Goal: Information Seeking & Learning: Learn about a topic

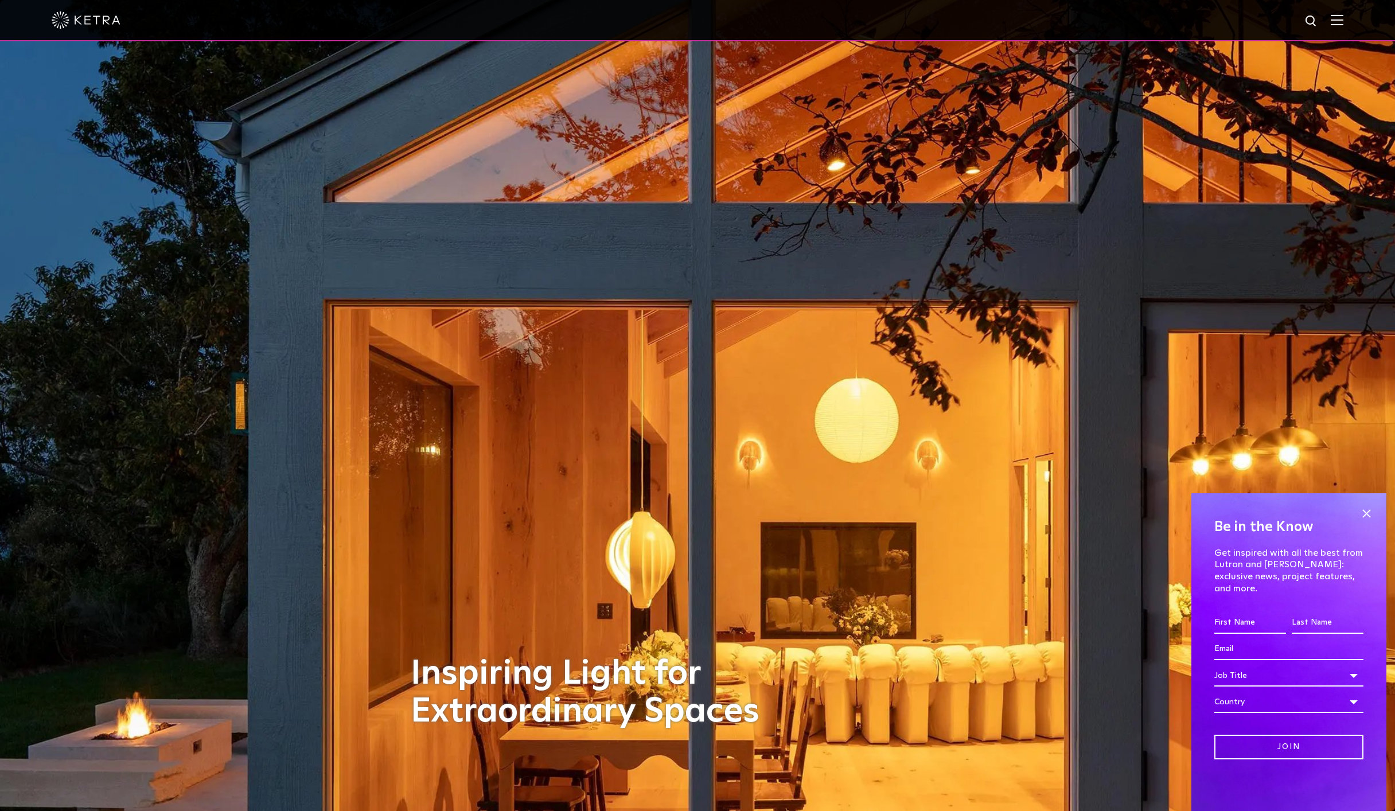
click at [1369, 522] on span at bounding box center [1365, 513] width 17 height 17
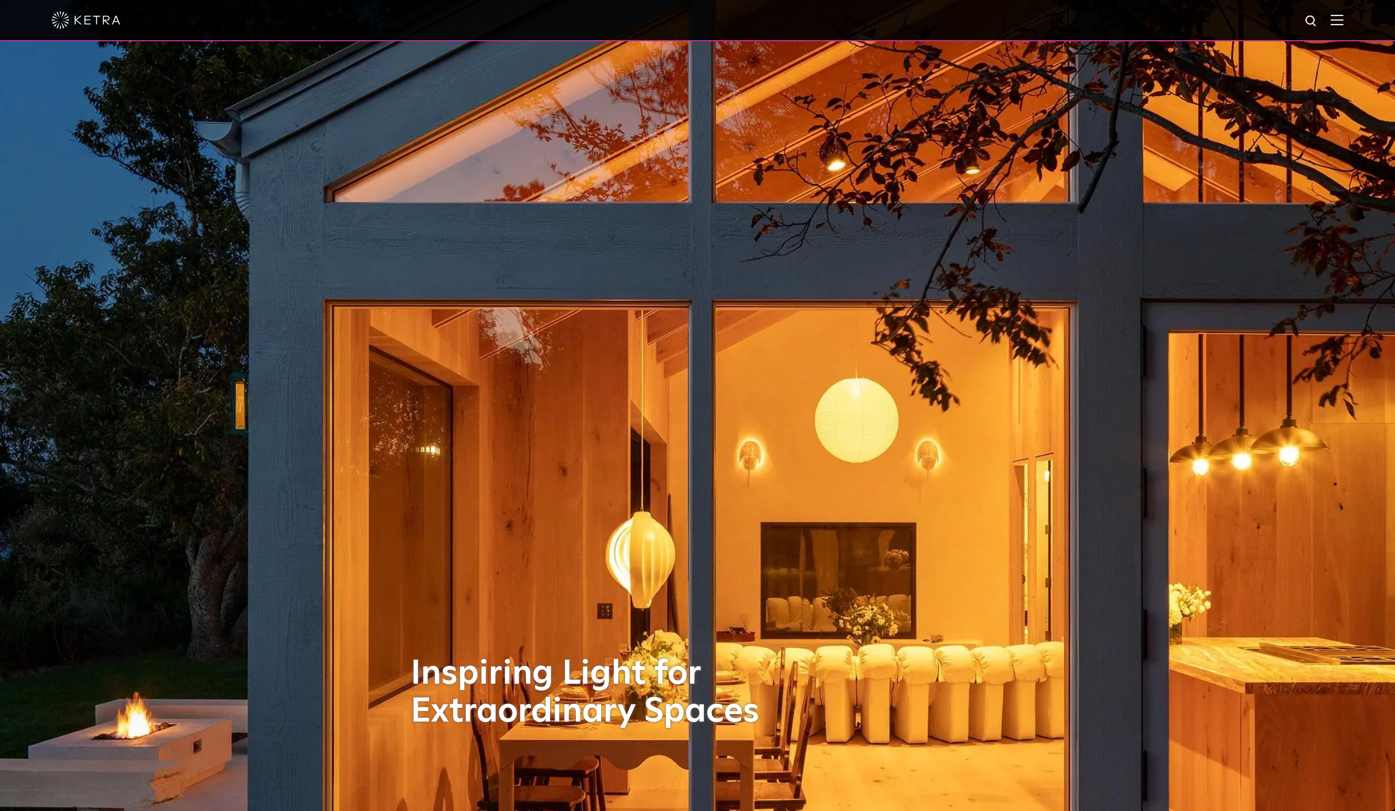
click at [1339, 17] on img at bounding box center [1336, 19] width 13 height 11
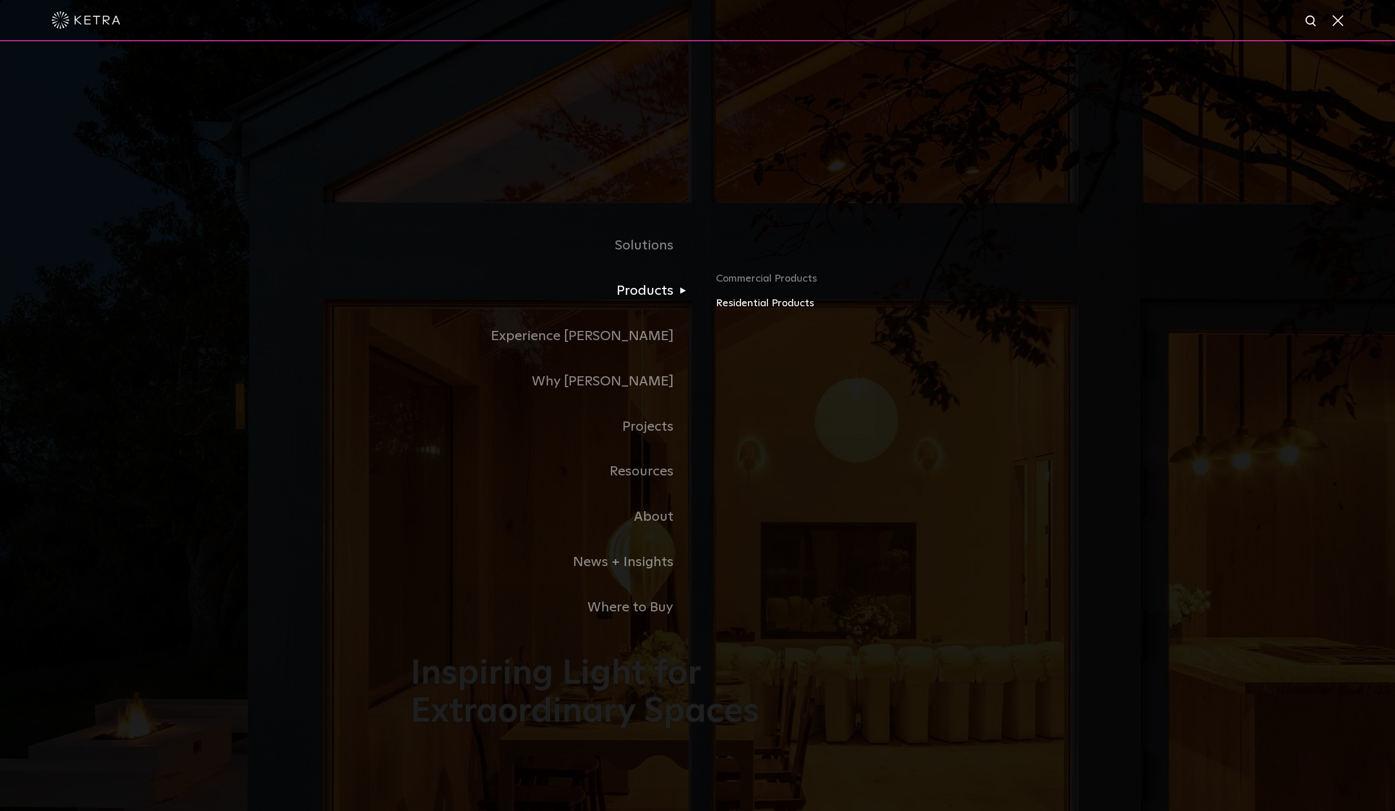
click at [739, 305] on link "Residential Products" at bounding box center [850, 303] width 268 height 17
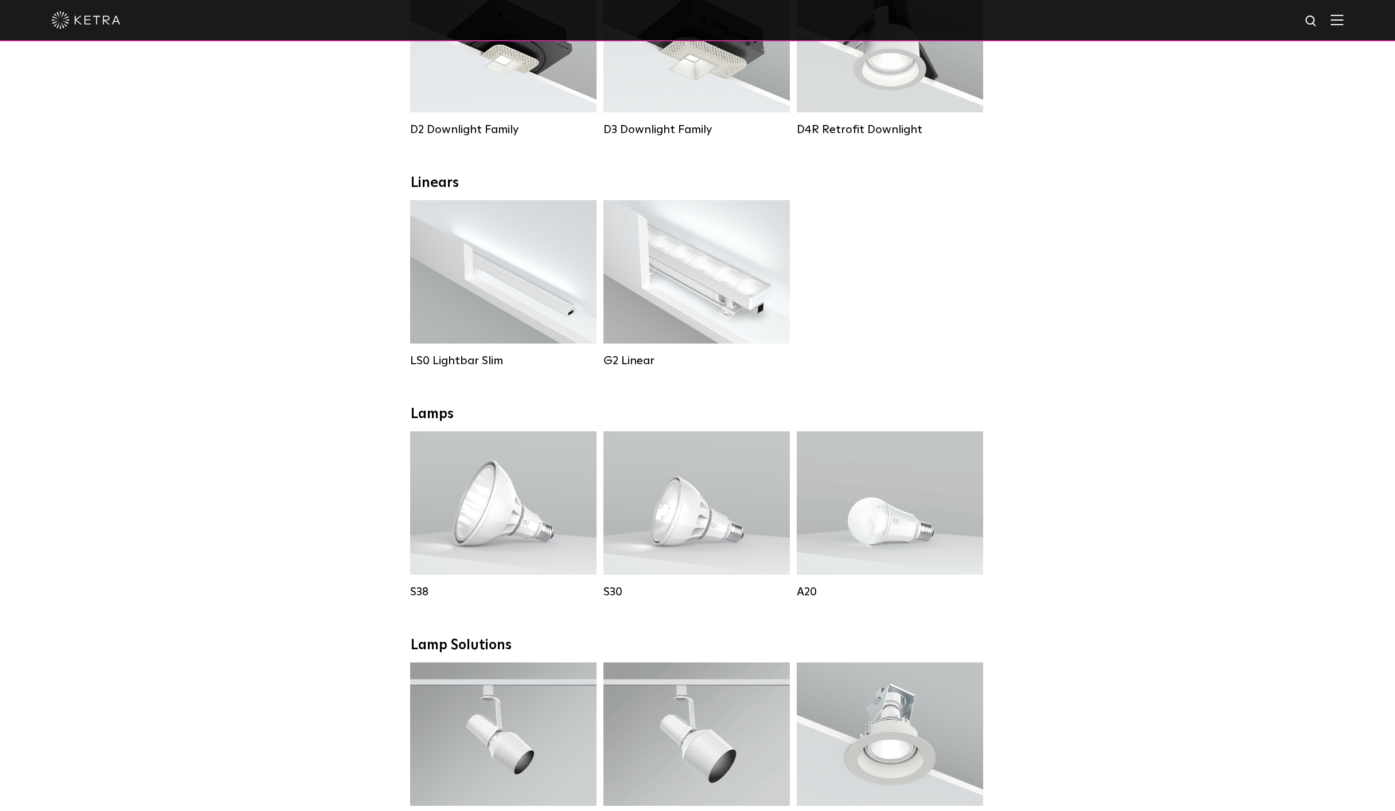
scroll to position [464, 0]
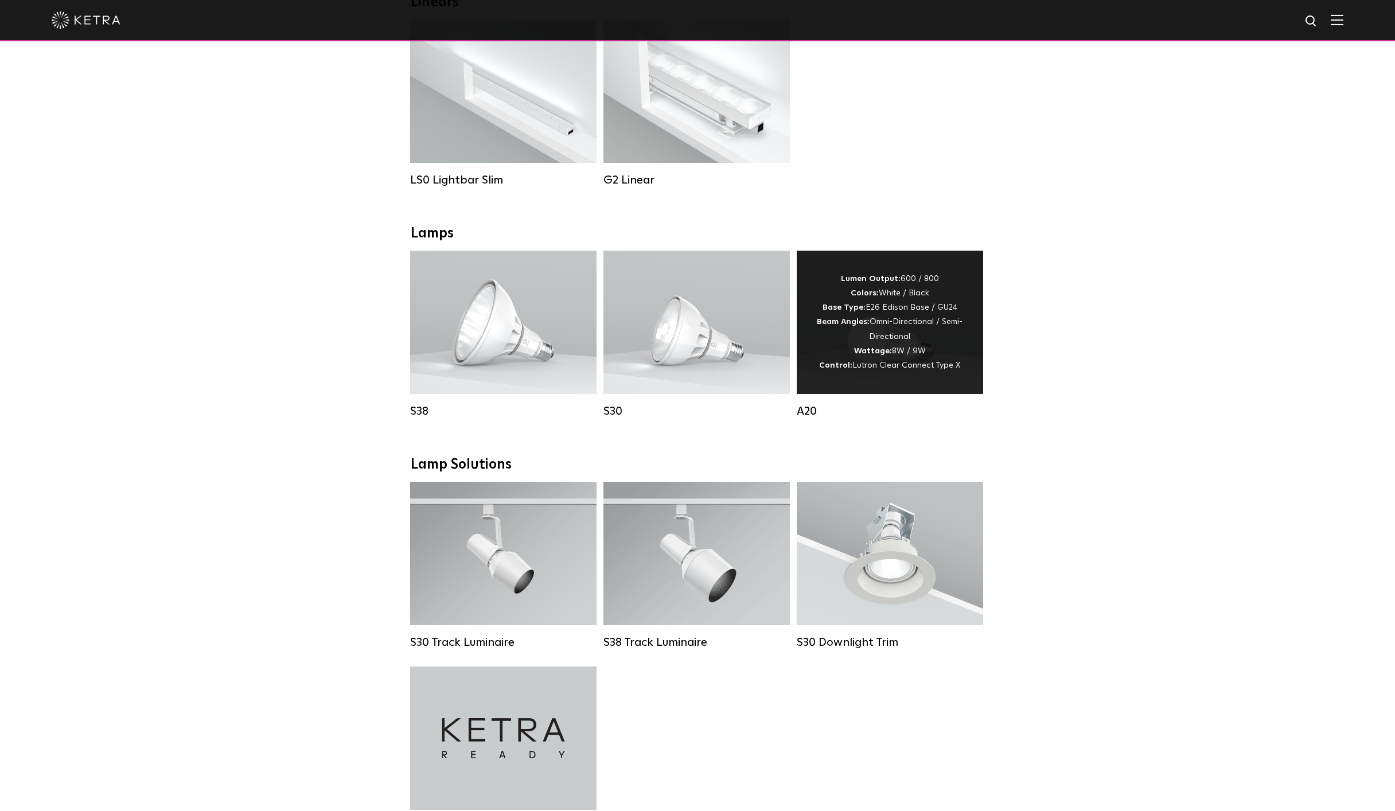
click at [854, 333] on div "Lumen Output: 600 / 800 Colors: White / Black Base Type: E26 Edison Base / GU24…" at bounding box center [890, 322] width 152 height 101
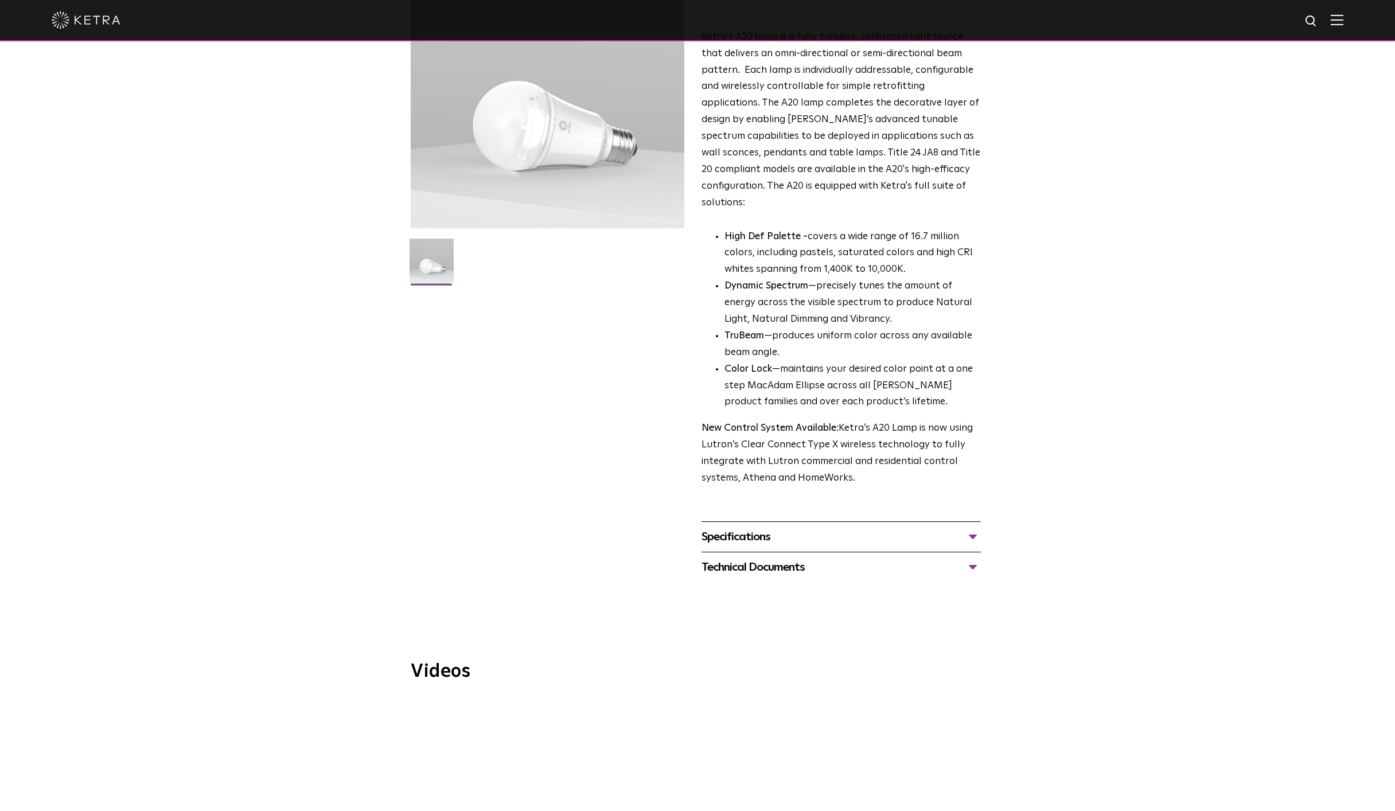
scroll to position [170, 0]
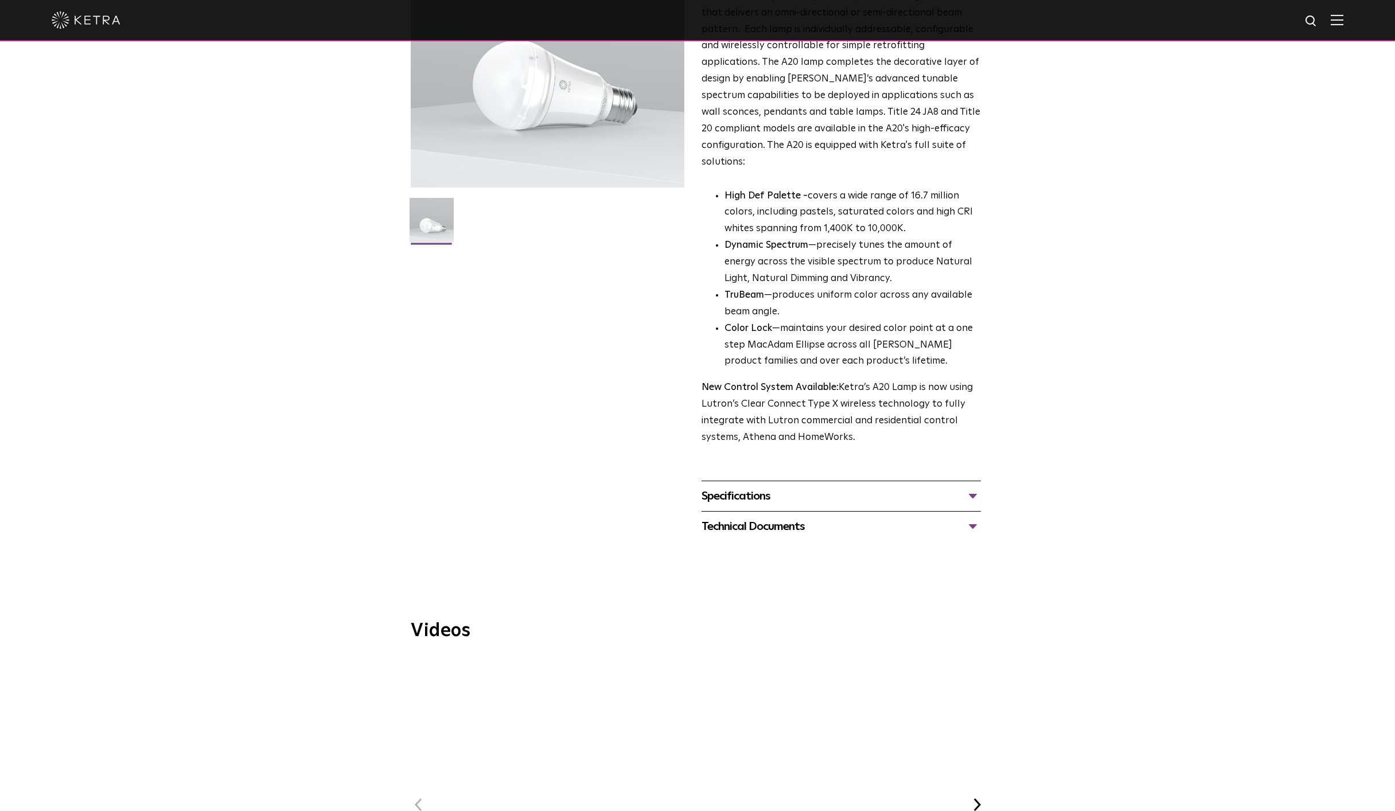
click at [818, 487] on div "Specifications" at bounding box center [840, 496] width 279 height 18
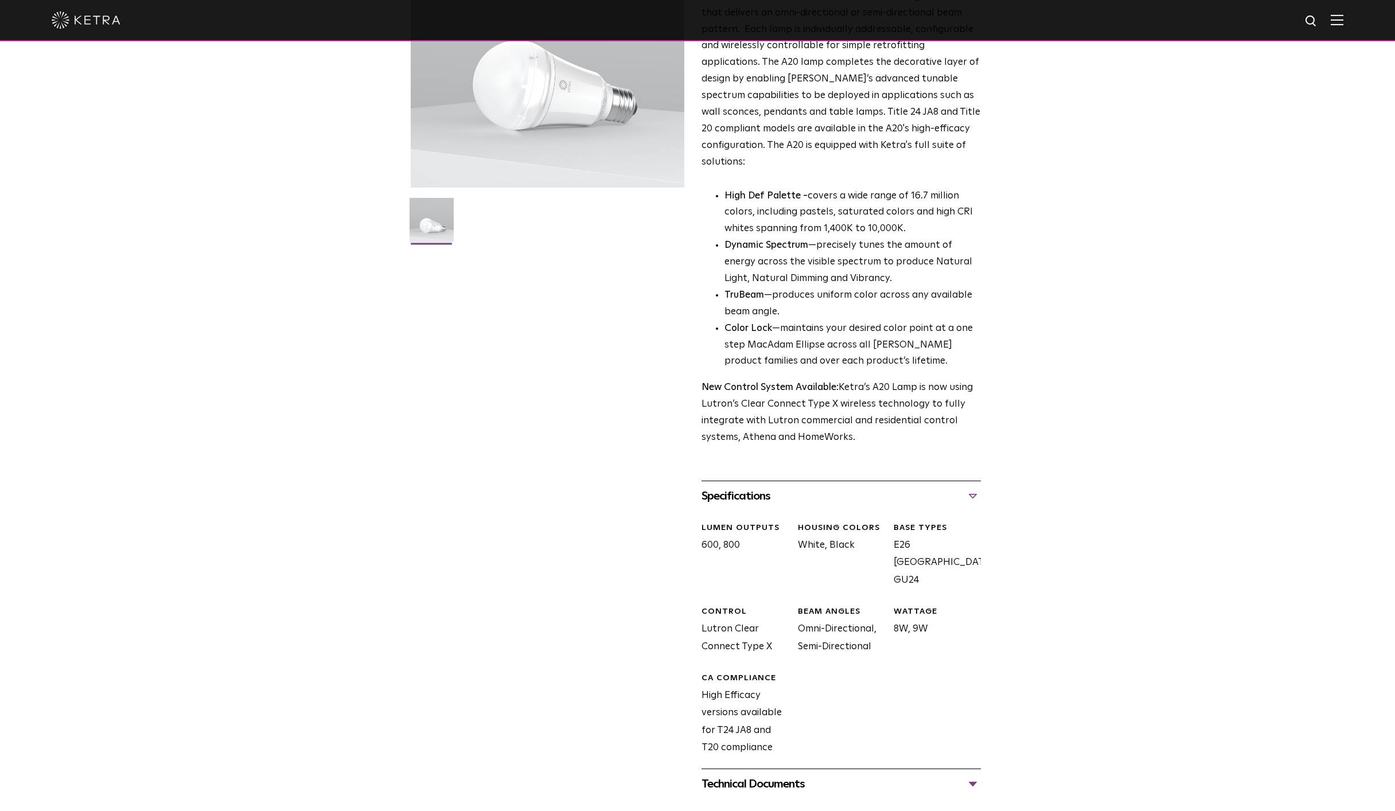
click at [818, 487] on div "Specifications" at bounding box center [840, 496] width 279 height 18
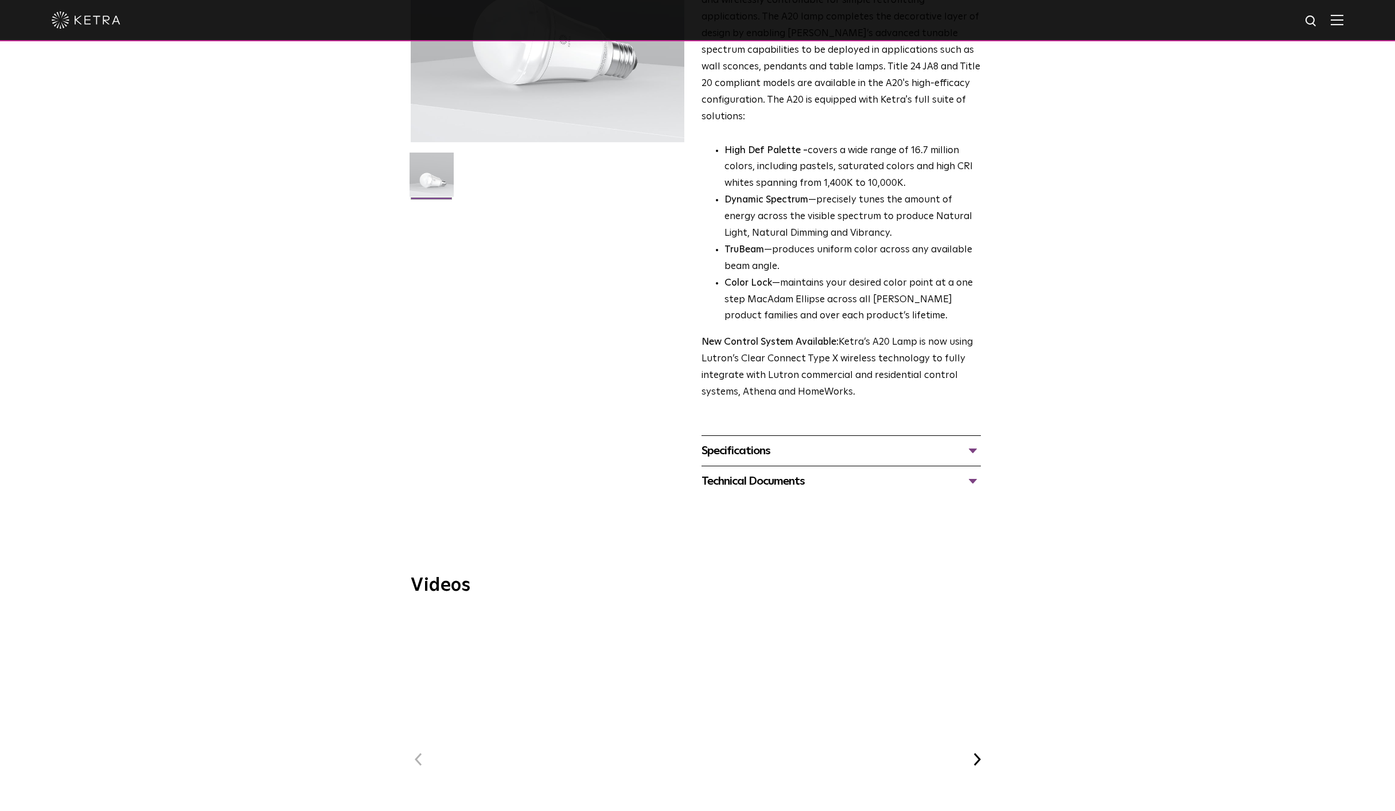
scroll to position [264, 0]
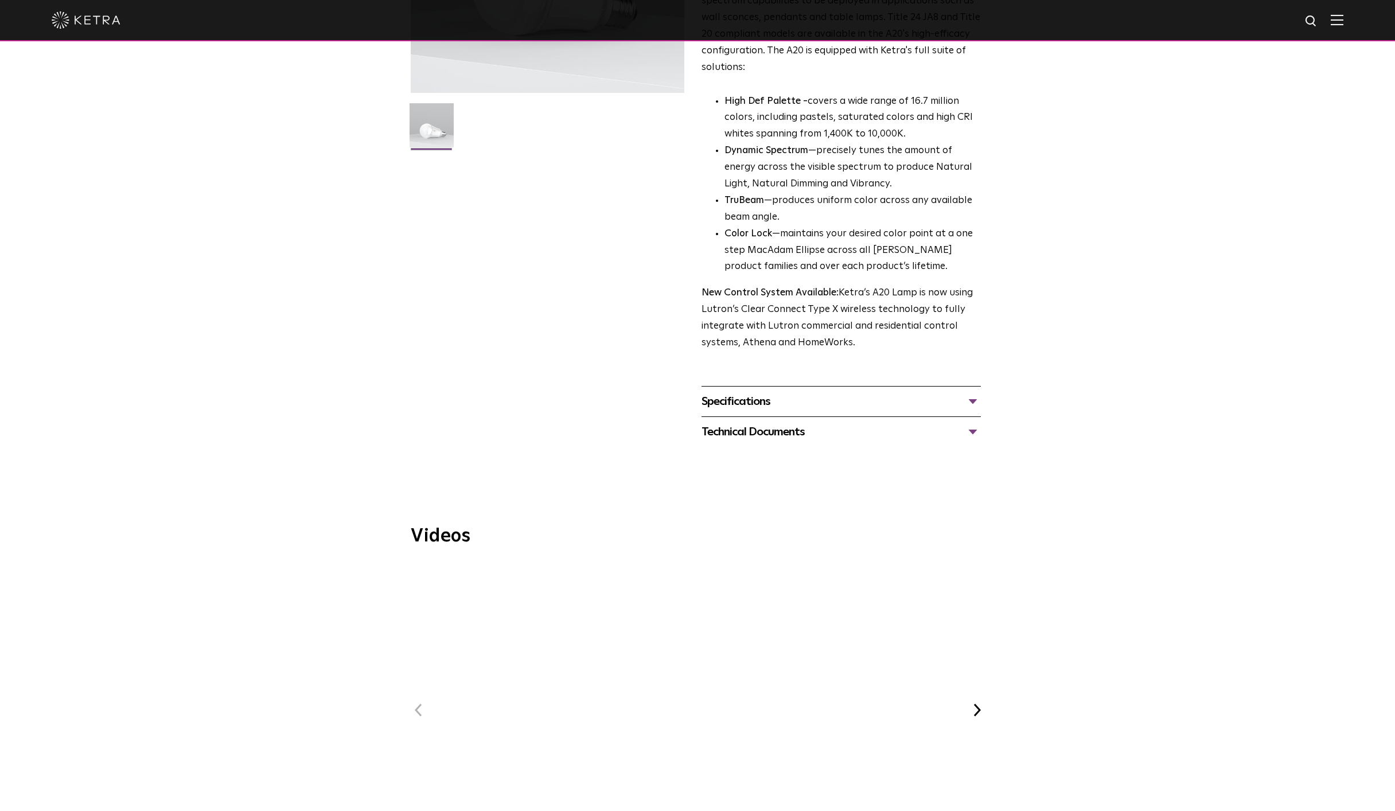
click at [692, 661] on span "WELL Certified: Delos HQ" at bounding box center [697, 721] width 386 height 317
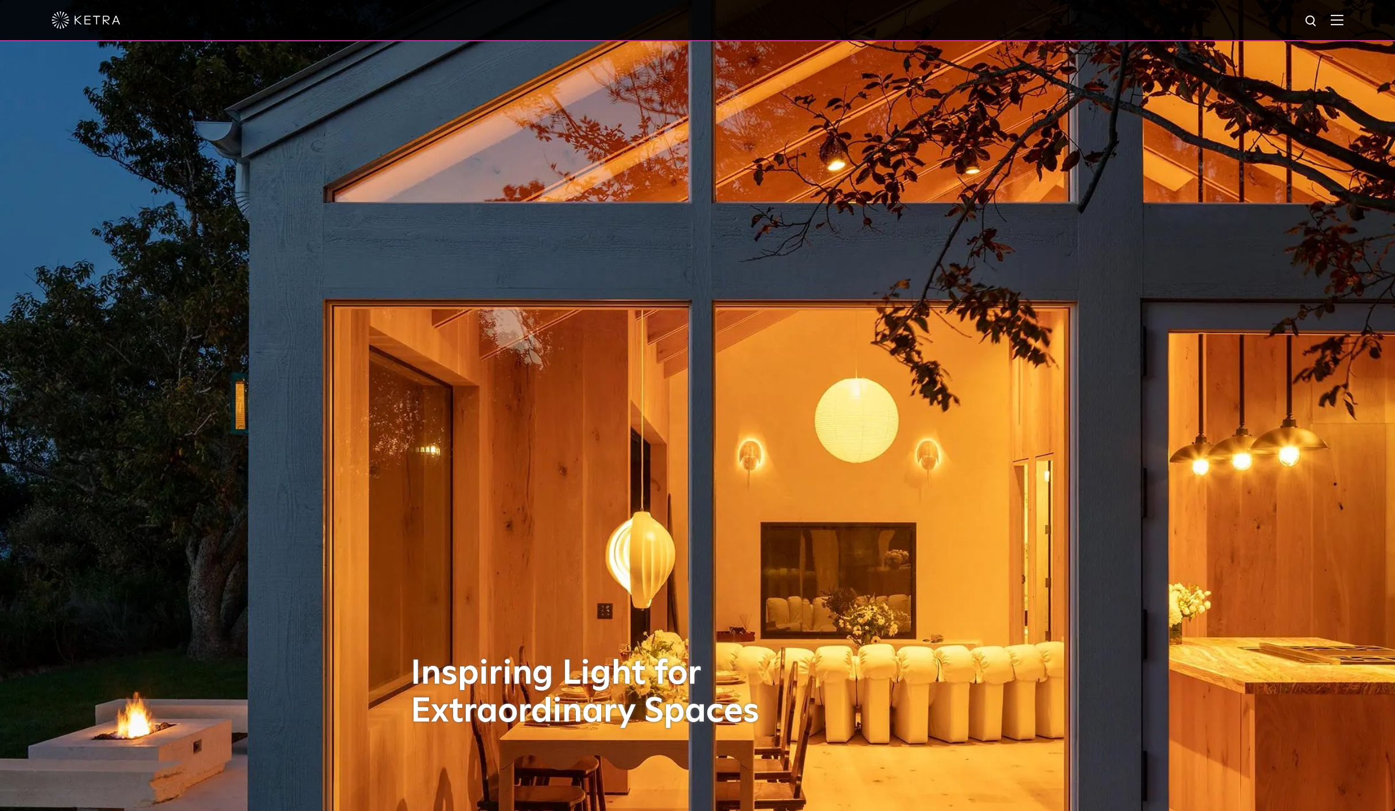
click at [1336, 23] on img at bounding box center [1336, 19] width 13 height 11
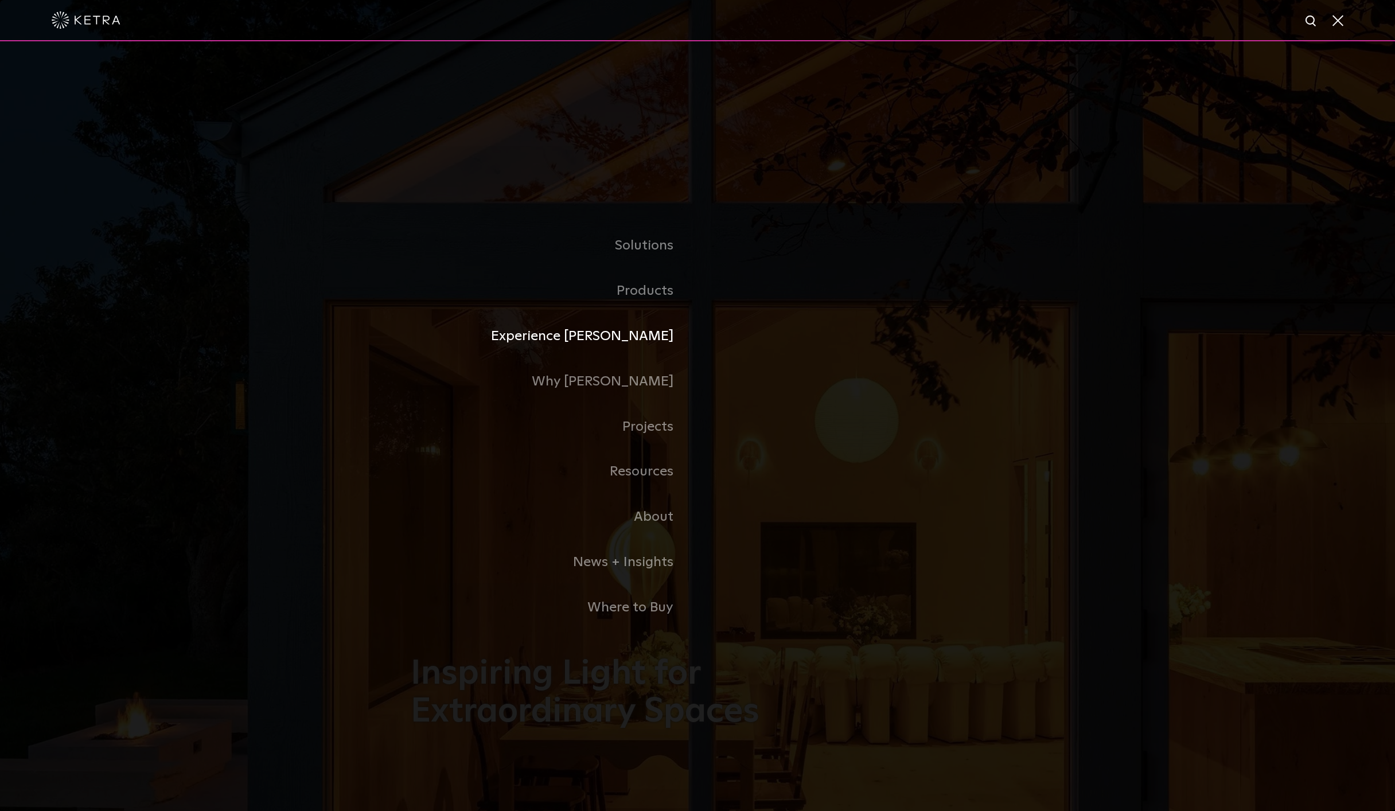
click at [642, 339] on link "Experience [PERSON_NAME]" at bounding box center [554, 336] width 287 height 45
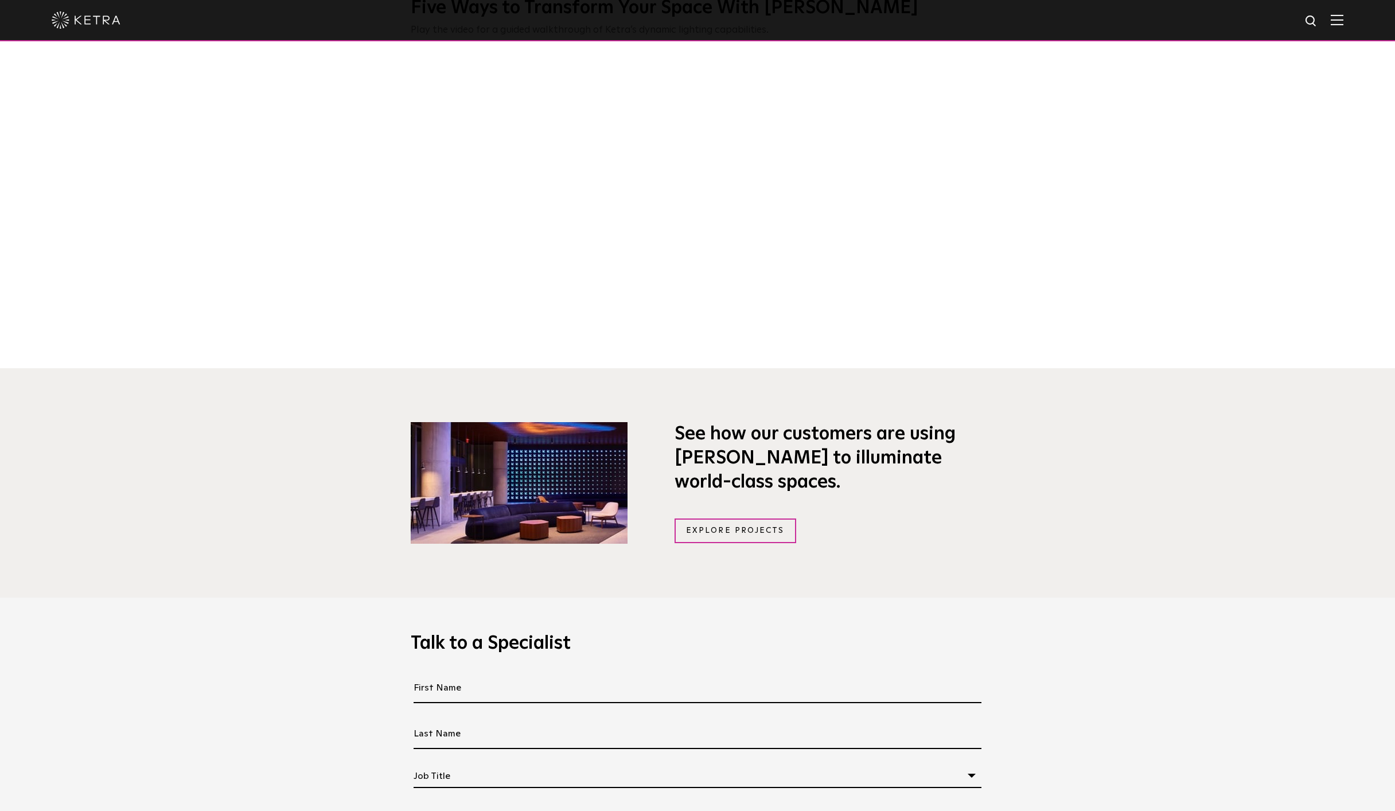
scroll to position [952, 0]
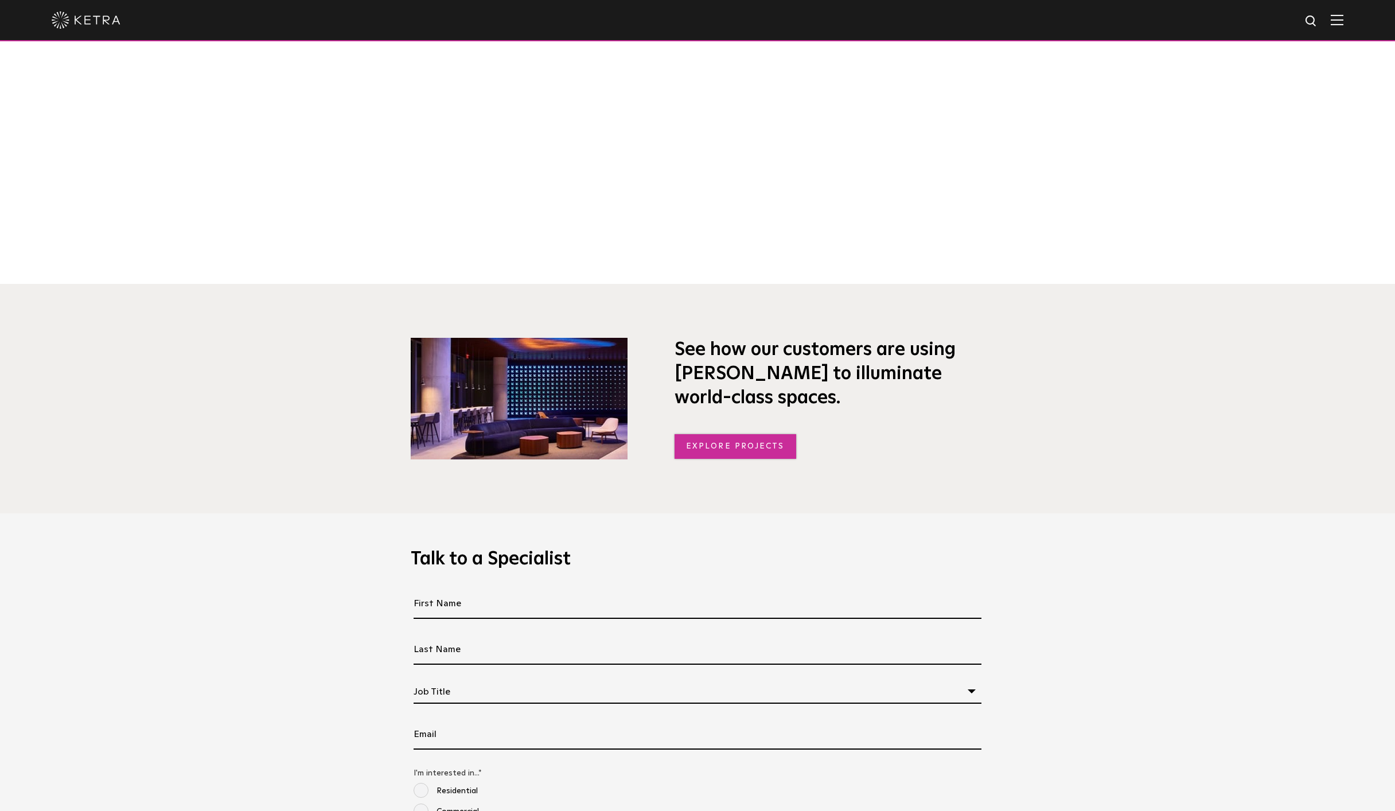
click at [692, 441] on link "Explore Projects" at bounding box center [735, 446] width 122 height 25
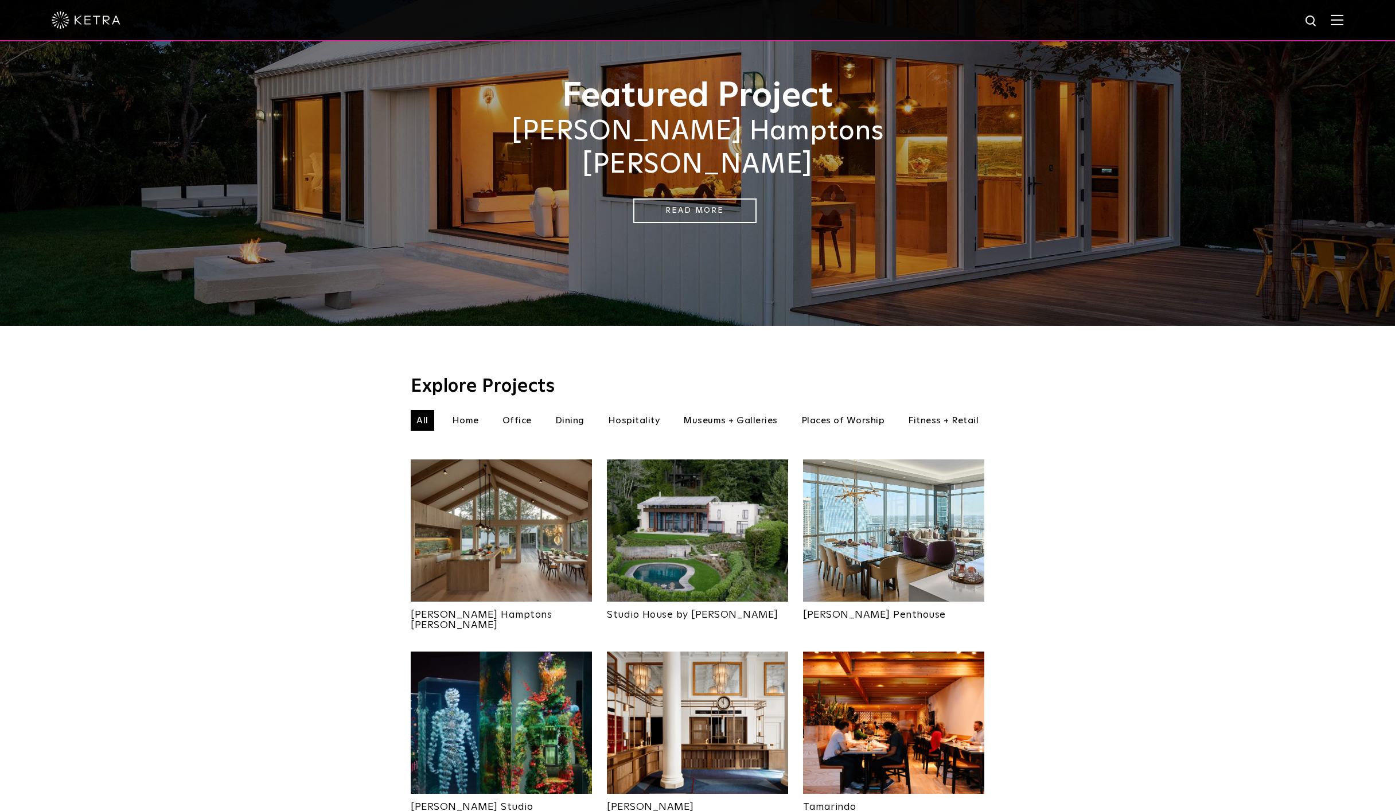
scroll to position [164, 0]
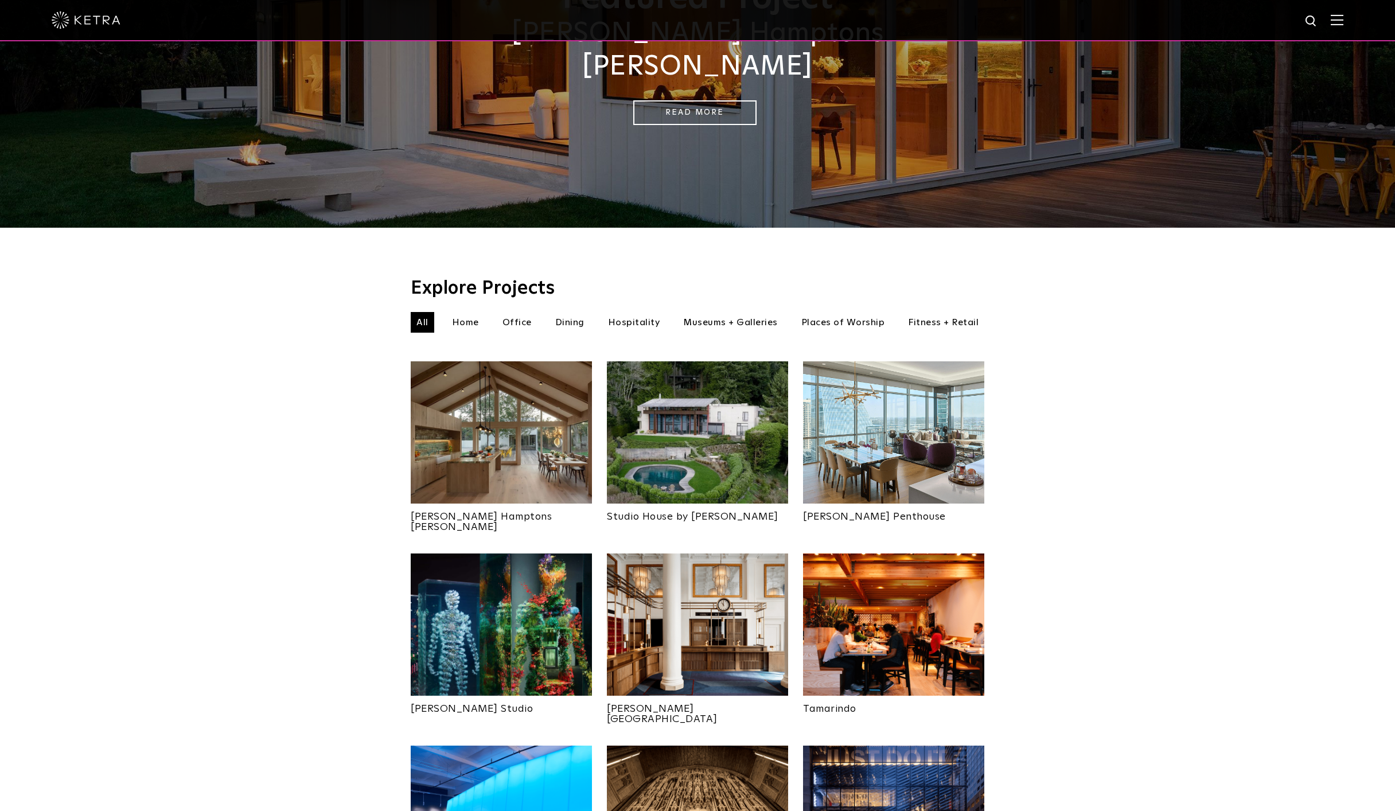
click at [522, 312] on li "Office" at bounding box center [517, 322] width 41 height 21
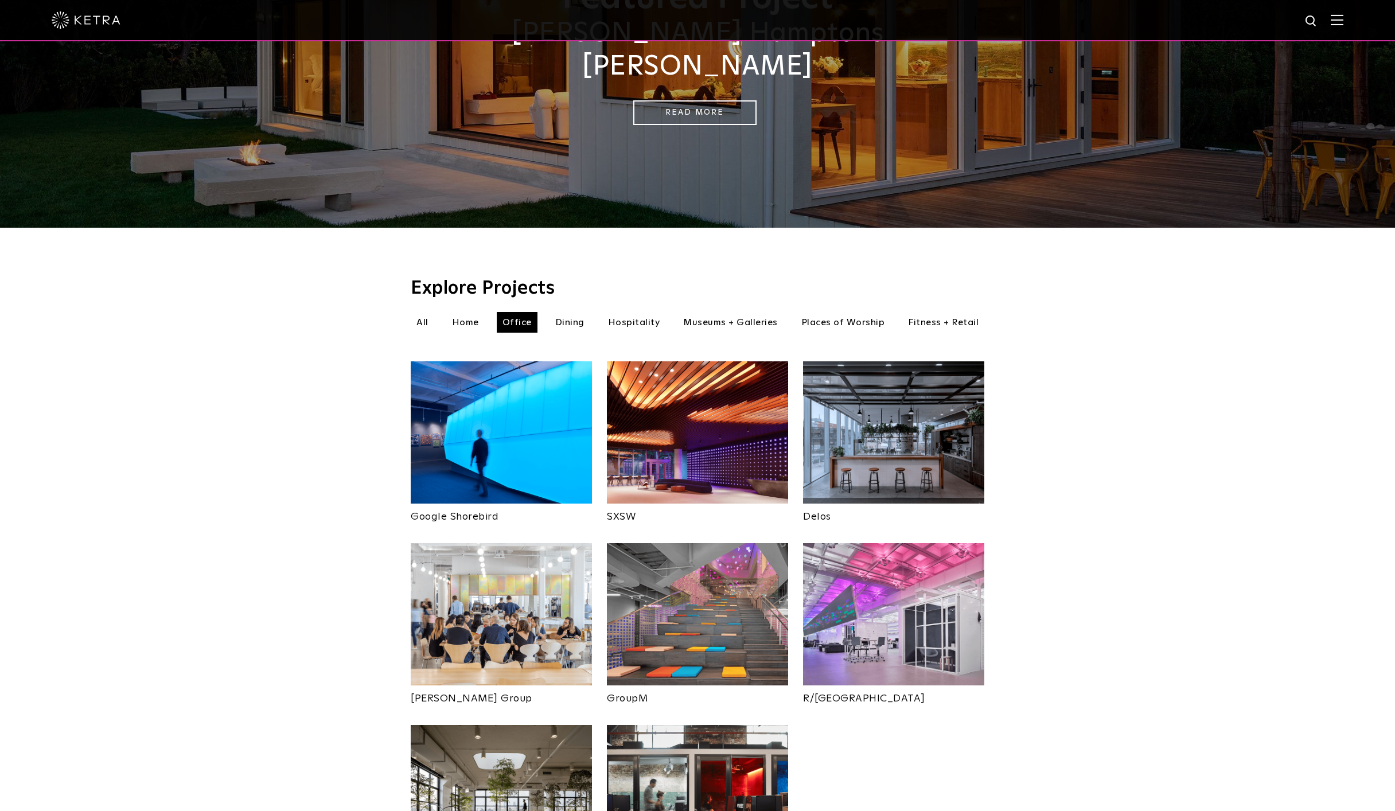
click at [468, 312] on li "Home" at bounding box center [465, 322] width 38 height 21
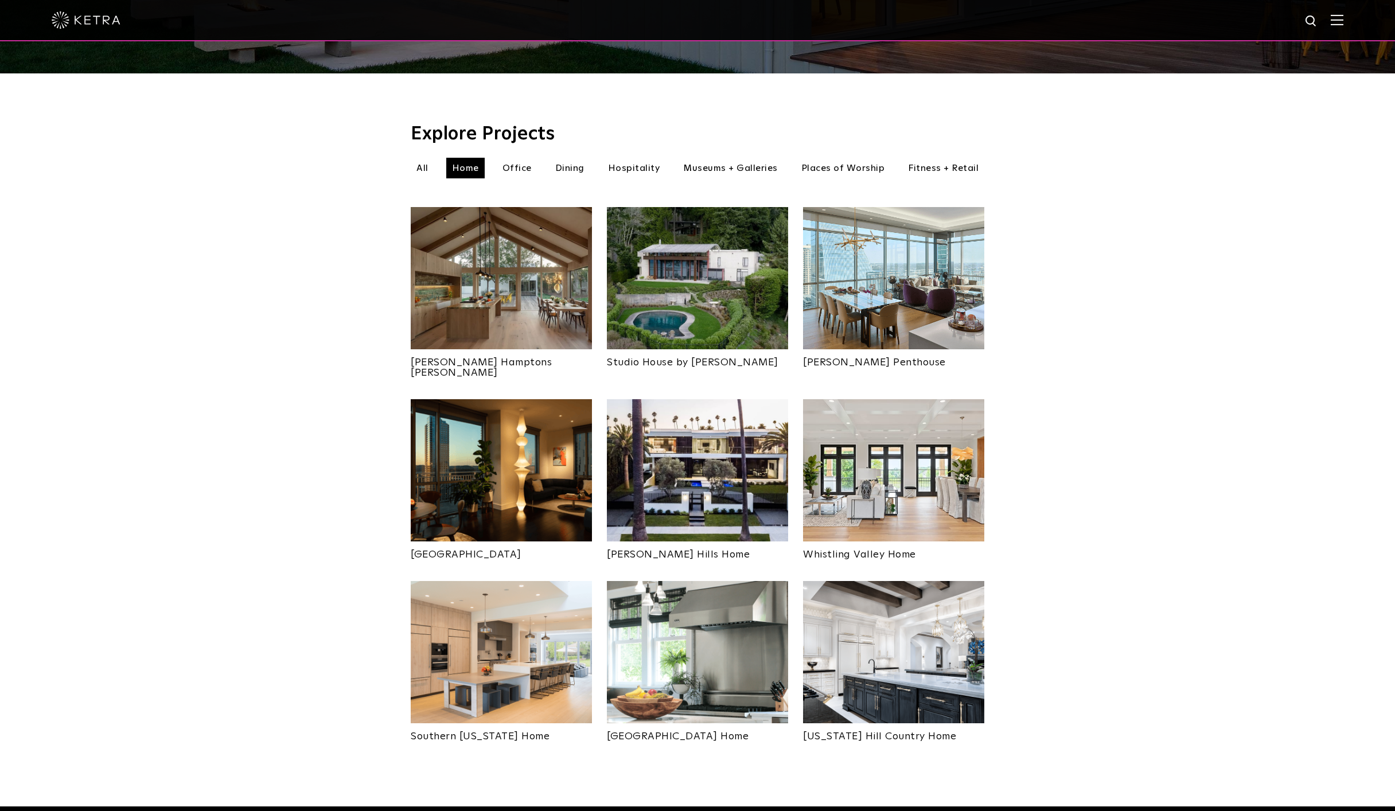
scroll to position [322, 0]
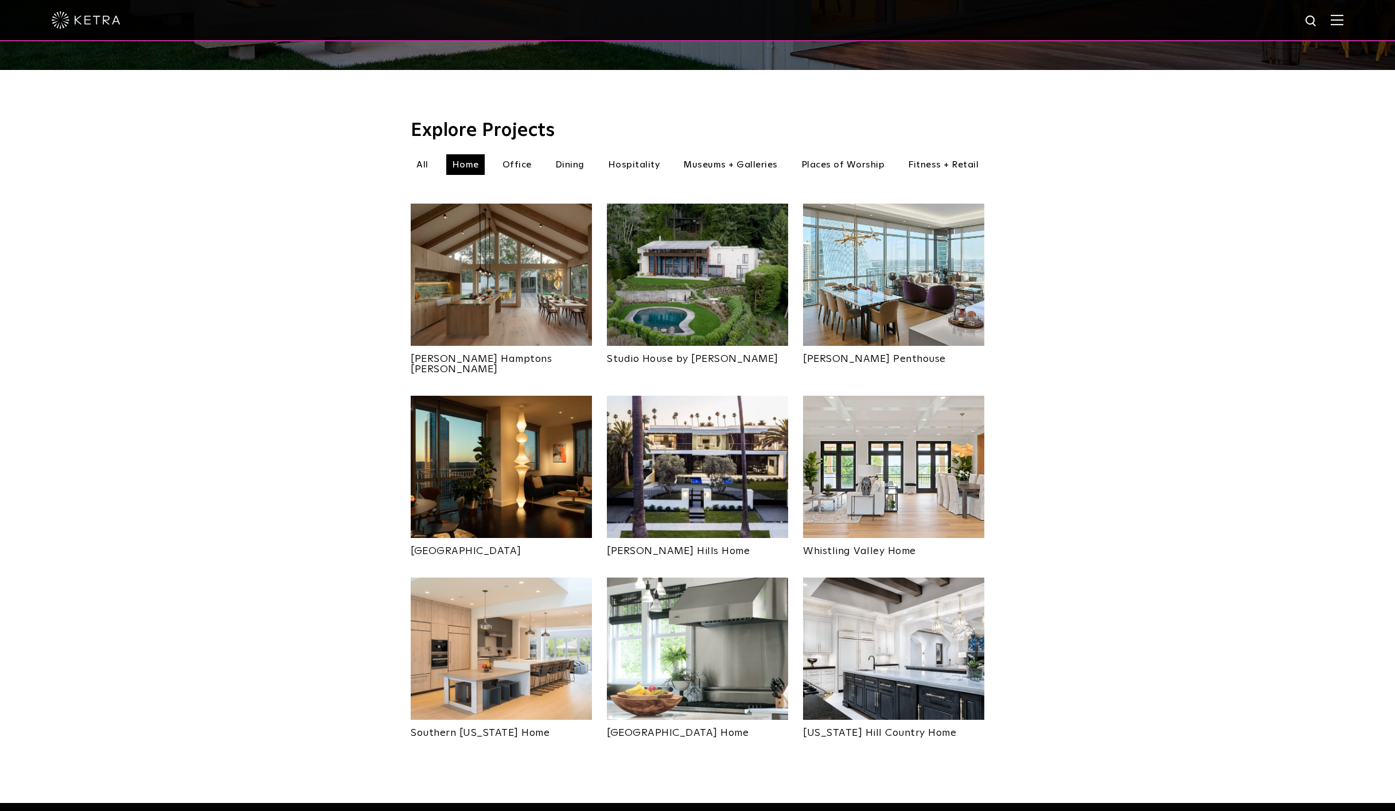
click at [532, 455] on img at bounding box center [501, 467] width 181 height 142
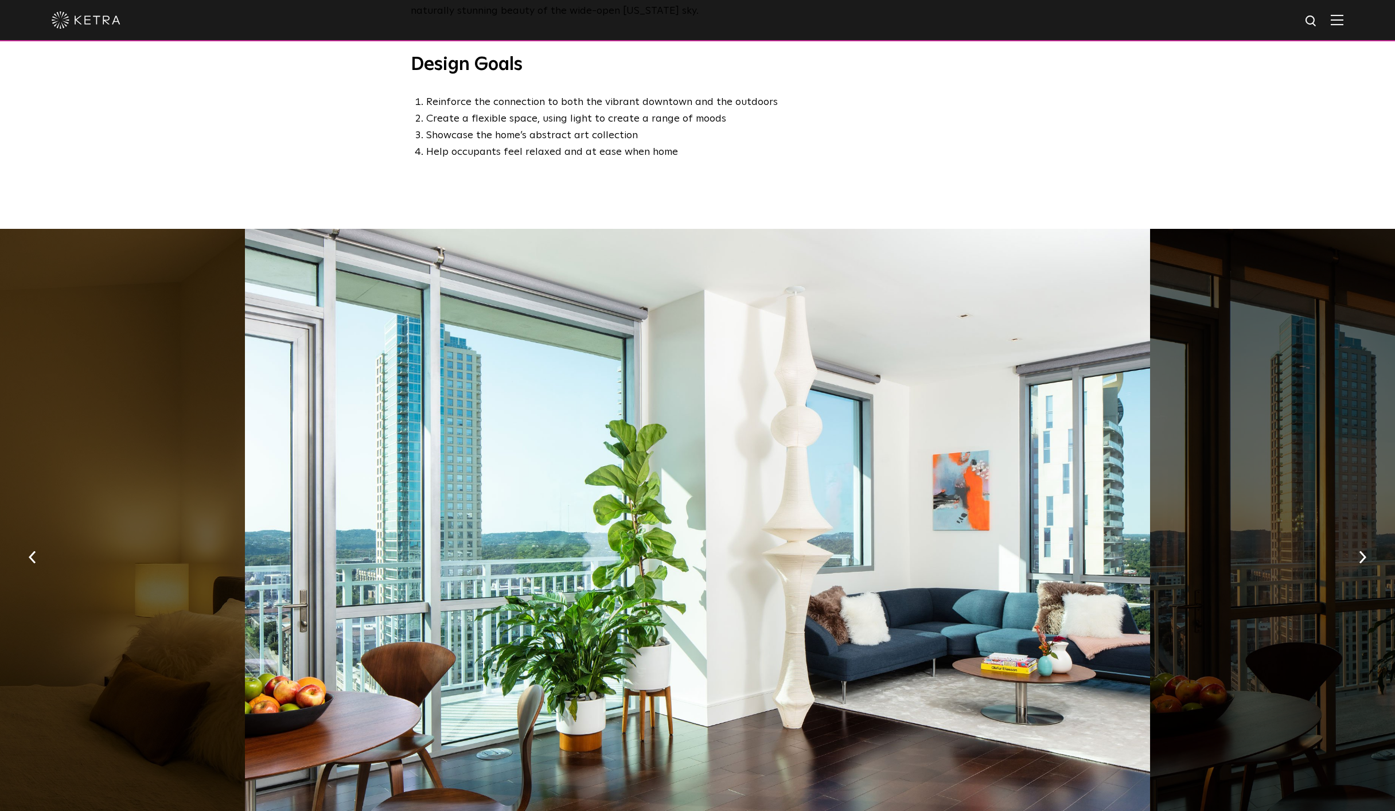
scroll to position [722, 0]
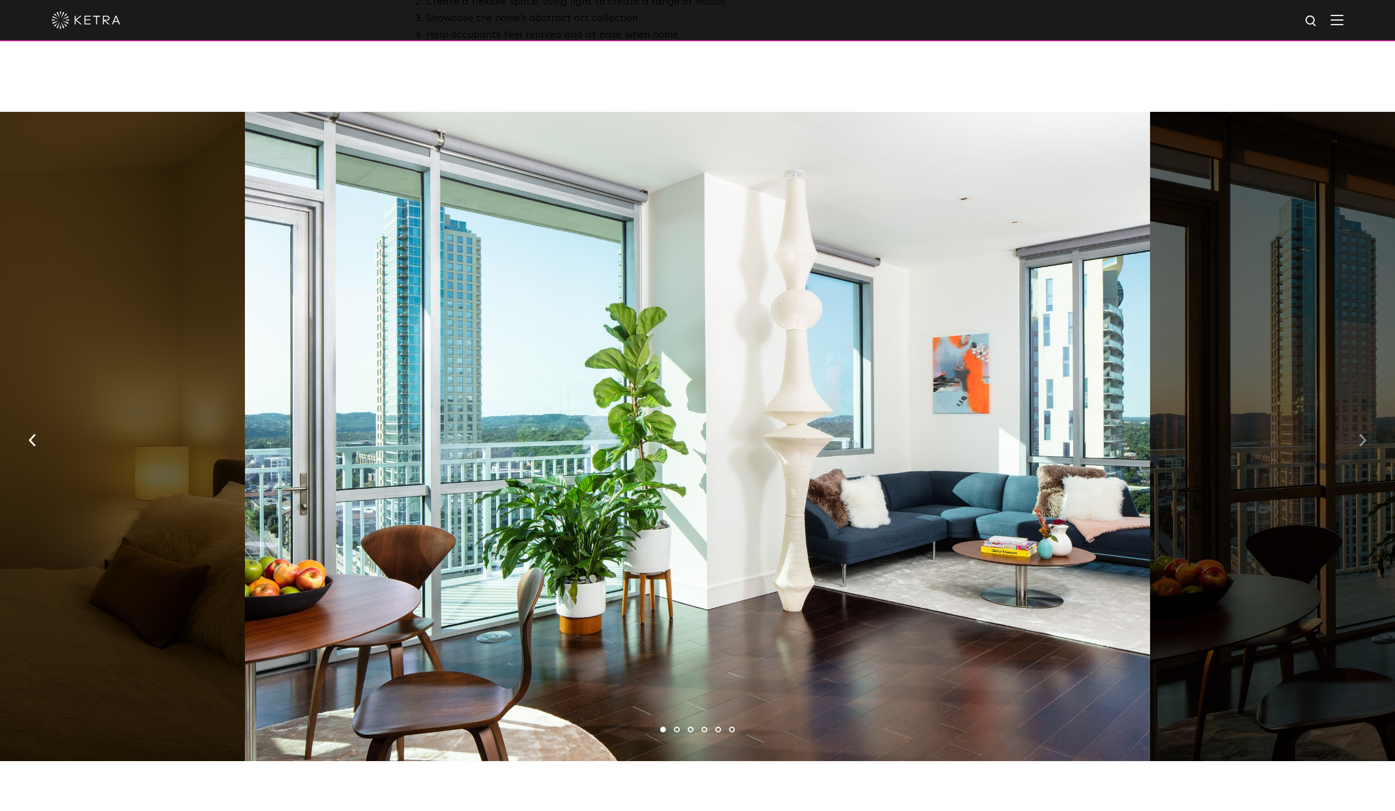
click at [1360, 433] on img "button" at bounding box center [1361, 439] width 7 height 13
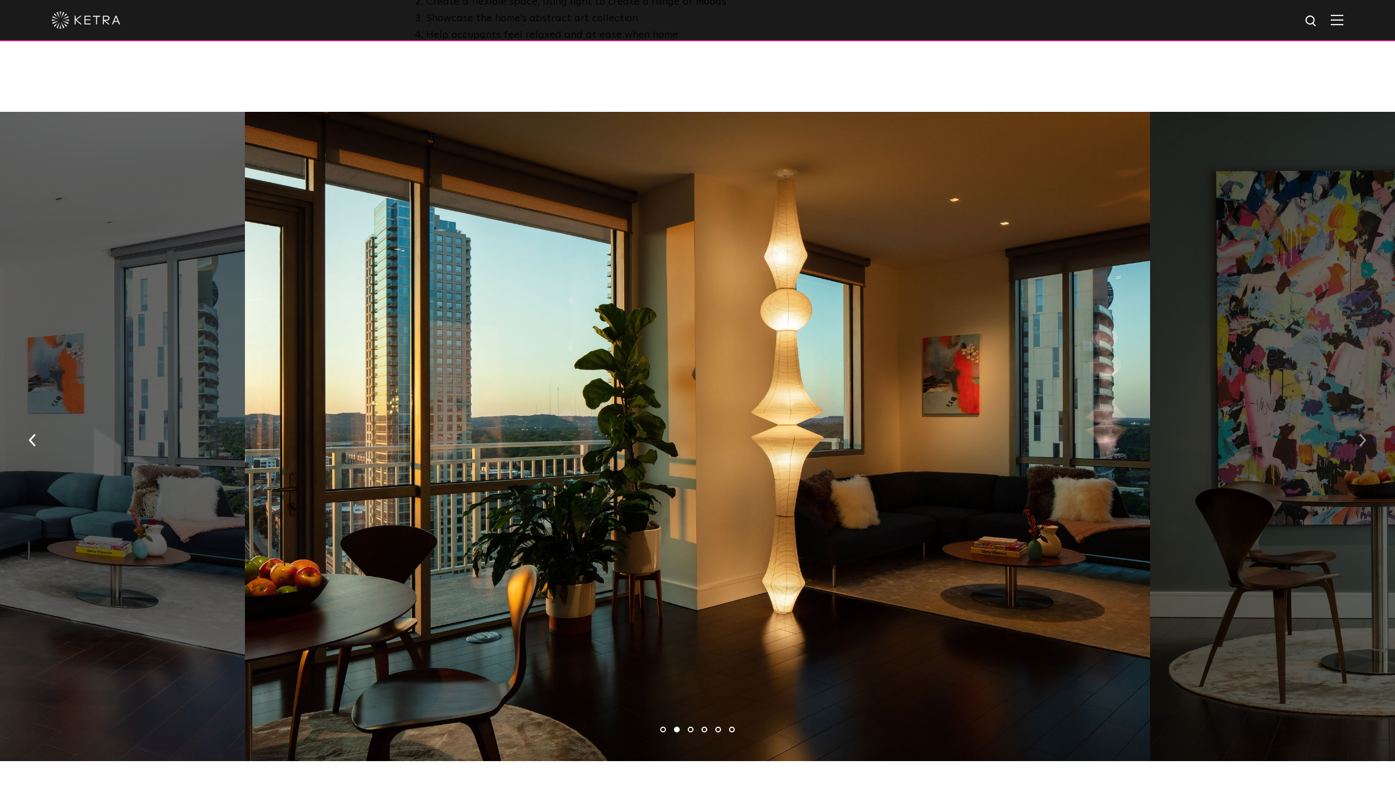
click at [1360, 433] on img "button" at bounding box center [1361, 439] width 7 height 13
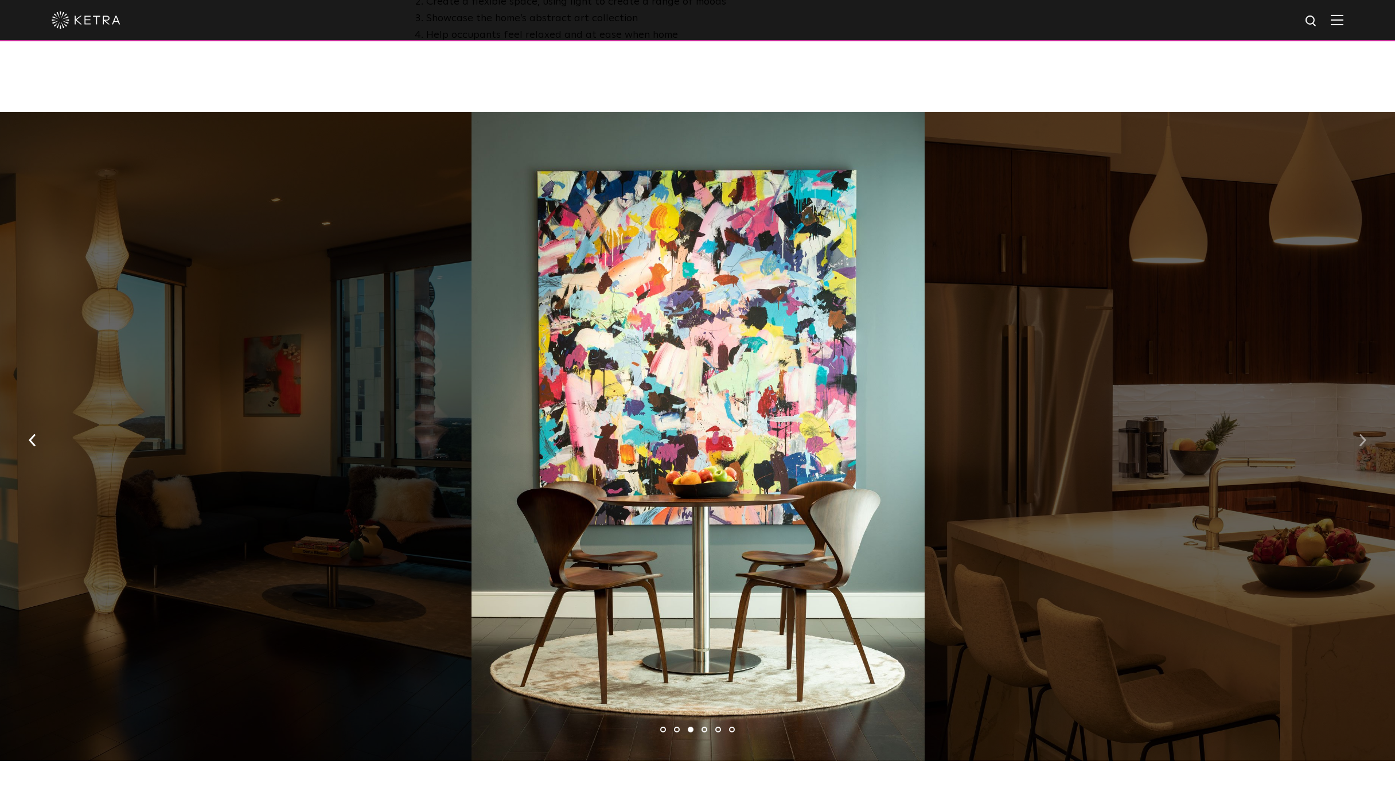
click at [1360, 433] on img "button" at bounding box center [1361, 439] width 7 height 13
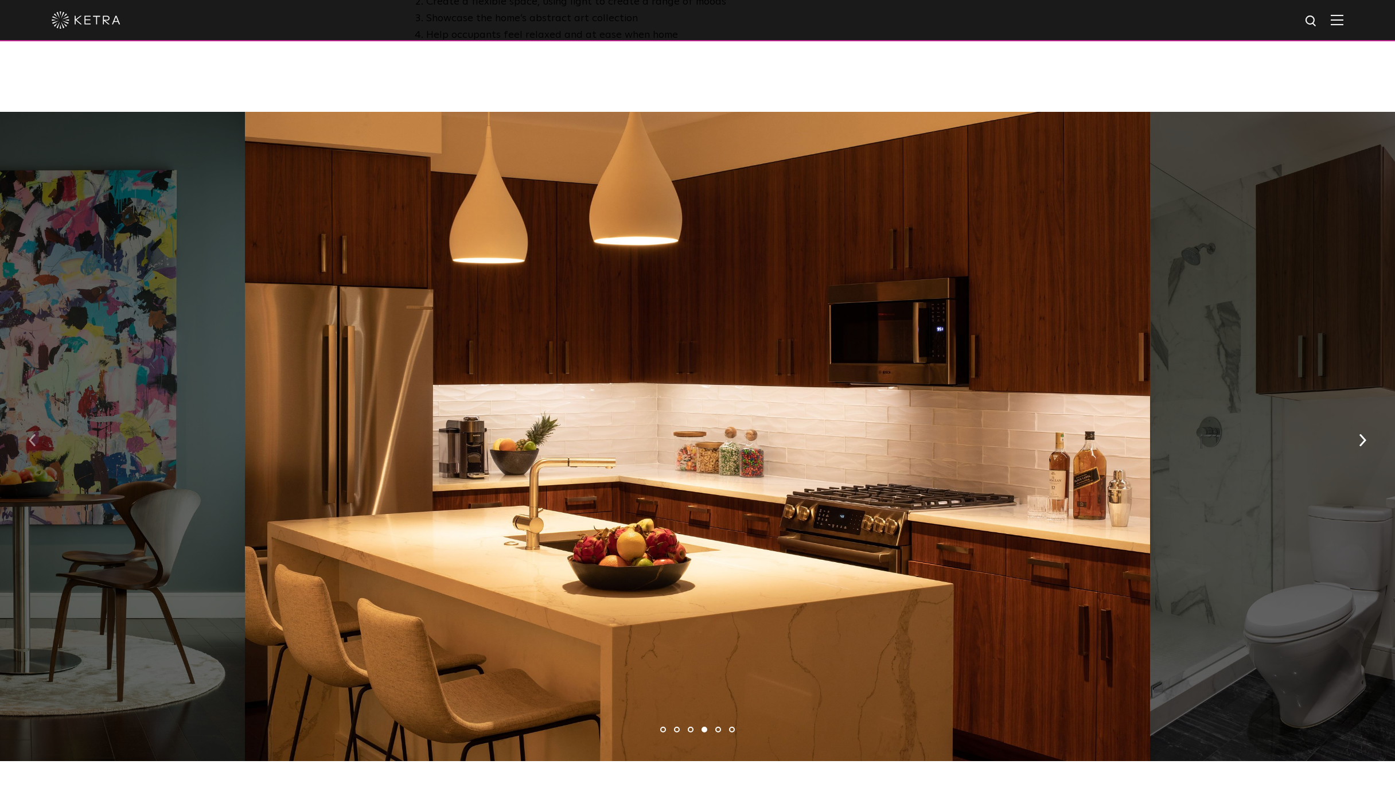
click at [33, 433] on img "button" at bounding box center [32, 439] width 7 height 13
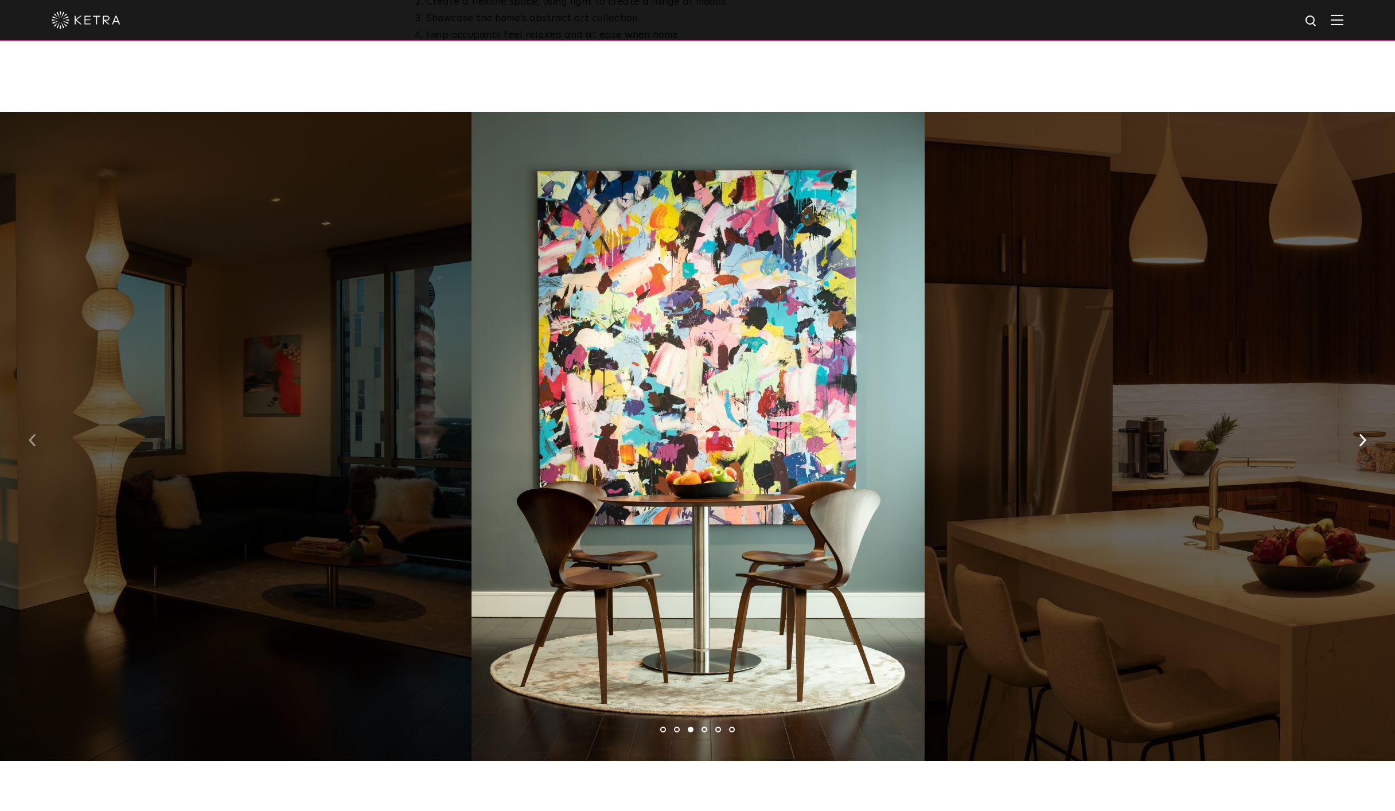
click at [33, 433] on img "button" at bounding box center [32, 439] width 7 height 13
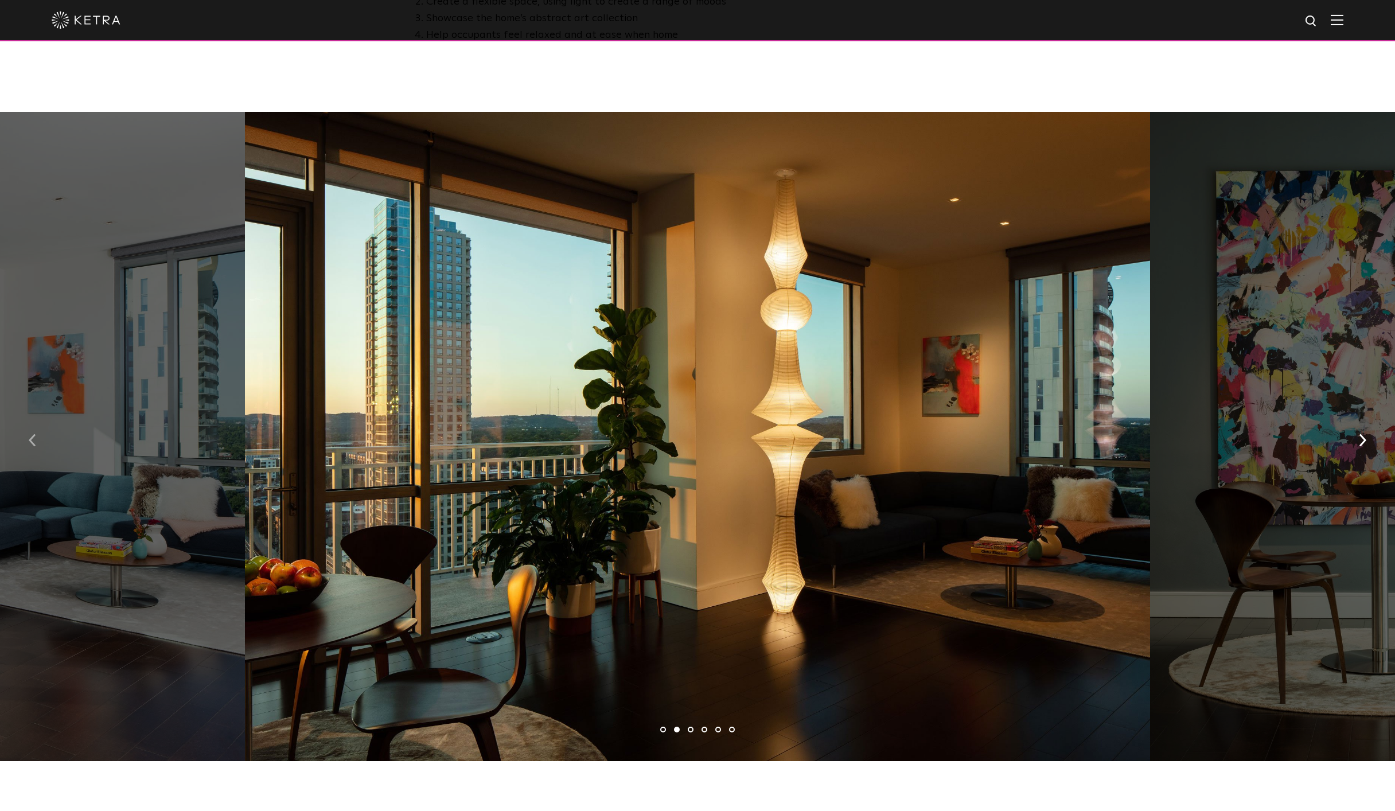
click at [33, 433] on img "button" at bounding box center [32, 439] width 7 height 13
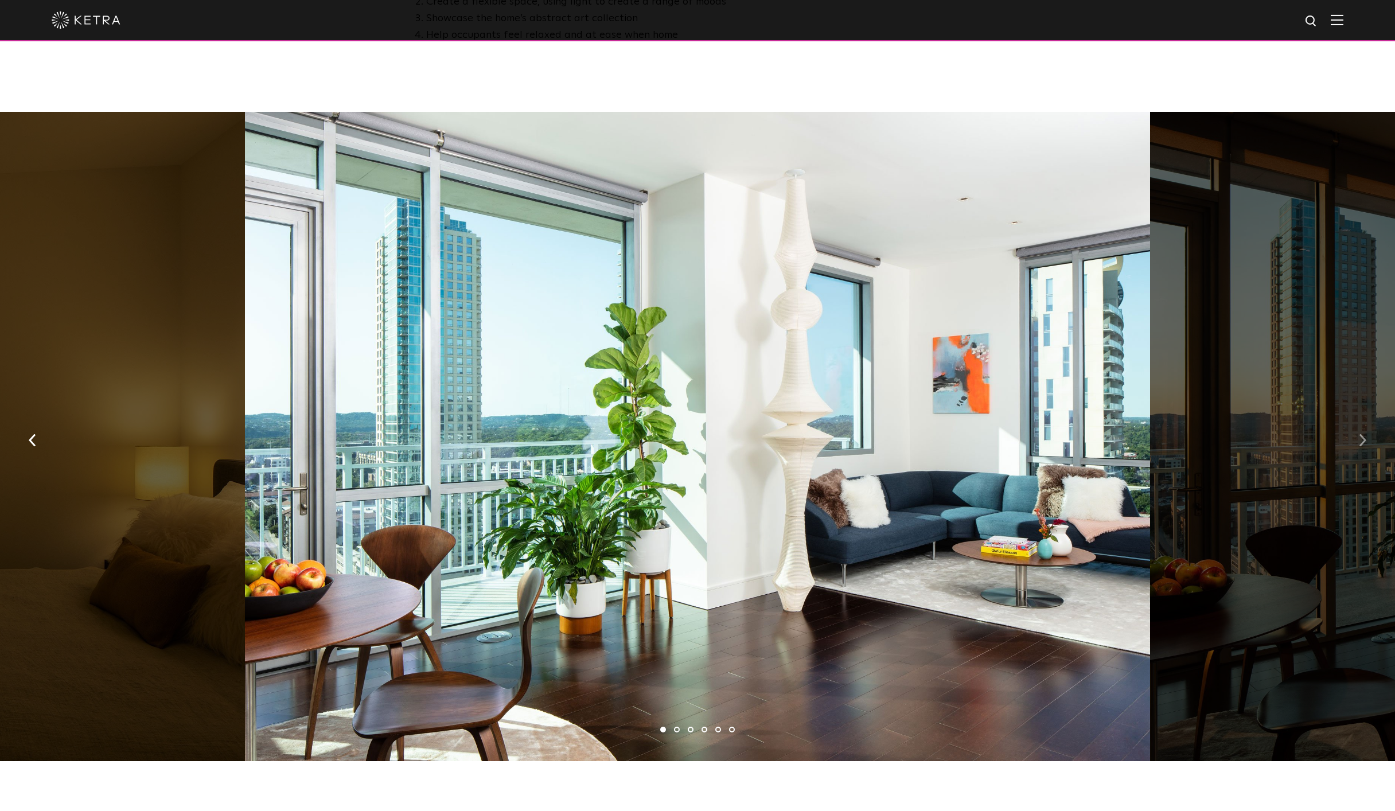
click at [1360, 433] on img "button" at bounding box center [1361, 439] width 7 height 13
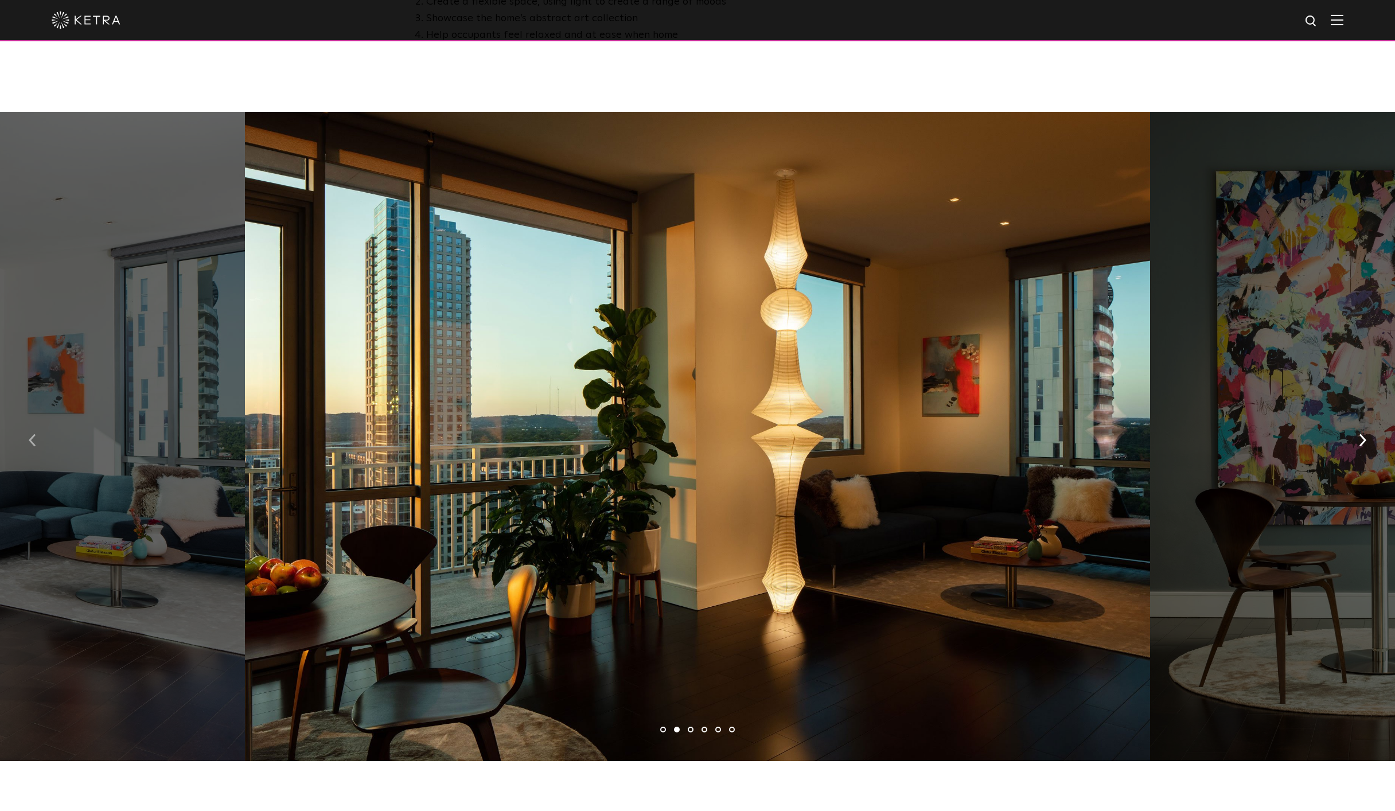
click at [30, 433] on img "button" at bounding box center [32, 439] width 7 height 13
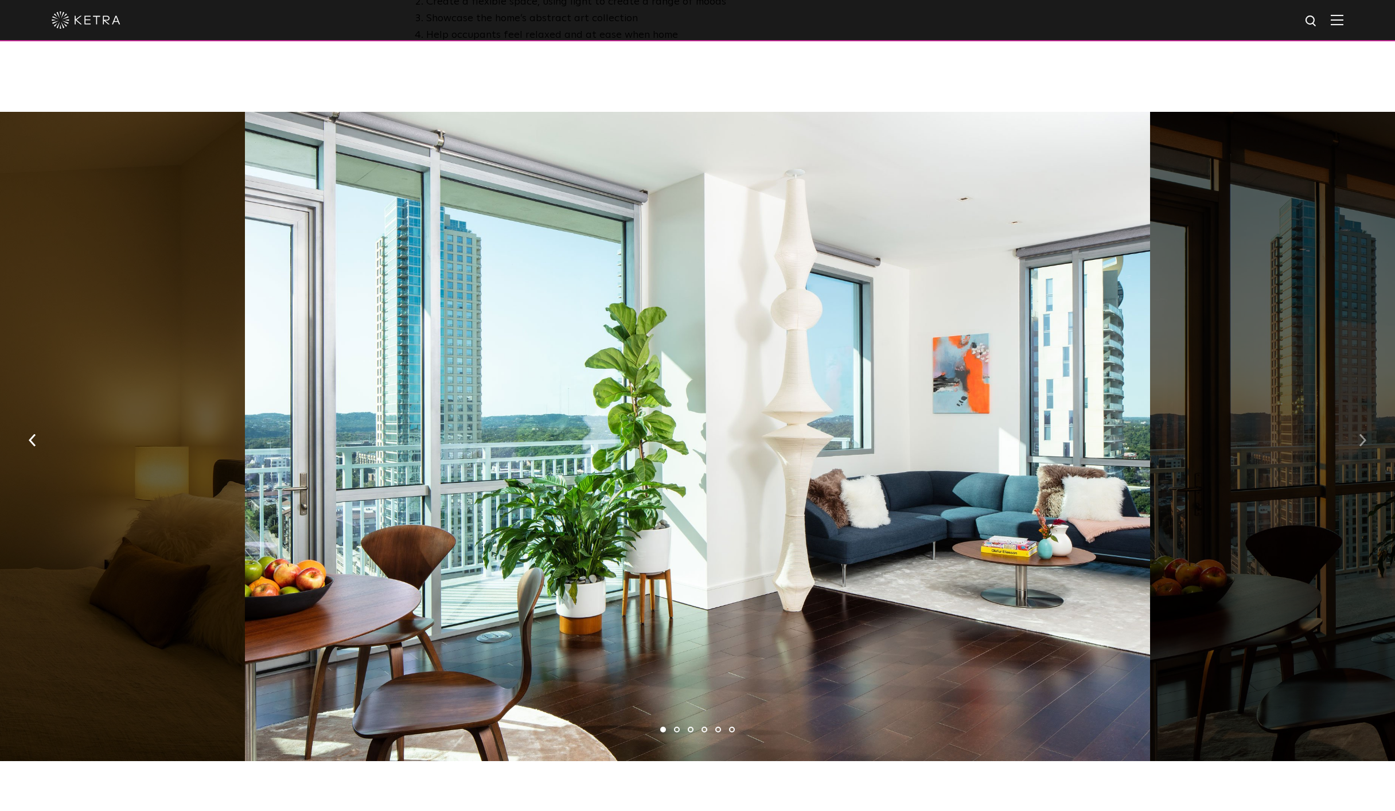
click at [1362, 433] on img "button" at bounding box center [1361, 439] width 7 height 13
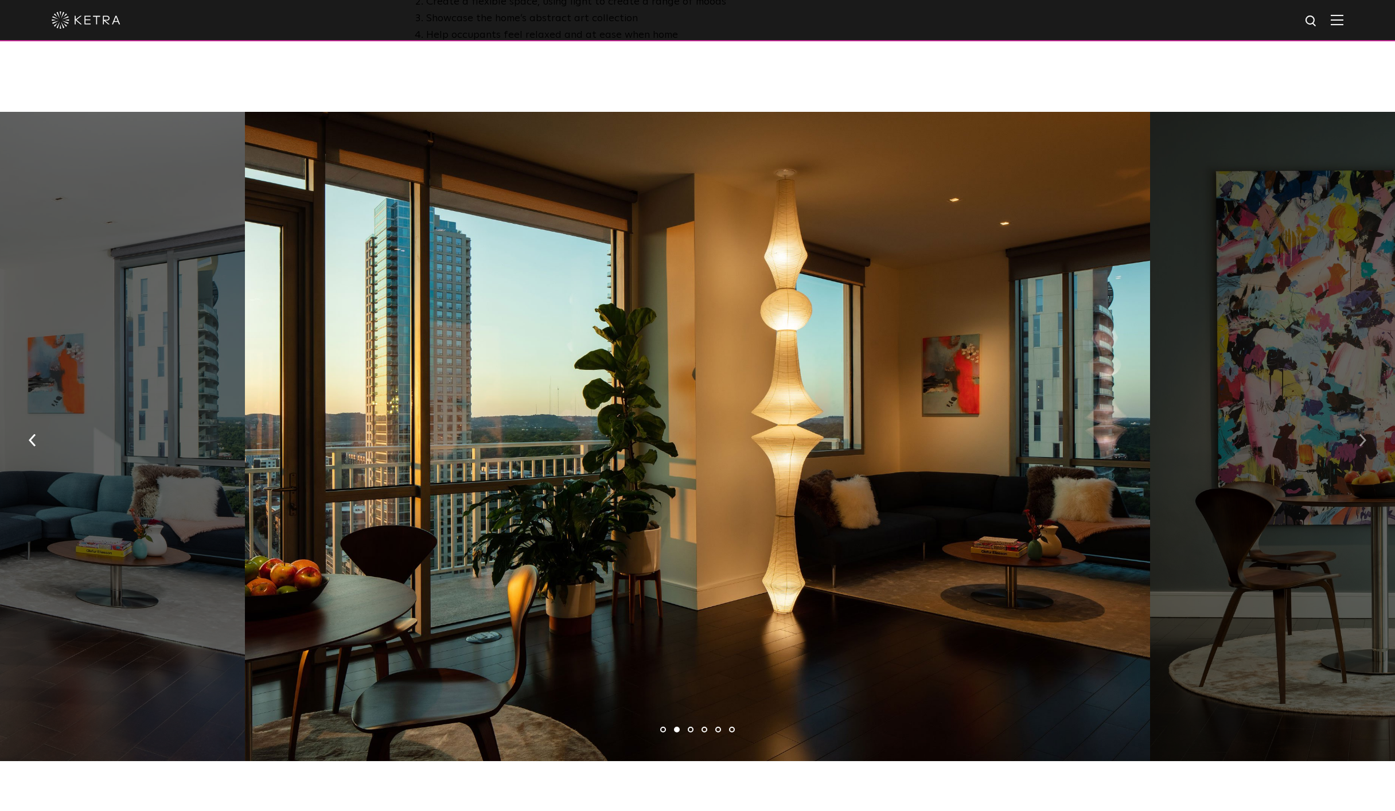
click at [1366, 419] on button "button" at bounding box center [1362, 439] width 25 height 40
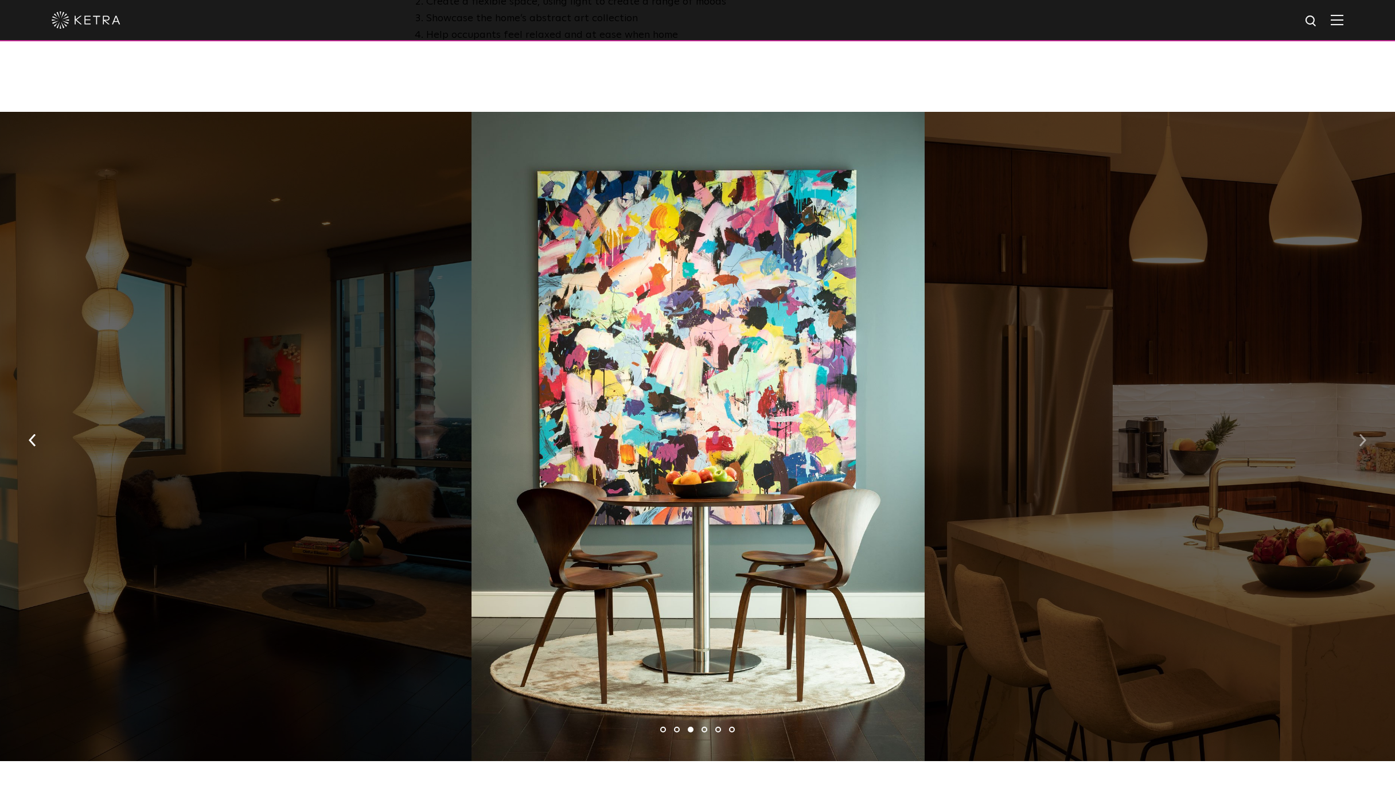
click at [1366, 419] on button "button" at bounding box center [1362, 439] width 25 height 40
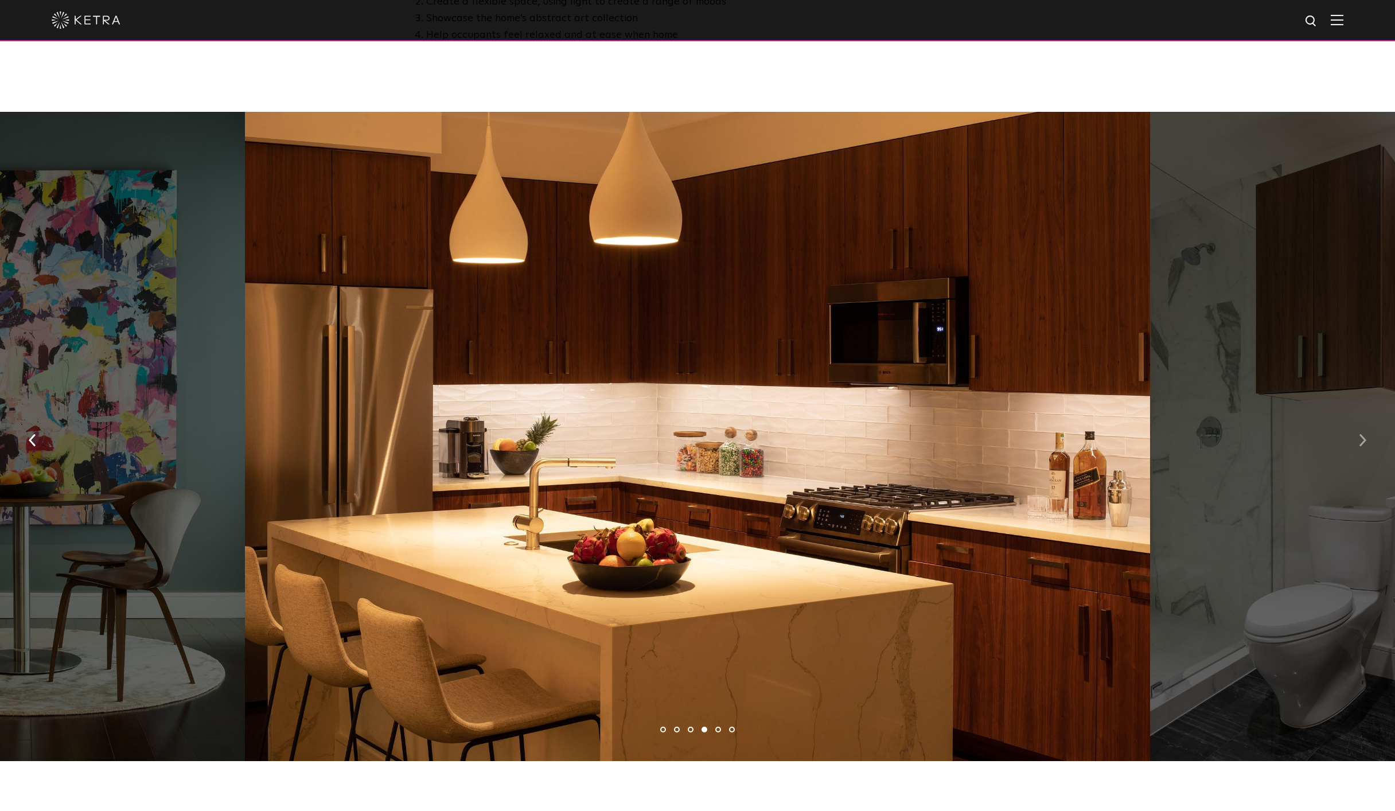
click at [1366, 419] on button "button" at bounding box center [1362, 439] width 25 height 40
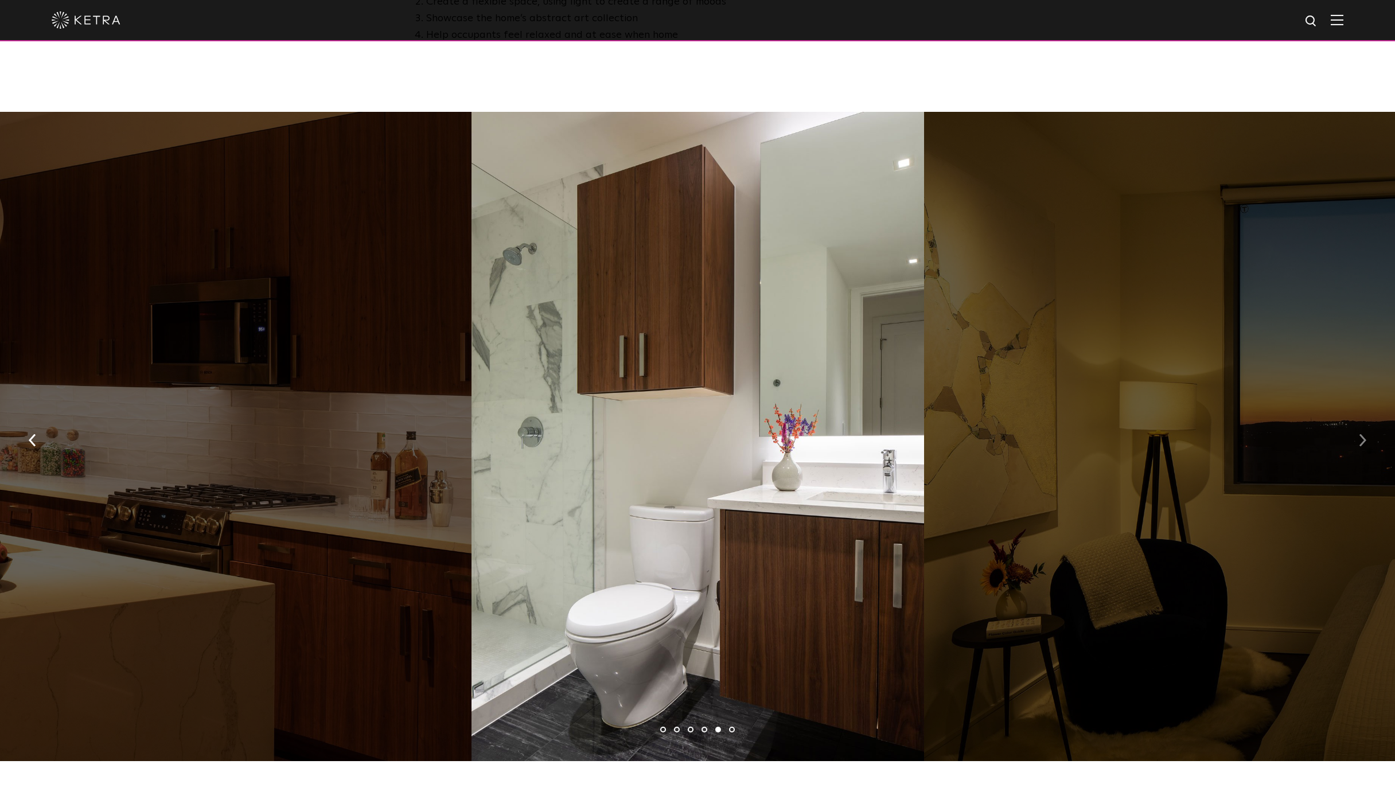
click at [1366, 419] on button "button" at bounding box center [1362, 439] width 25 height 40
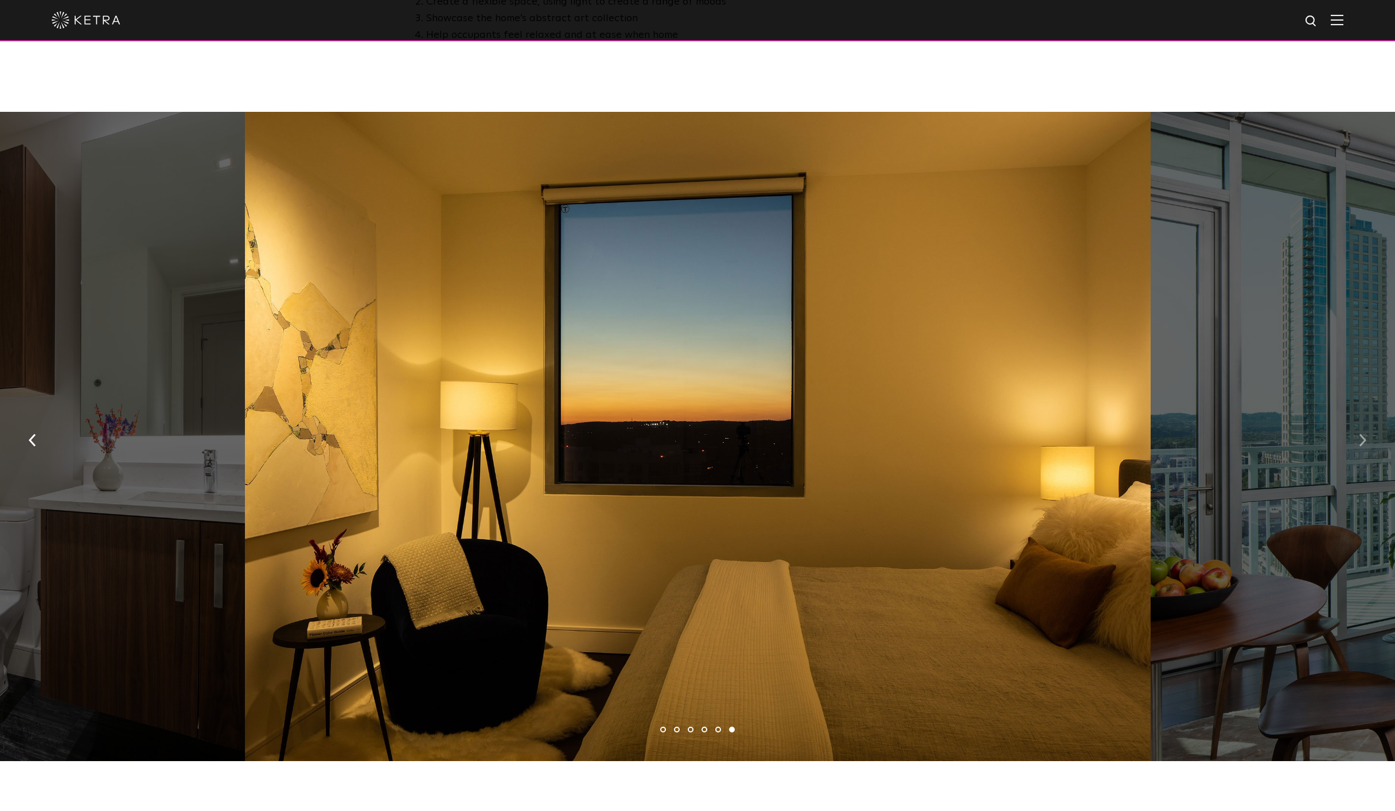
click at [1368, 419] on button "button" at bounding box center [1362, 439] width 25 height 40
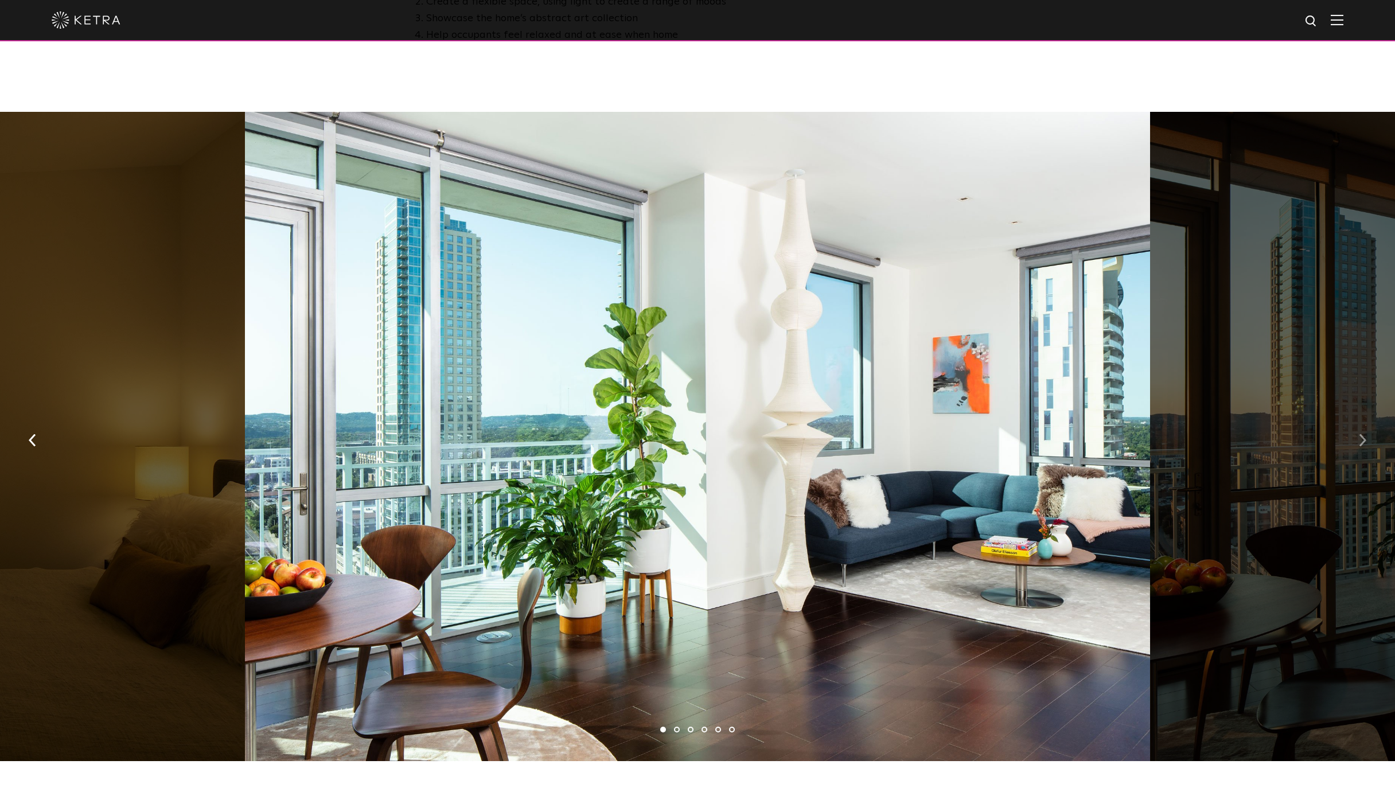
click at [1368, 419] on button "button" at bounding box center [1362, 439] width 25 height 40
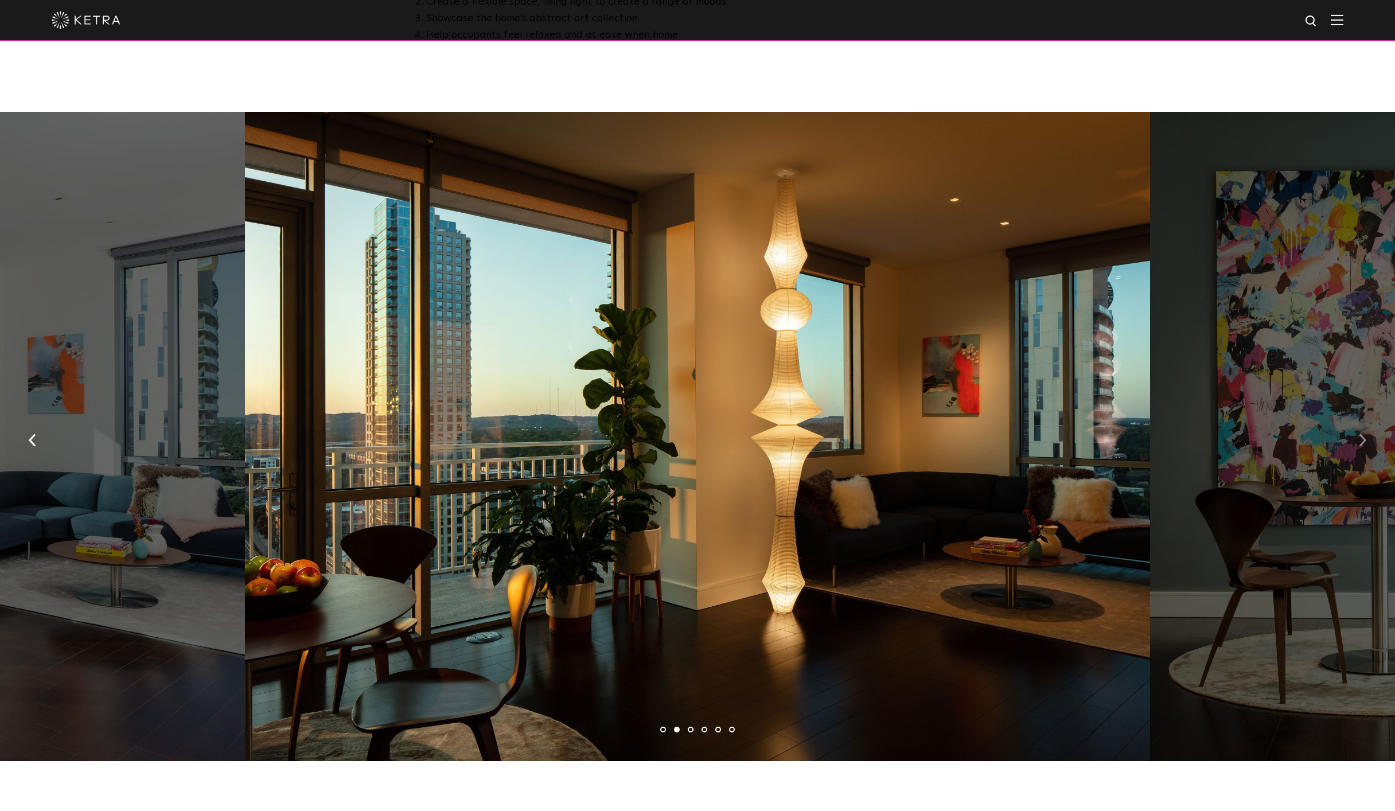
click at [1368, 419] on button "button" at bounding box center [1362, 439] width 25 height 40
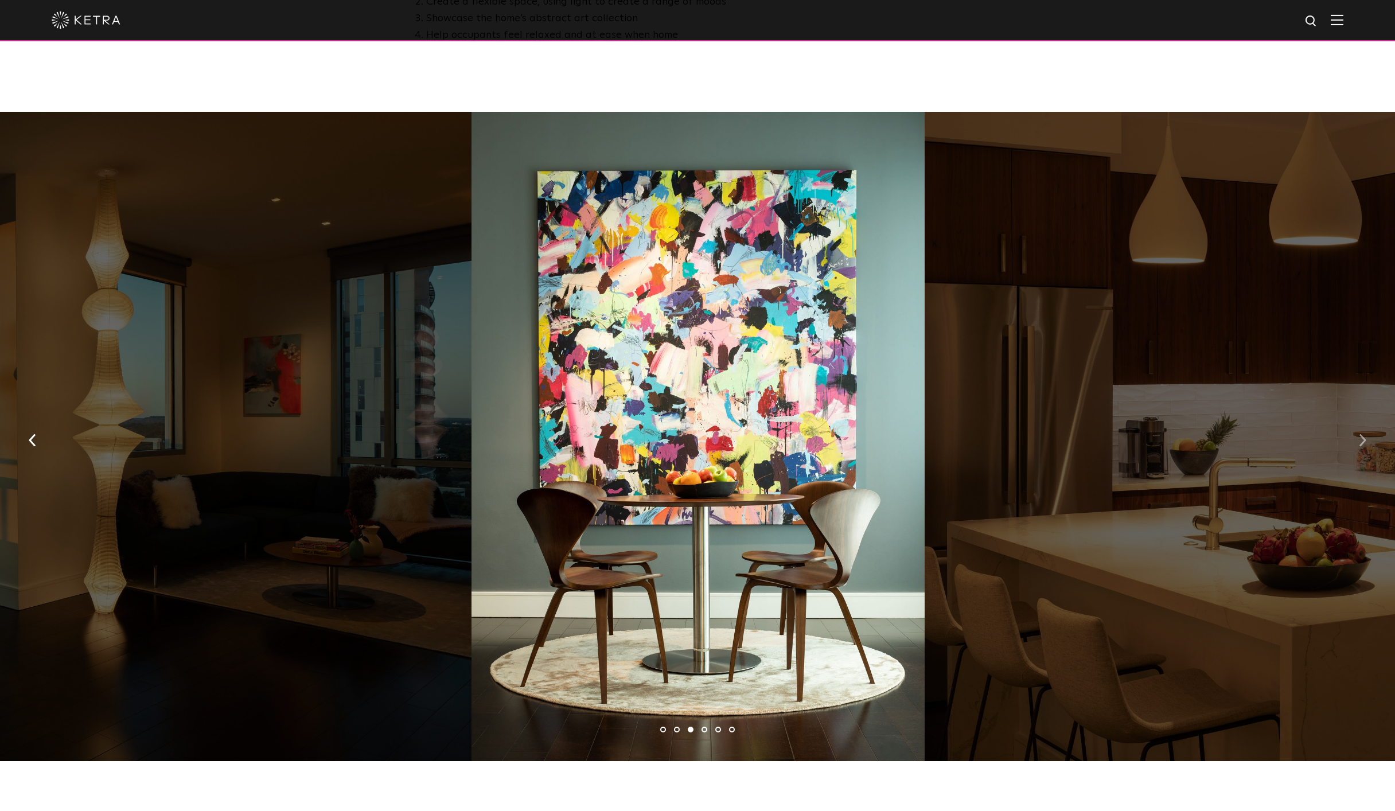
click at [1368, 419] on button "button" at bounding box center [1362, 439] width 25 height 40
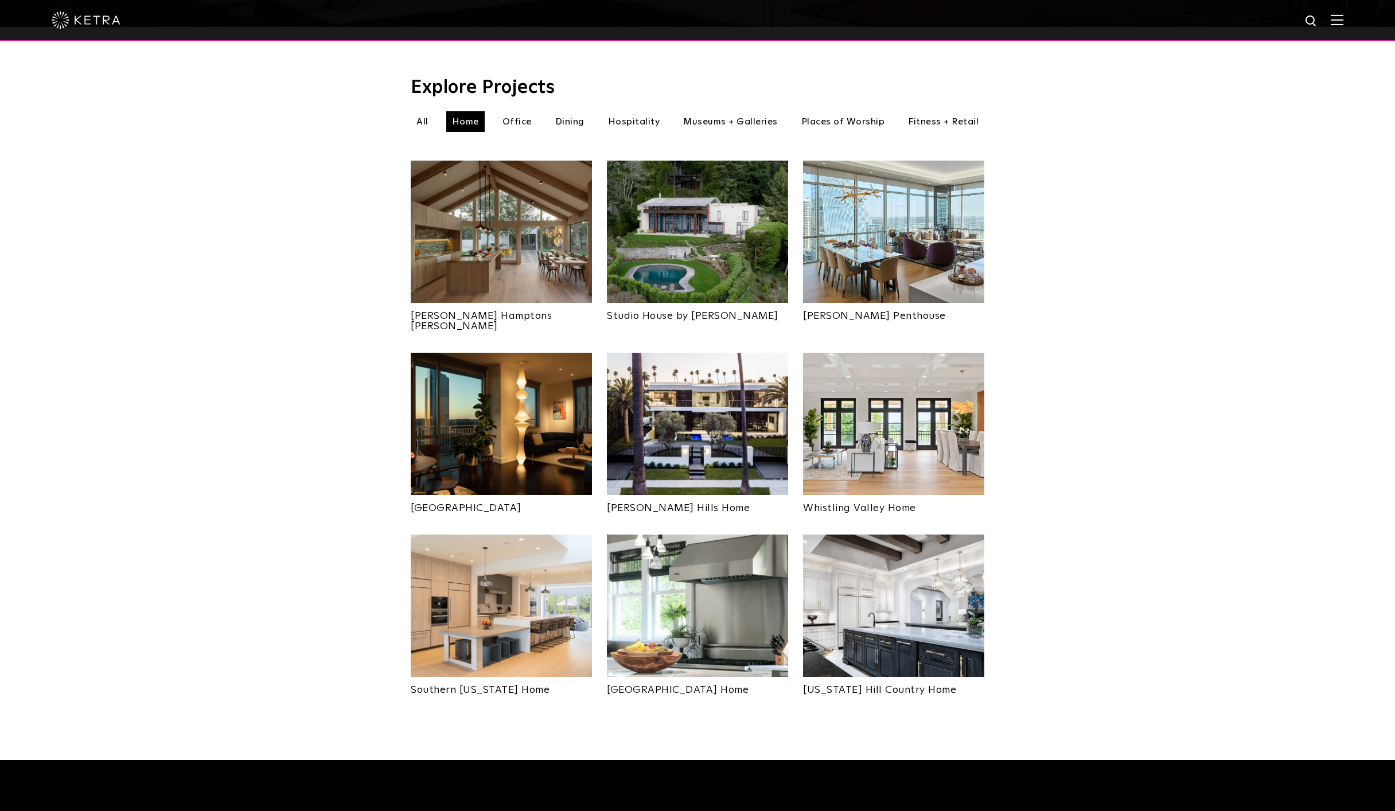
scroll to position [369, 0]
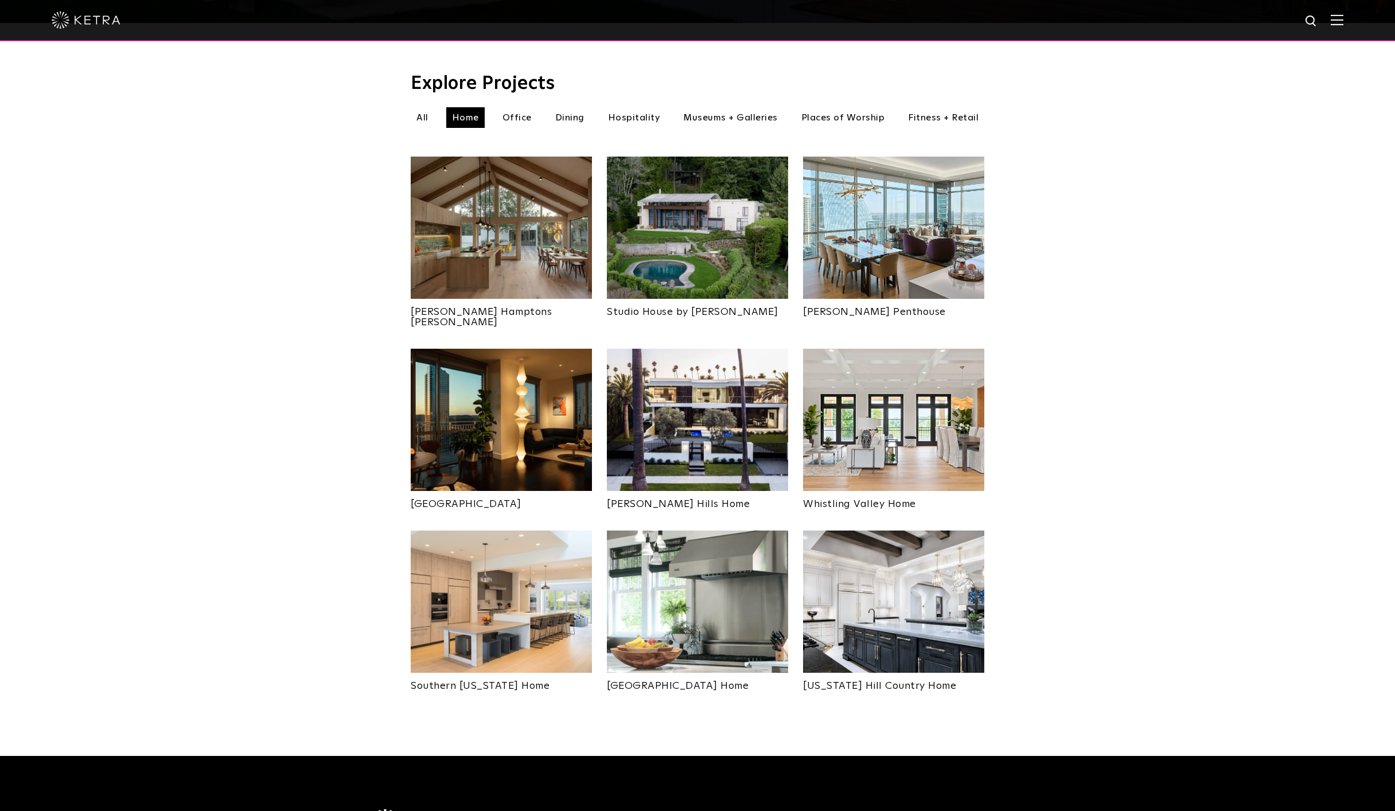
click at [498, 597] on img at bounding box center [501, 601] width 181 height 142
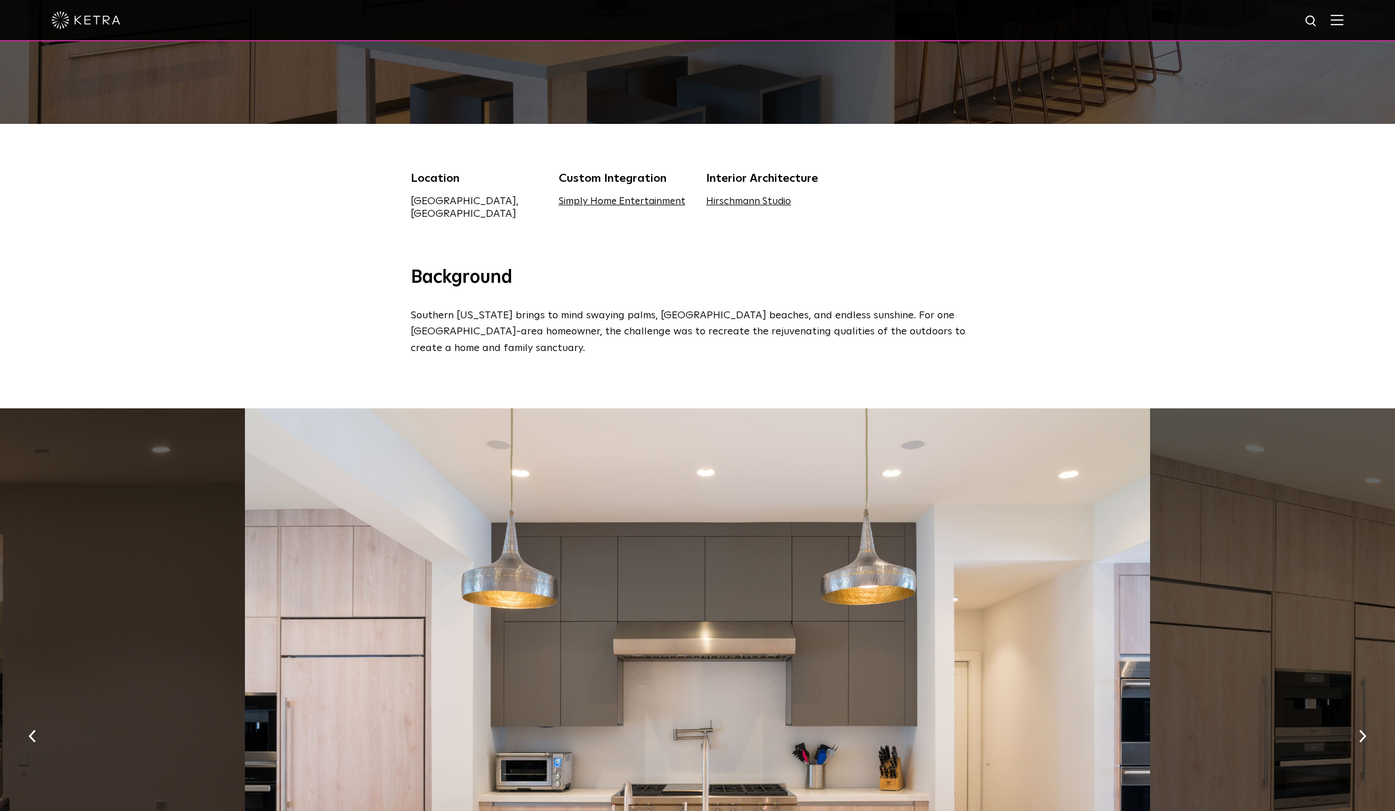
scroll to position [580, 0]
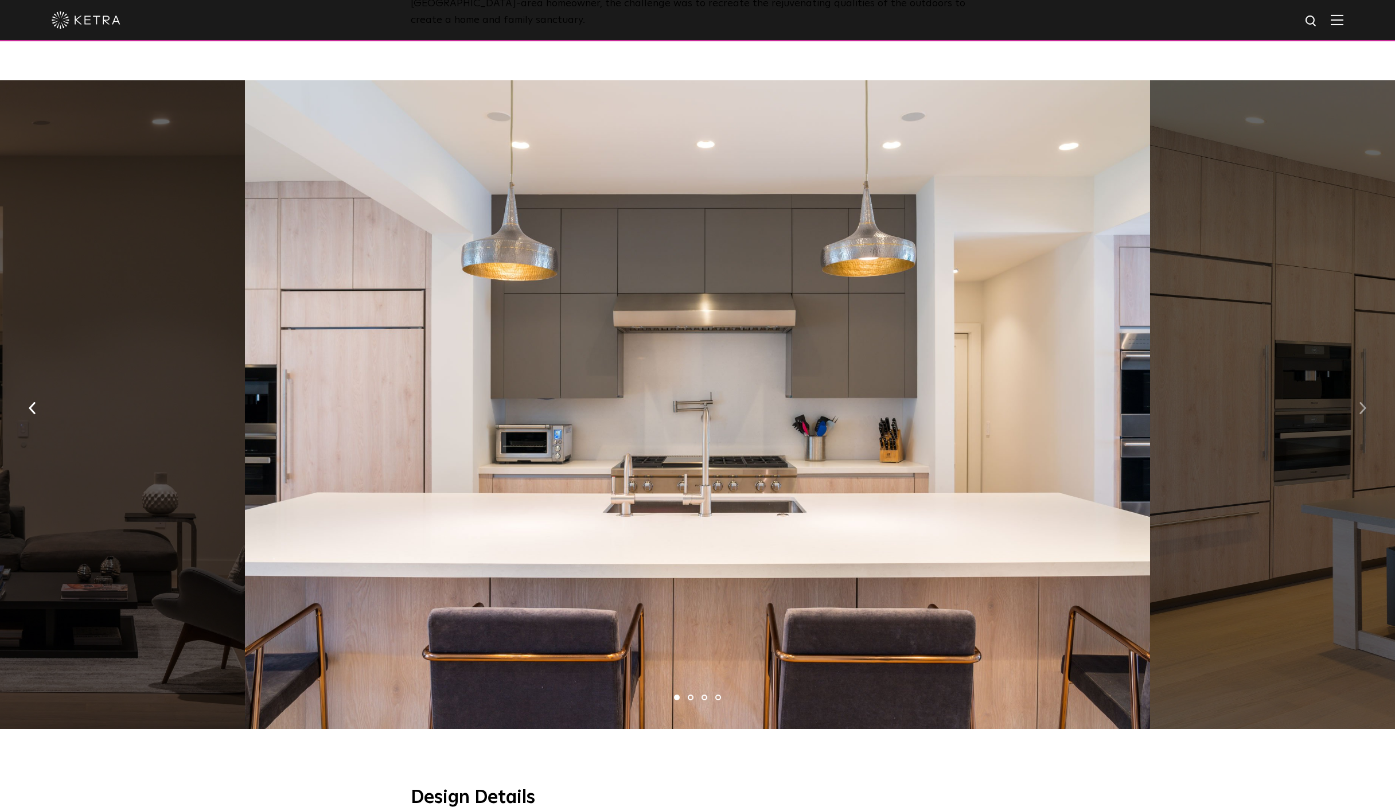
click at [1358, 402] on img "button" at bounding box center [1361, 408] width 7 height 13
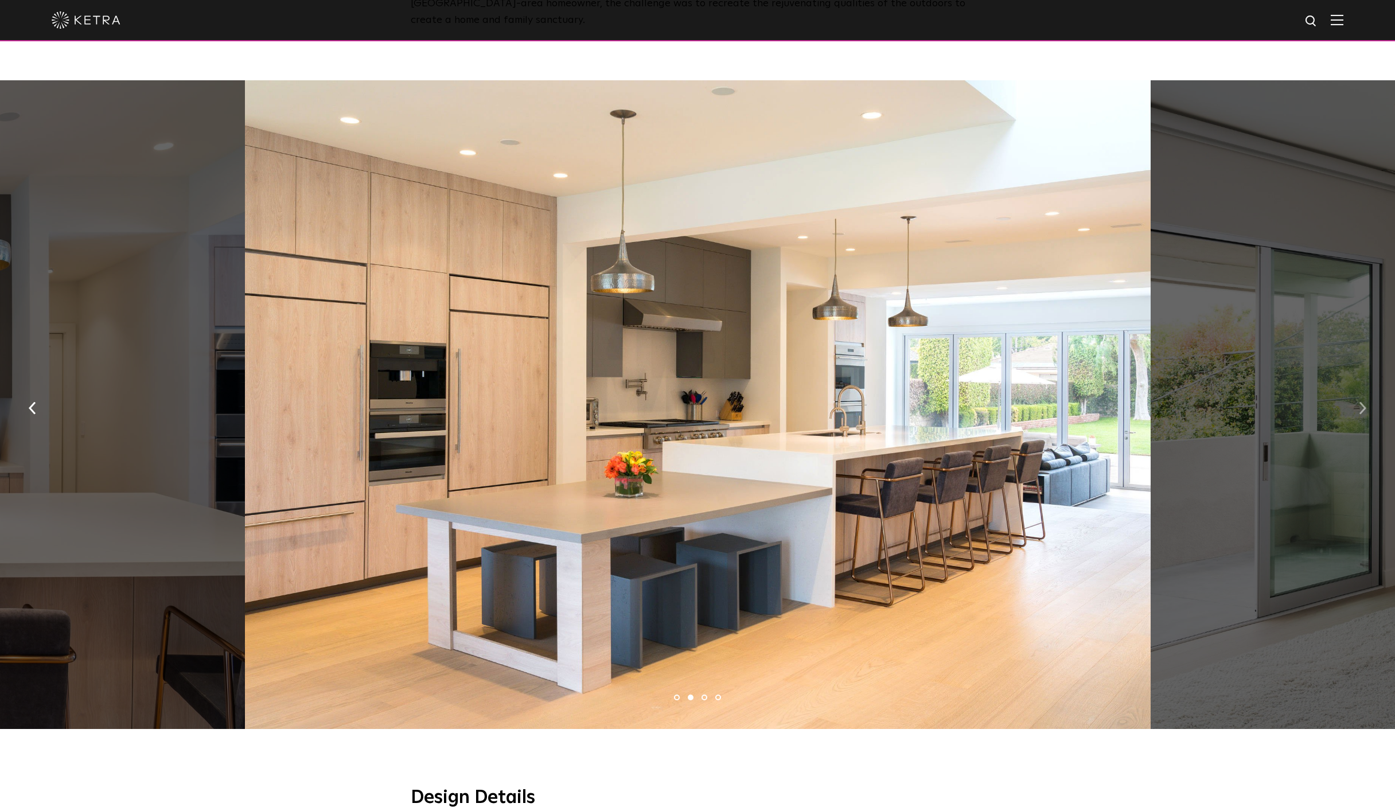
click at [1358, 402] on img "button" at bounding box center [1361, 408] width 7 height 13
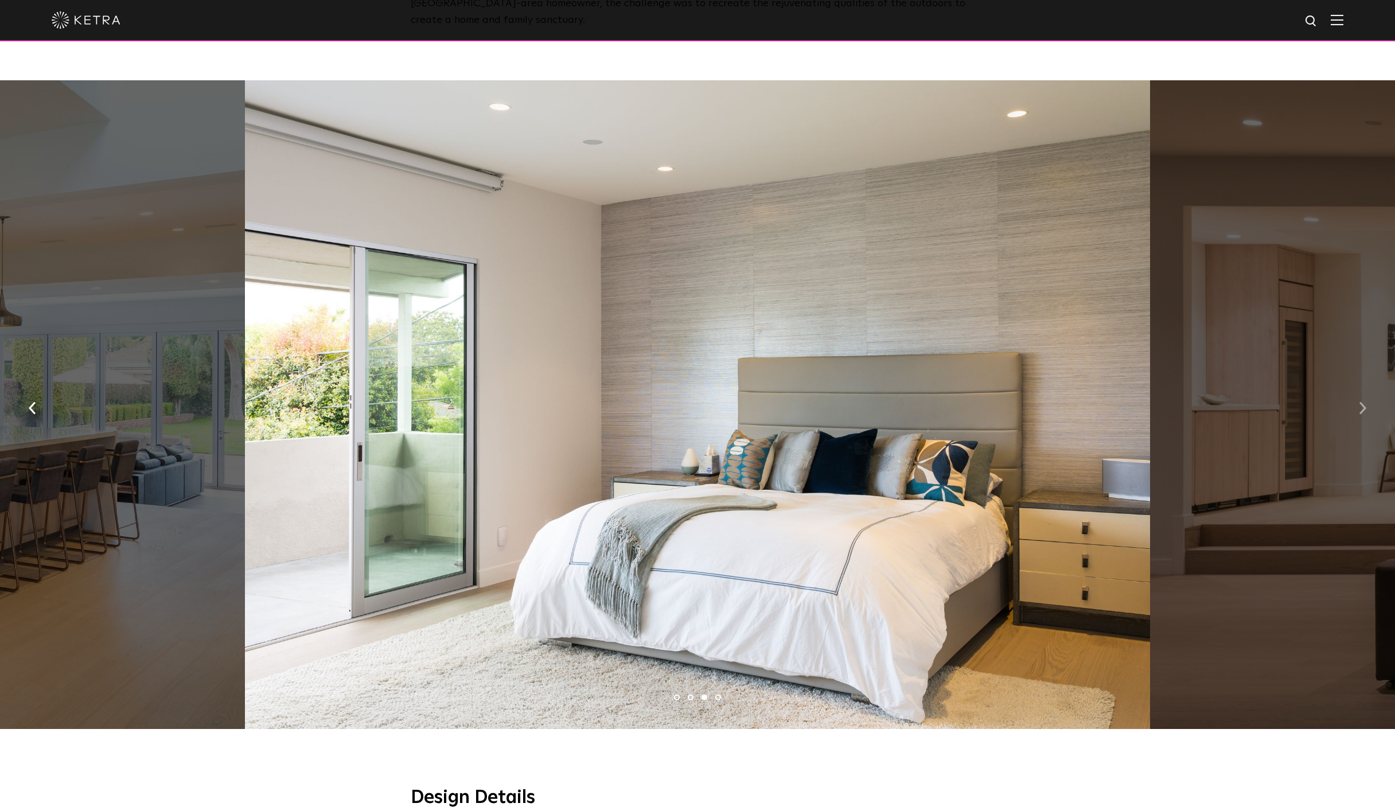
click at [1358, 402] on img "button" at bounding box center [1361, 408] width 7 height 13
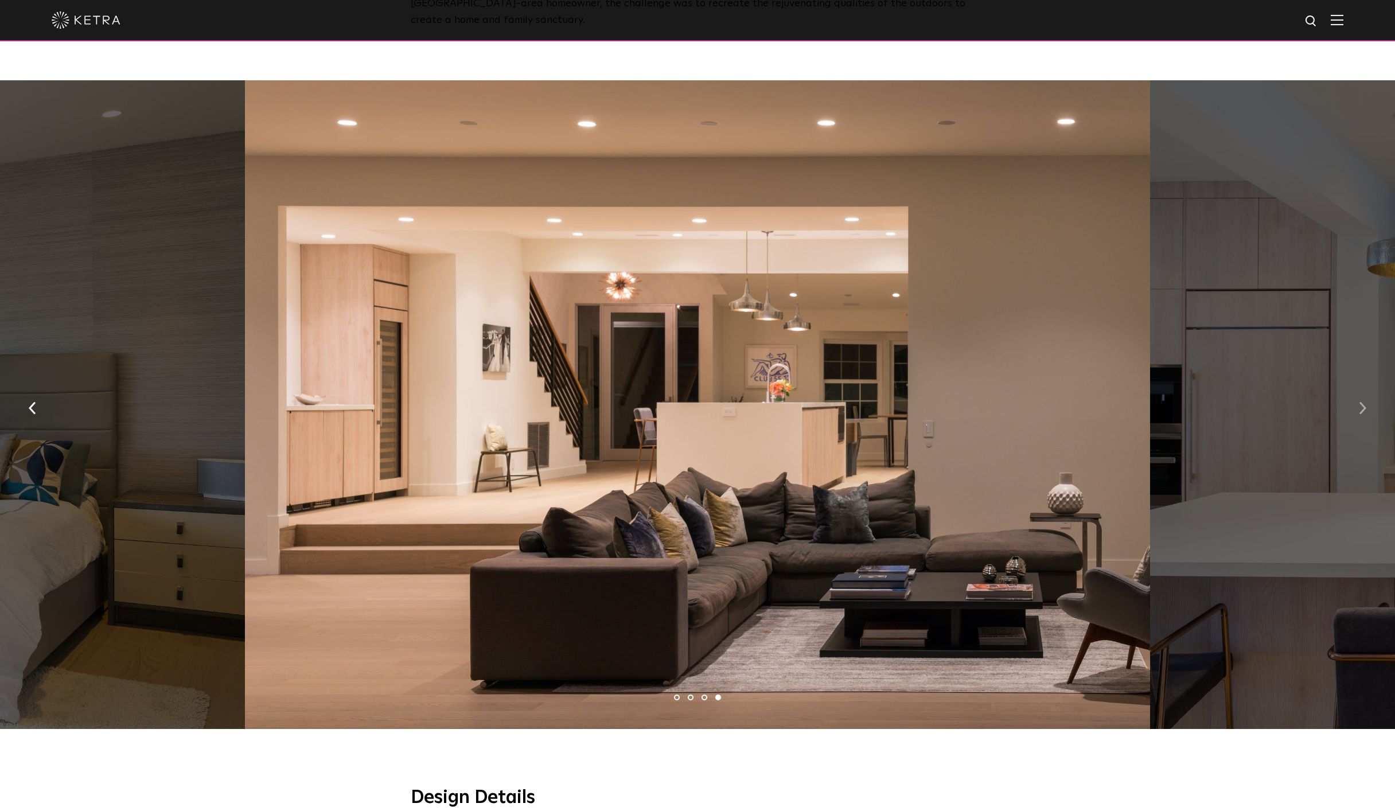
click at [1358, 402] on img "button" at bounding box center [1361, 408] width 7 height 13
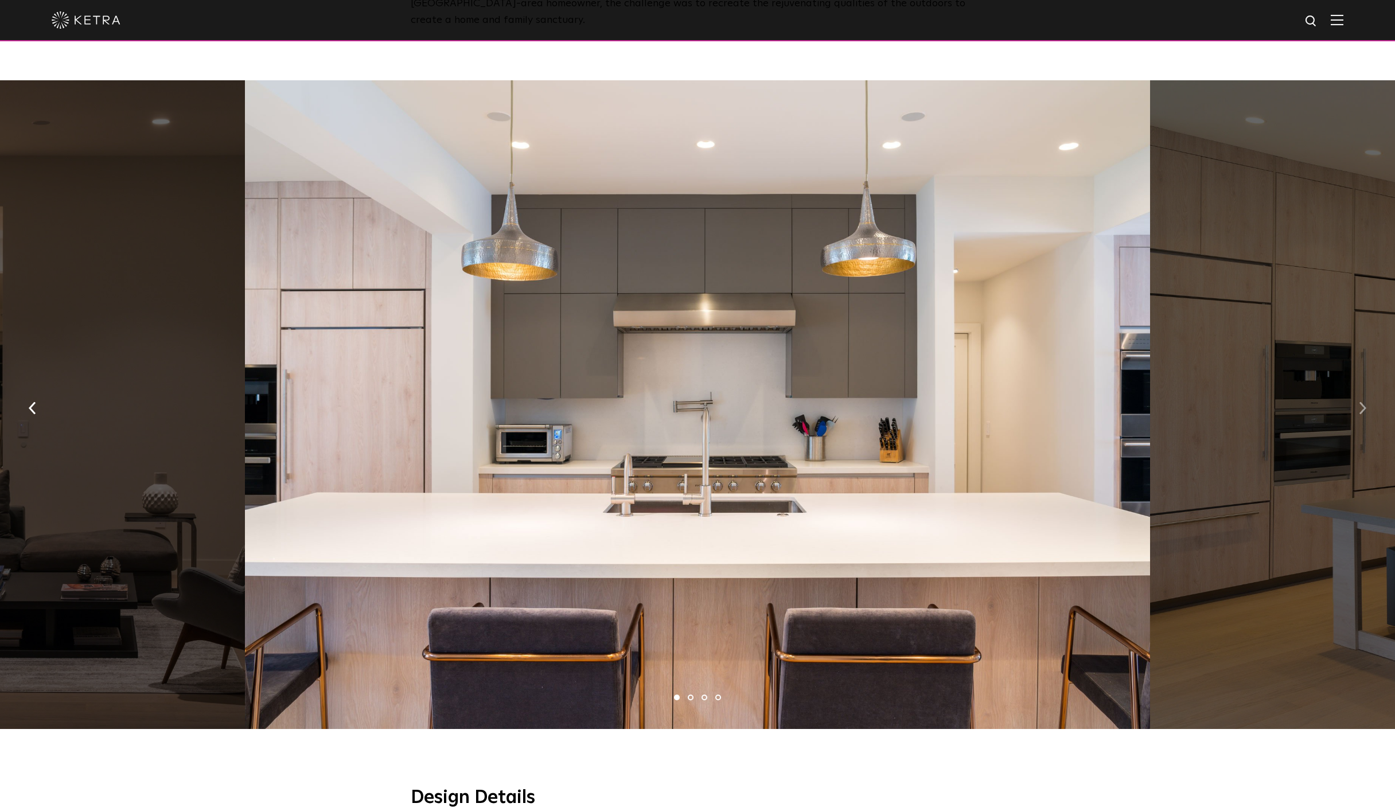
click at [1358, 402] on img "button" at bounding box center [1361, 408] width 7 height 13
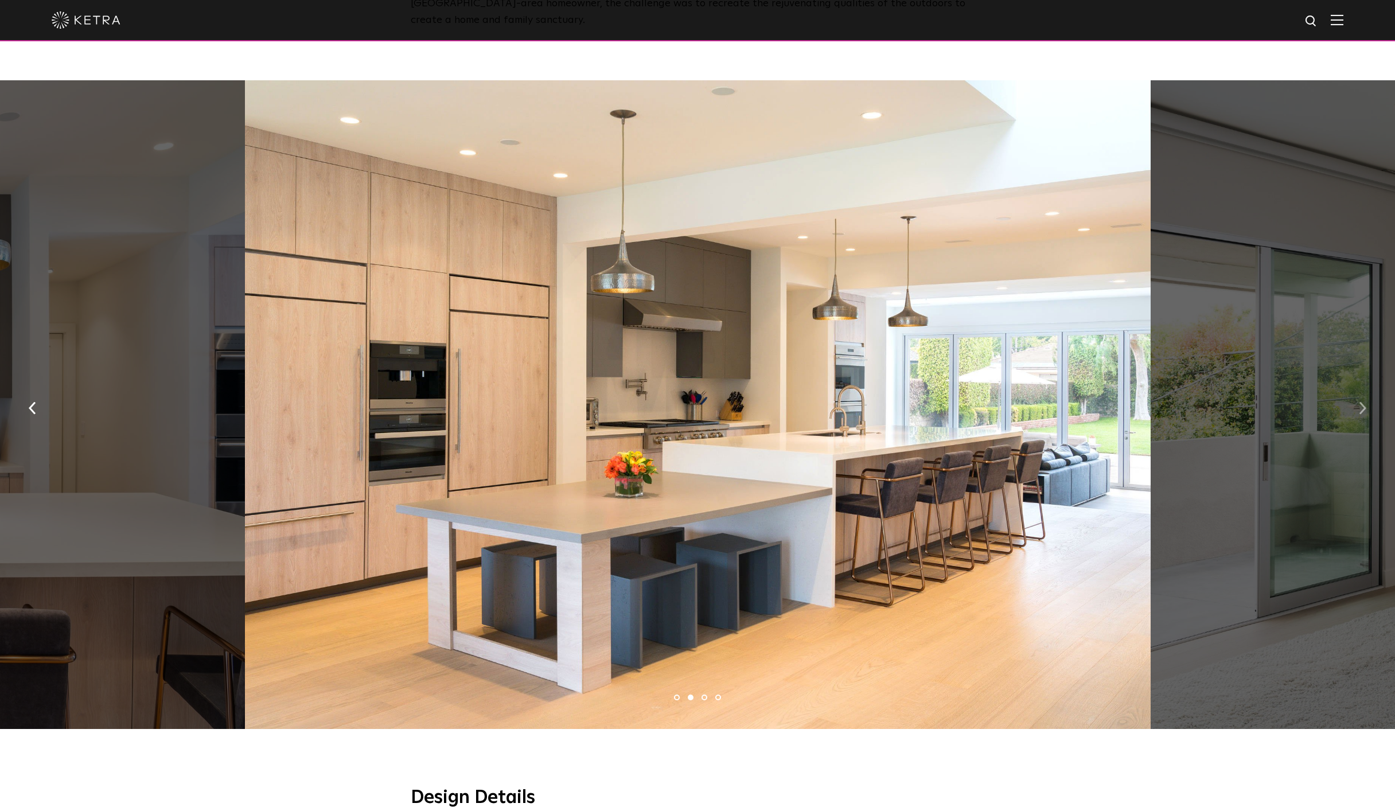
click at [1358, 402] on img "button" at bounding box center [1361, 408] width 7 height 13
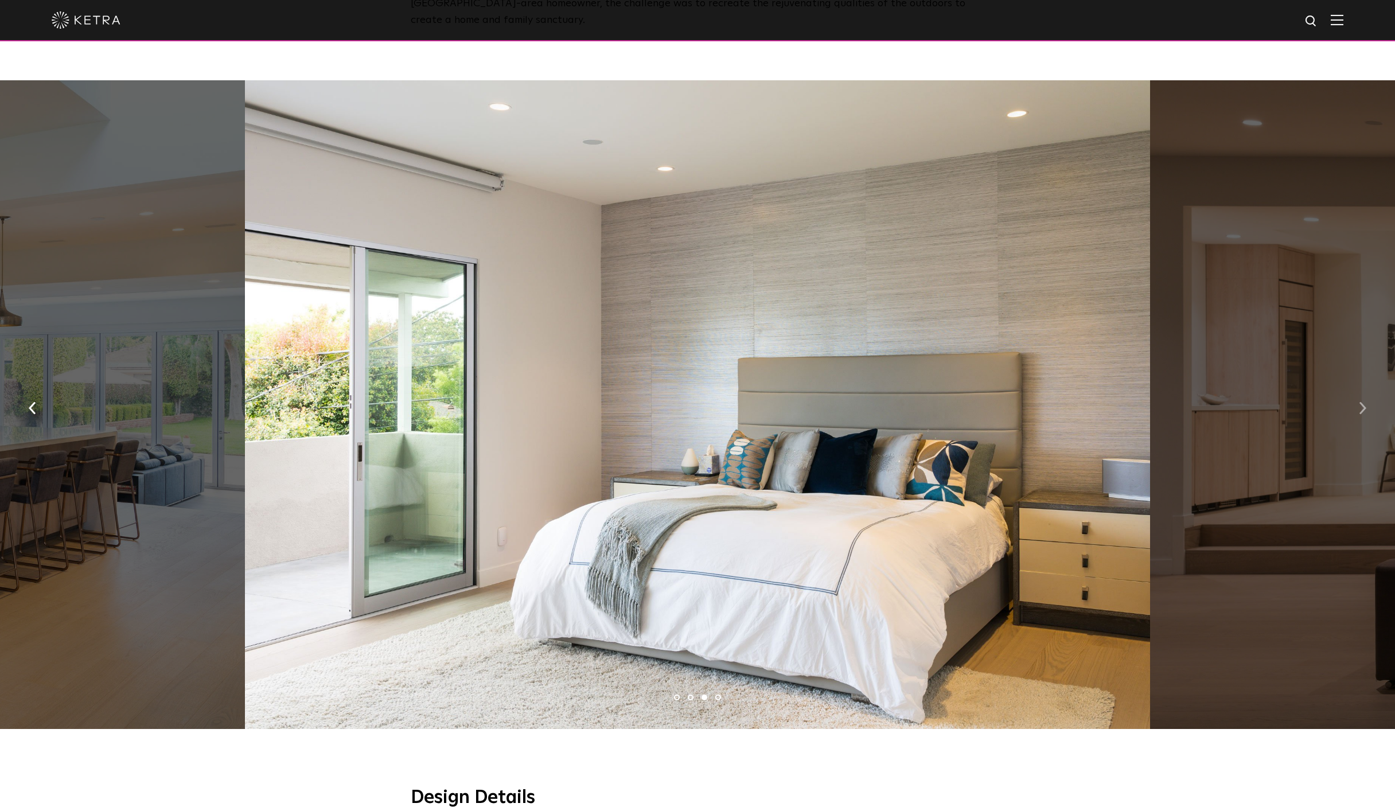
click at [1358, 402] on img "button" at bounding box center [1361, 408] width 7 height 13
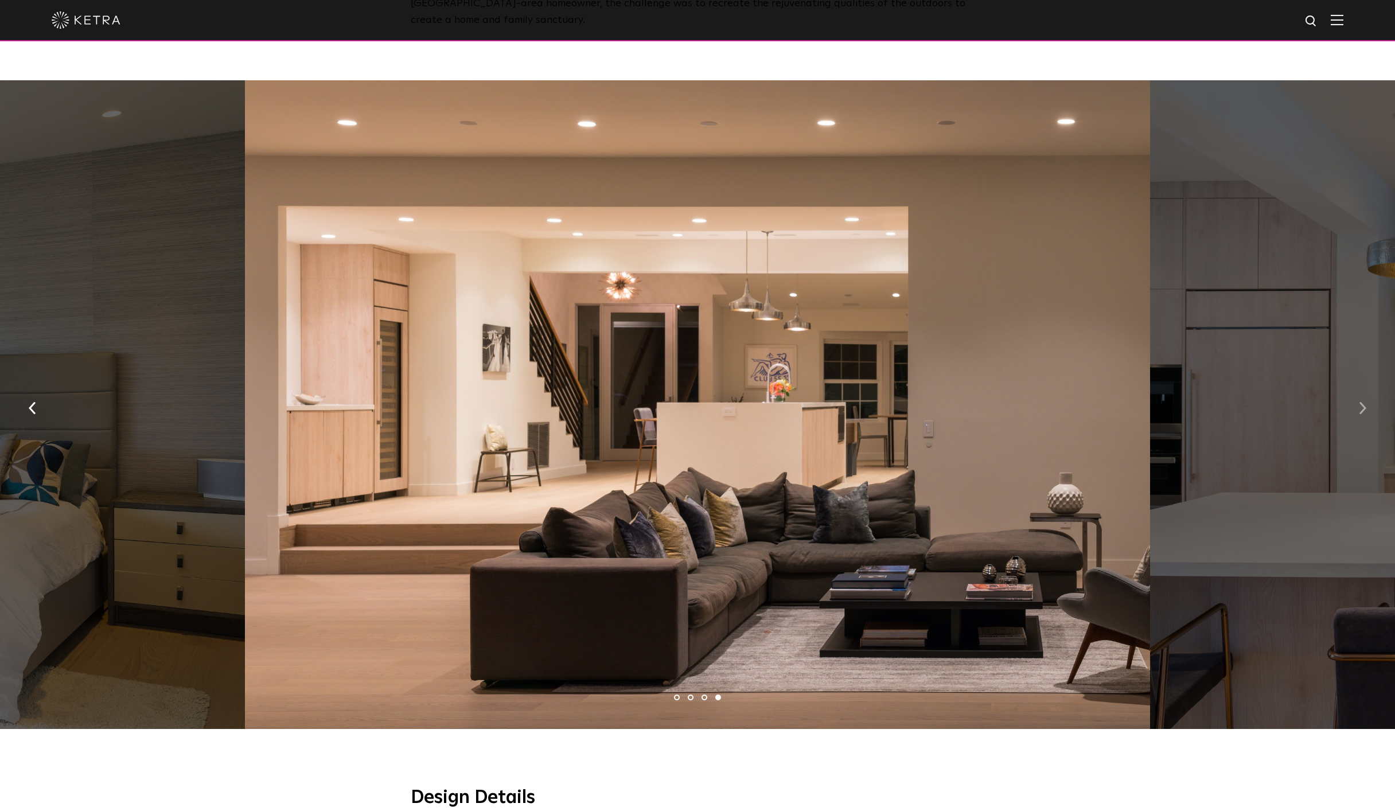
click at [1358, 402] on img "button" at bounding box center [1361, 408] width 7 height 13
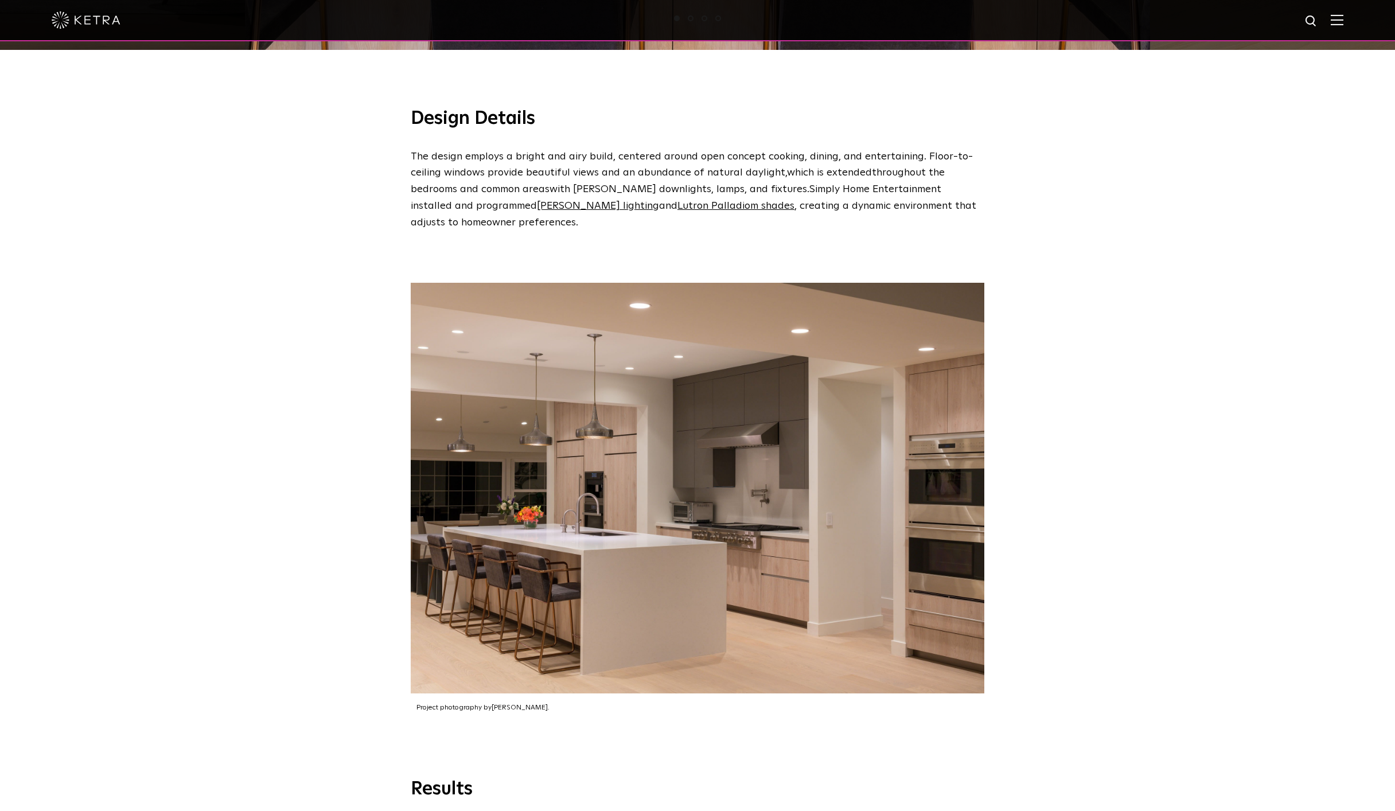
scroll to position [1150, 0]
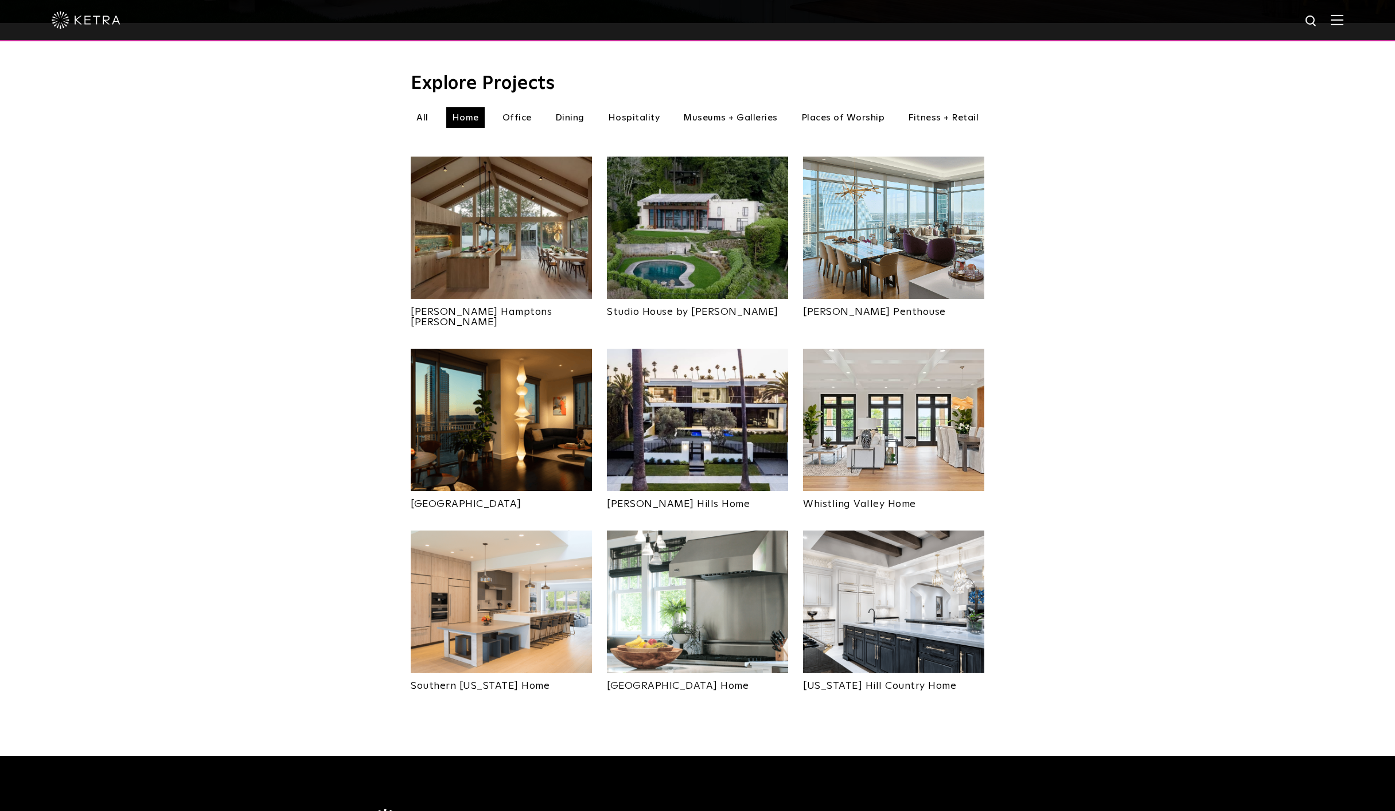
click at [748, 550] on img at bounding box center [697, 601] width 181 height 142
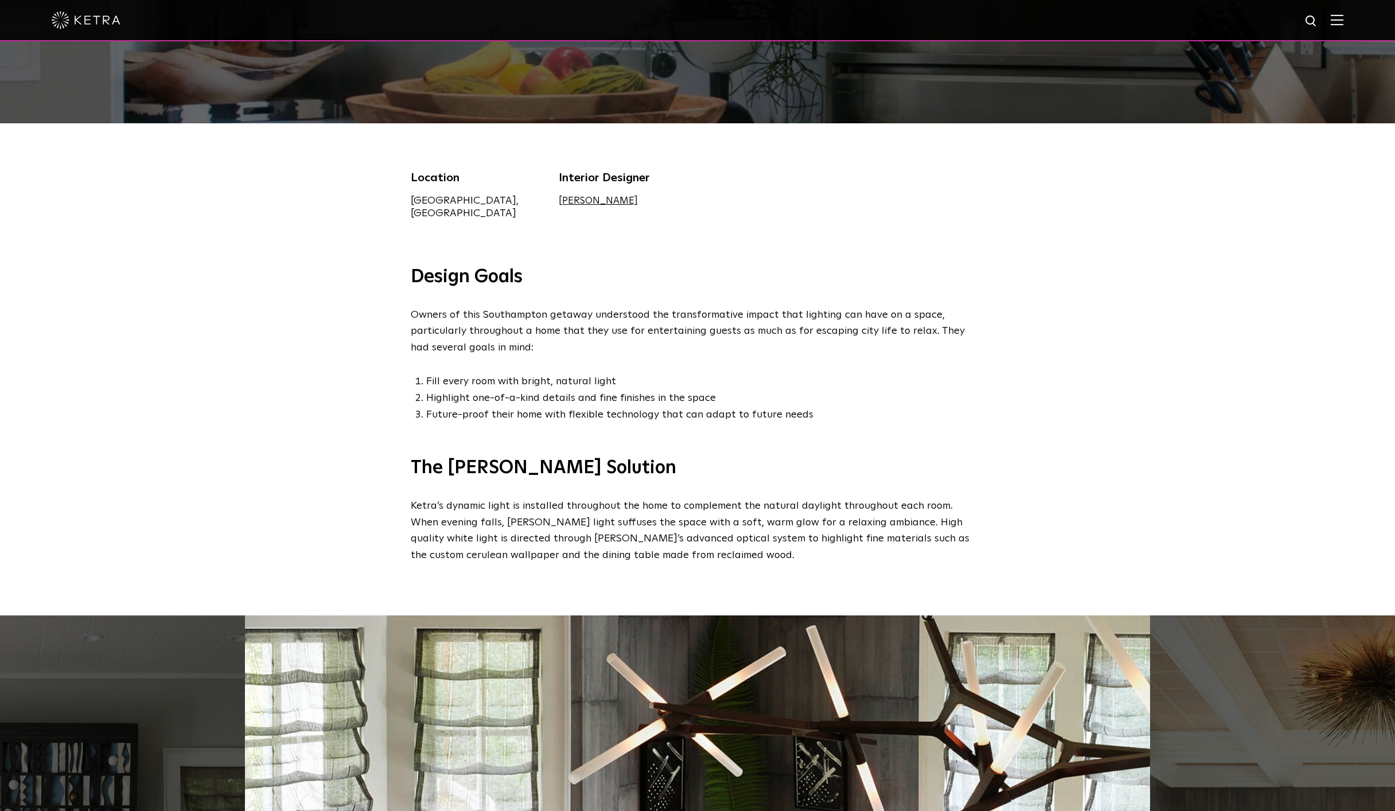
scroll to position [677, 0]
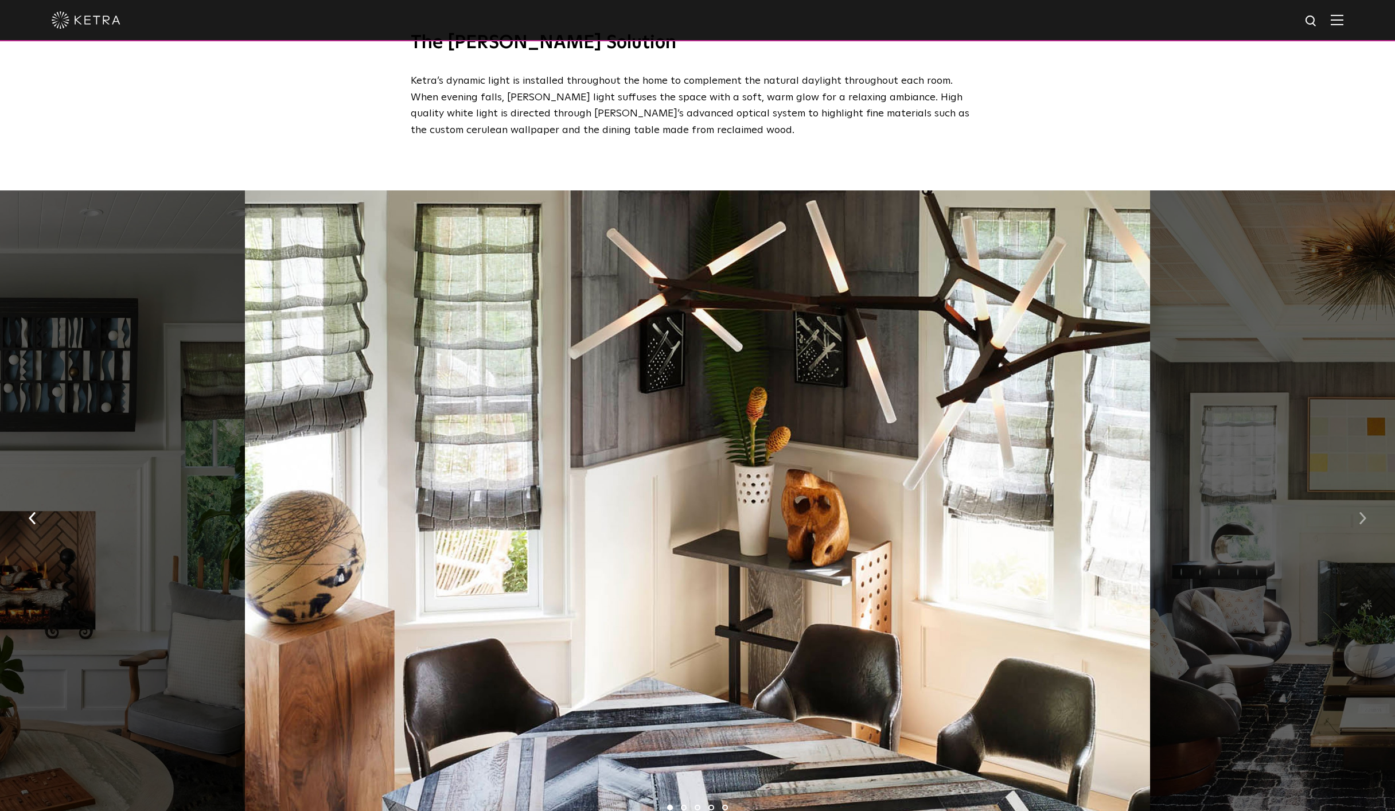
click at [1363, 512] on img "button" at bounding box center [1361, 518] width 7 height 13
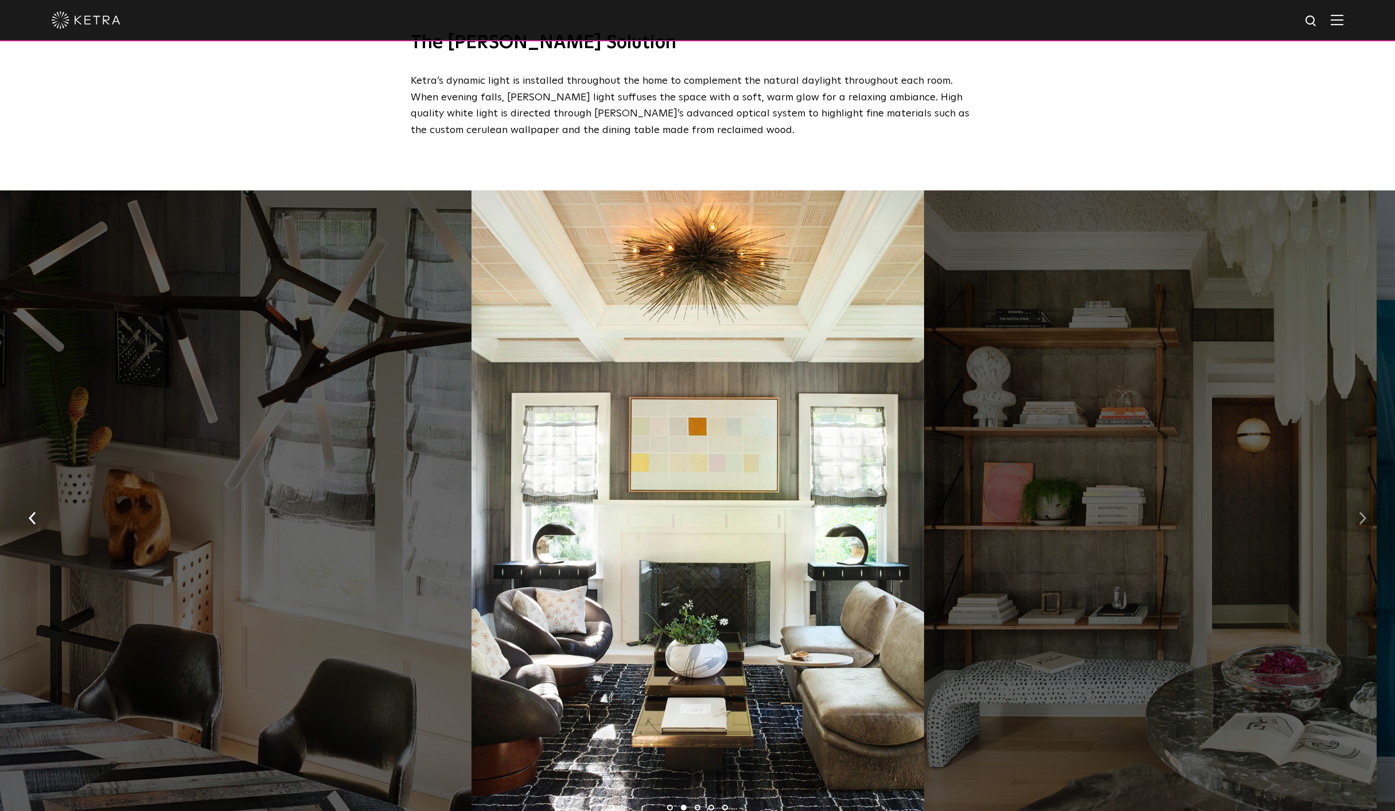
click at [1363, 512] on img "button" at bounding box center [1361, 518] width 7 height 13
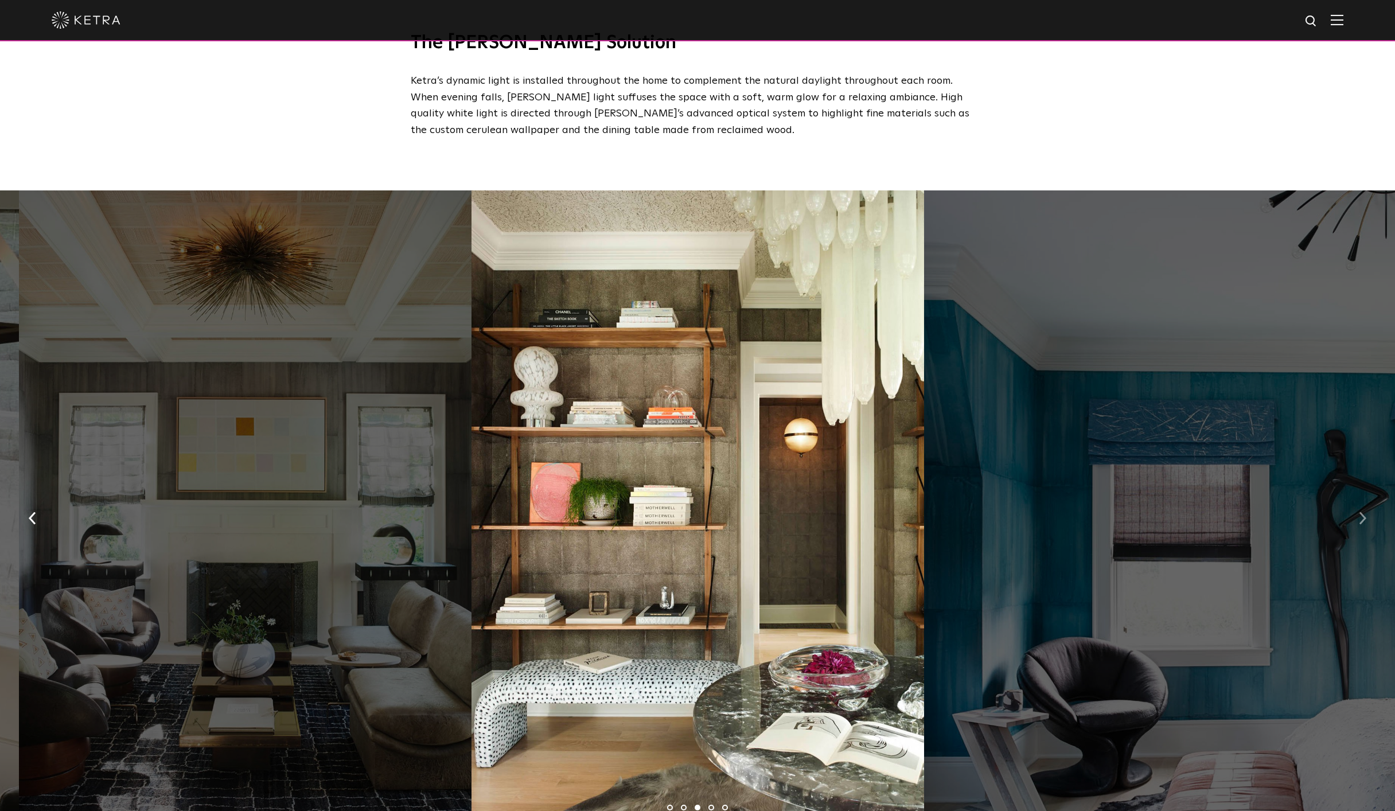
click at [1363, 512] on img "button" at bounding box center [1361, 518] width 7 height 13
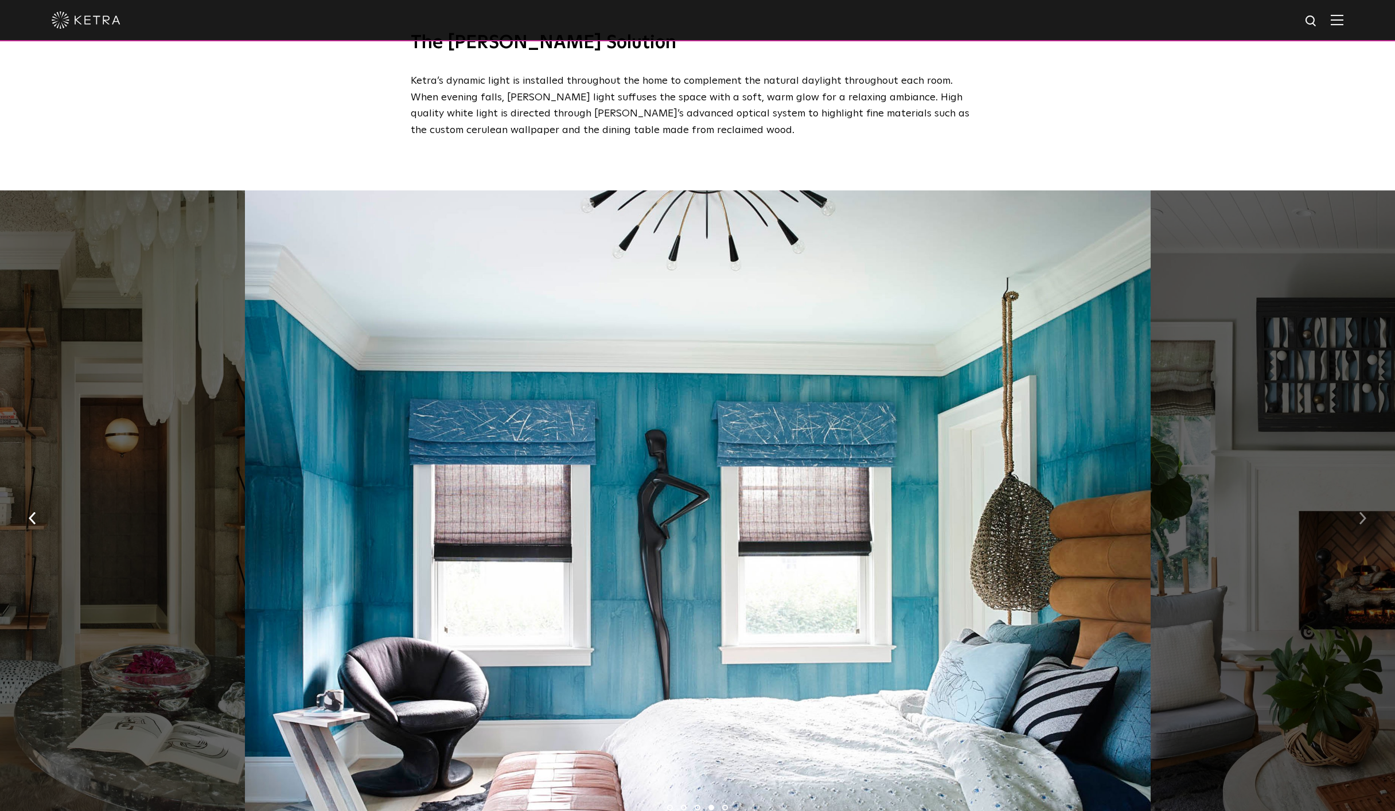
click at [1363, 512] on img "button" at bounding box center [1361, 518] width 7 height 13
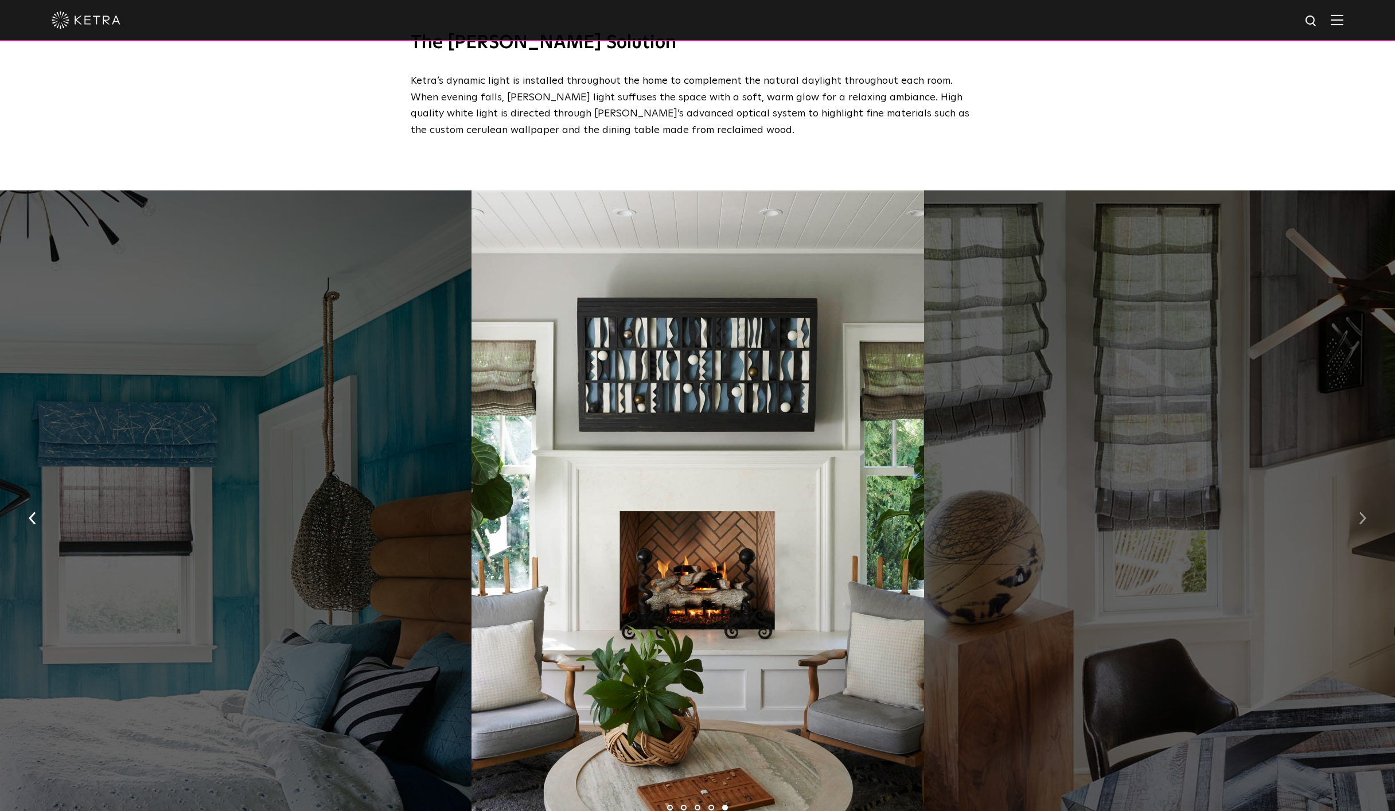
click at [1363, 512] on img "button" at bounding box center [1361, 518] width 7 height 13
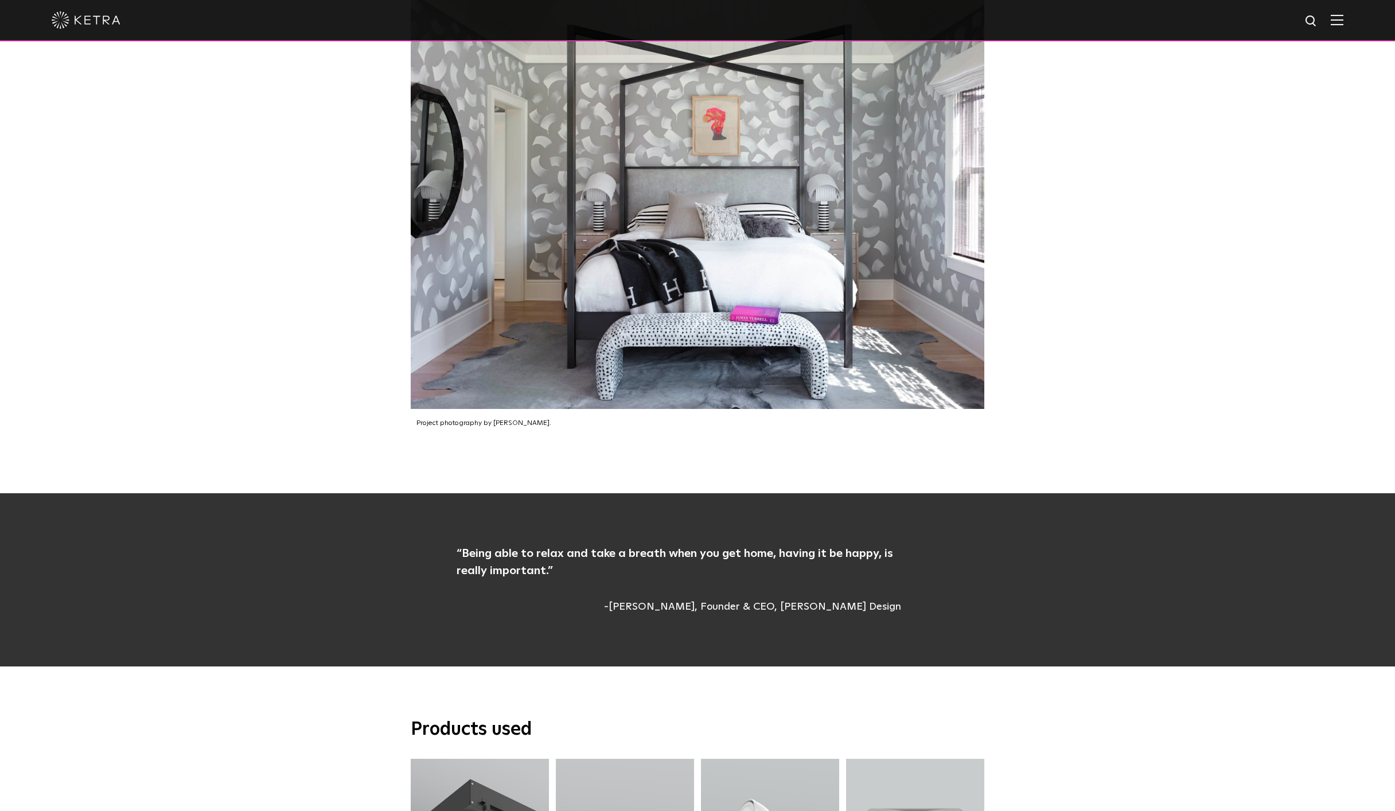
scroll to position [1650, 0]
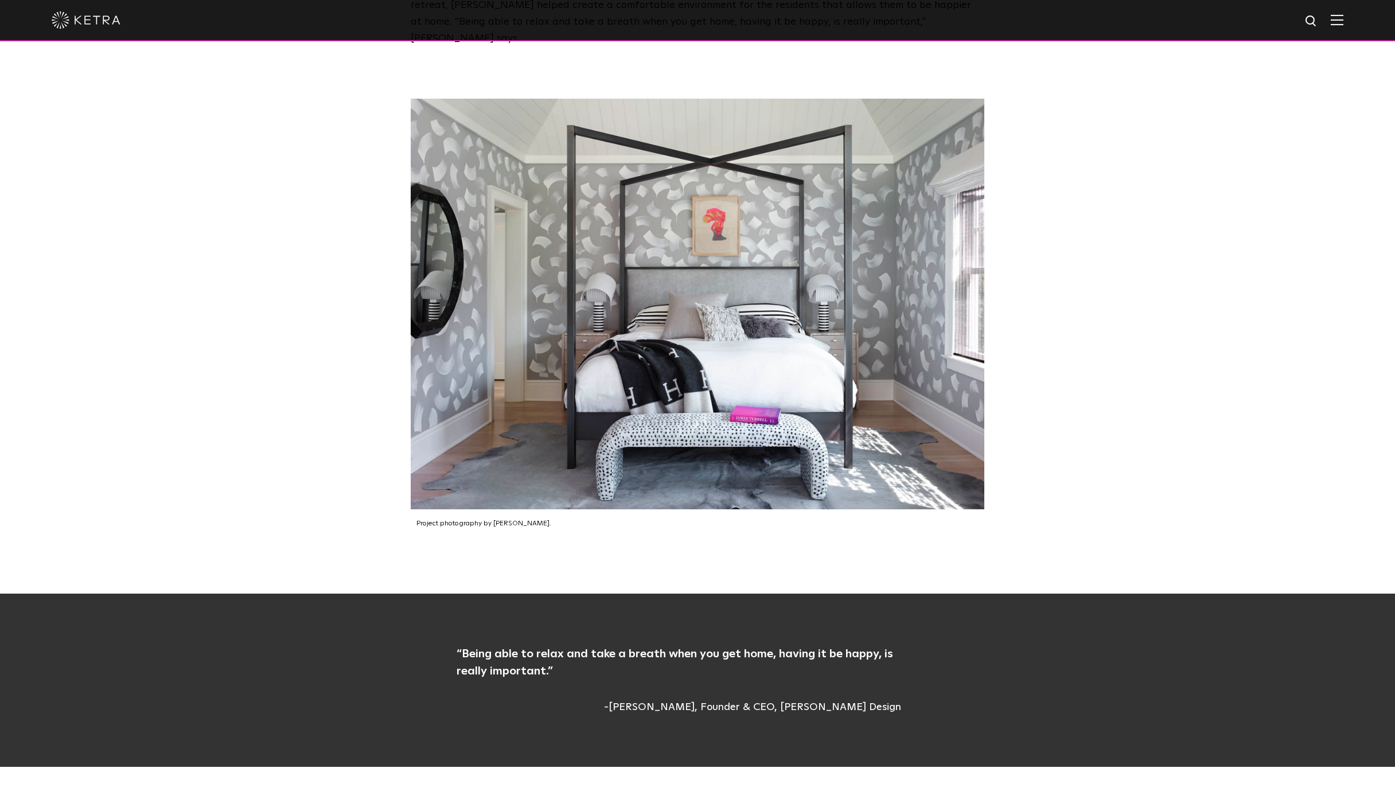
drag, startPoint x: 904, startPoint y: 678, endPoint x: 784, endPoint y: 671, distance: 120.0
click at [784, 671] on div "“ Being able to relax and take a breath when you get home, having it be happy, …" at bounding box center [697, 680] width 596 height 70
copy span "Jessica Ayromloo Design"
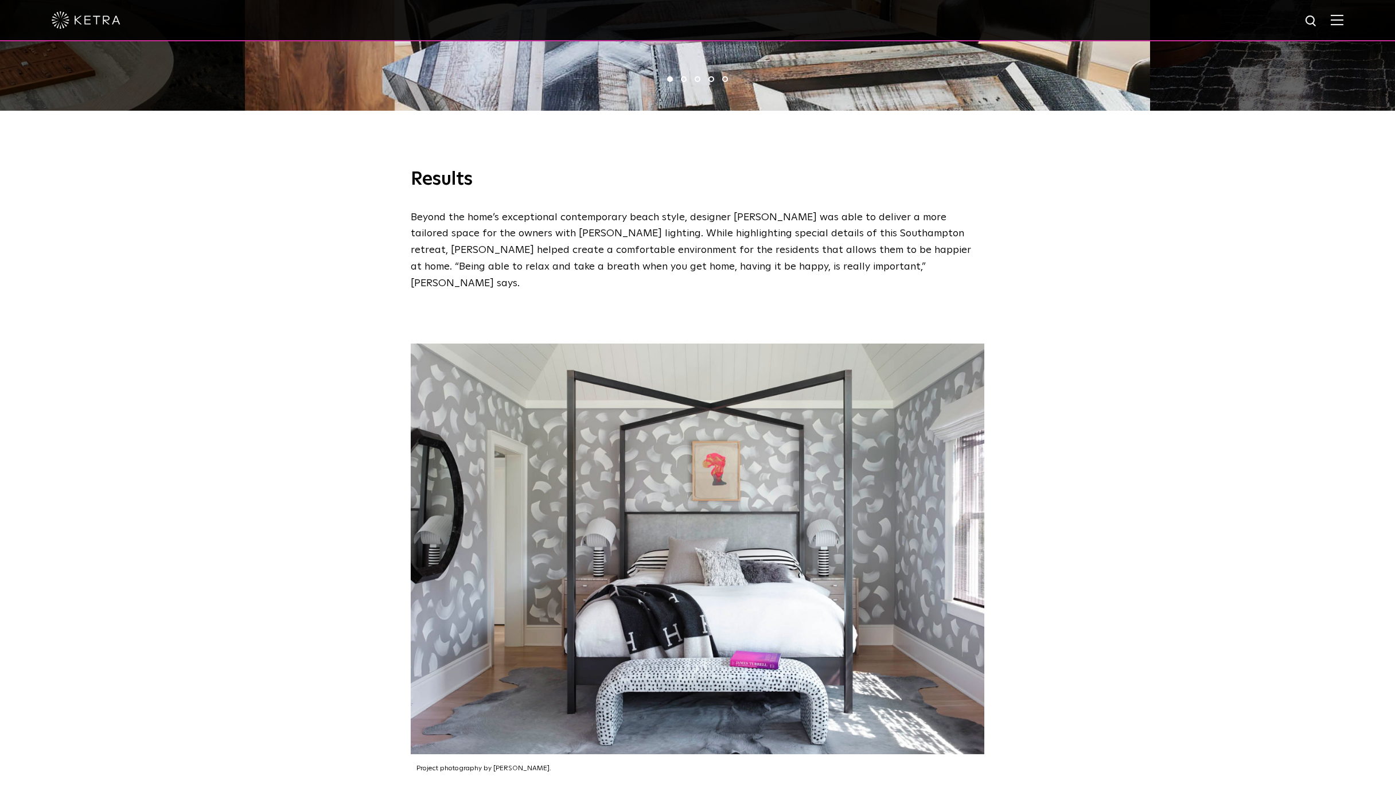
scroll to position [1362, 0]
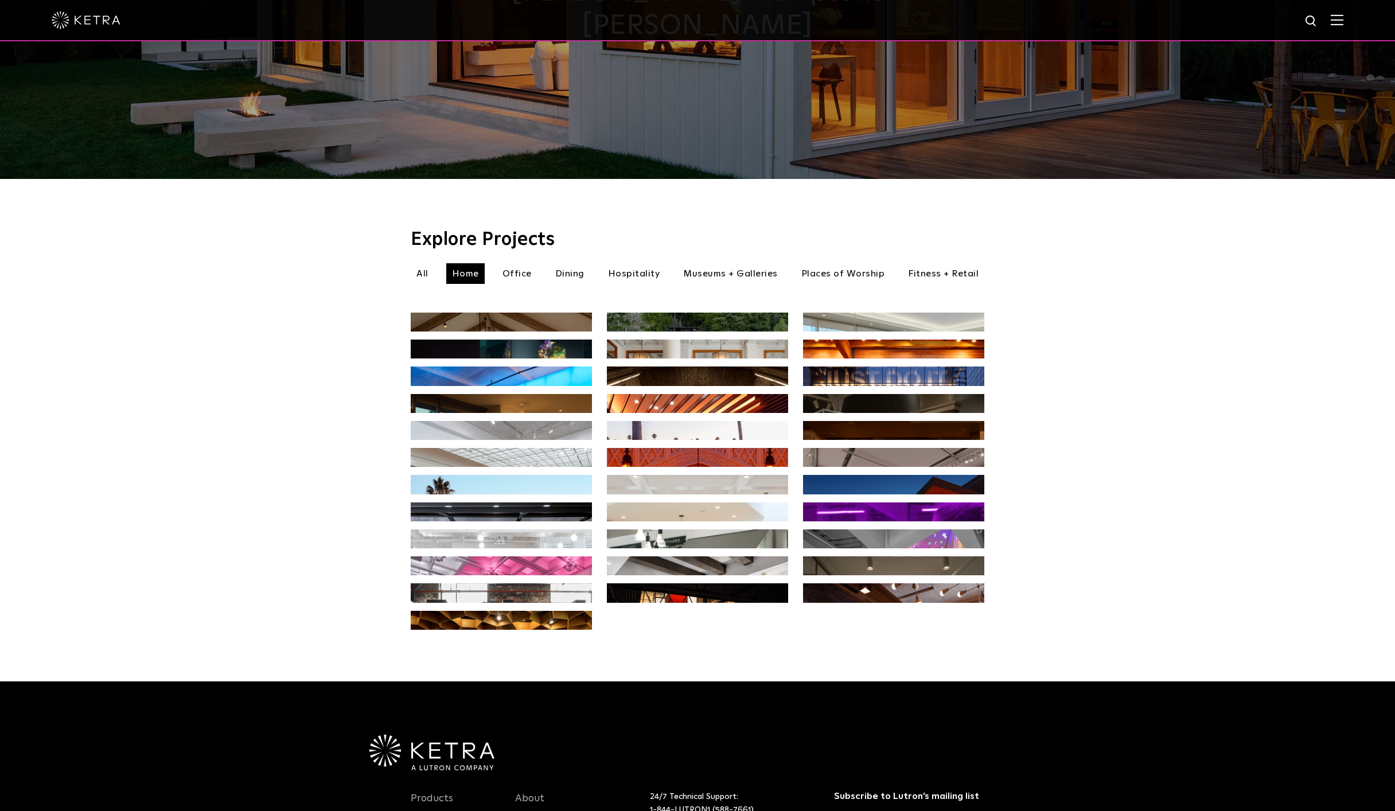
scroll to position [369, 0]
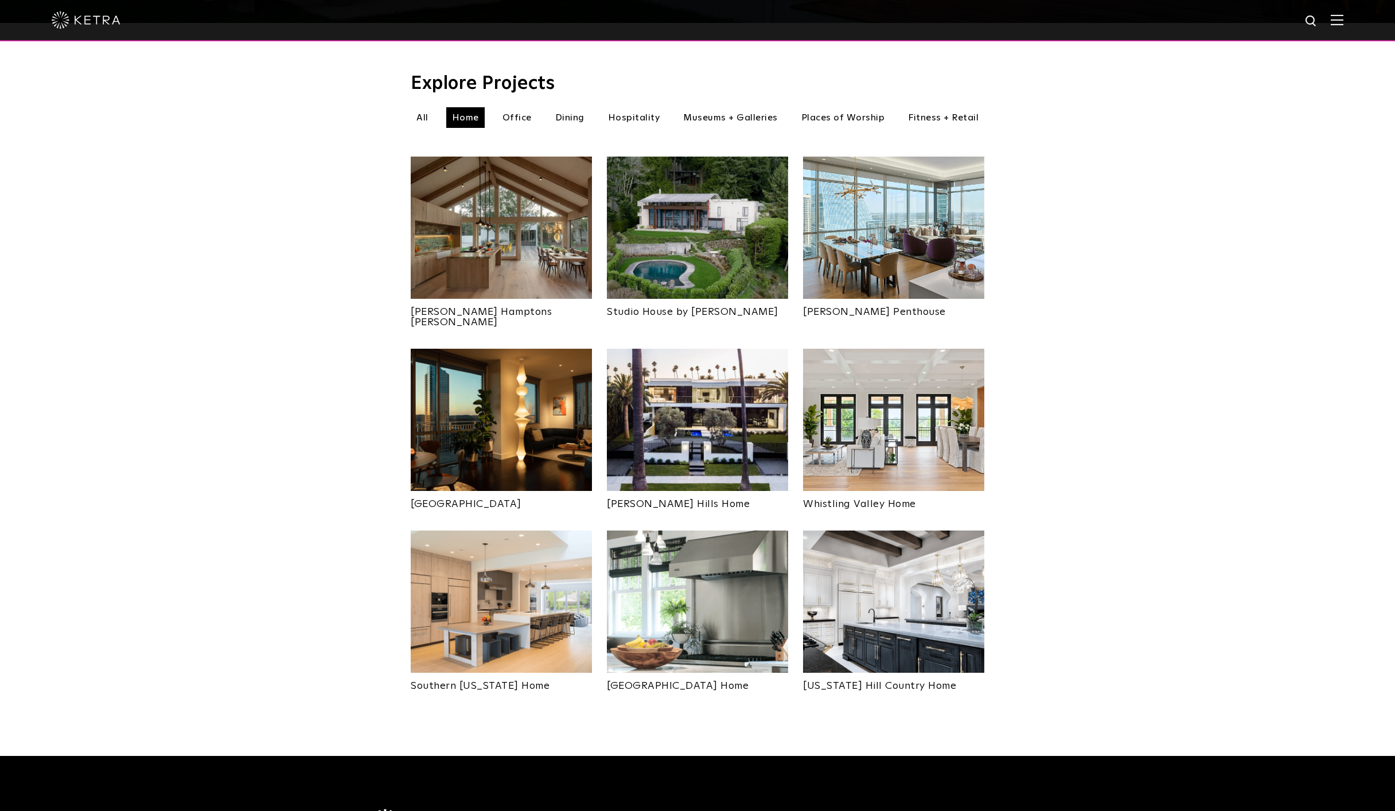
click at [686, 226] on img at bounding box center [697, 228] width 181 height 142
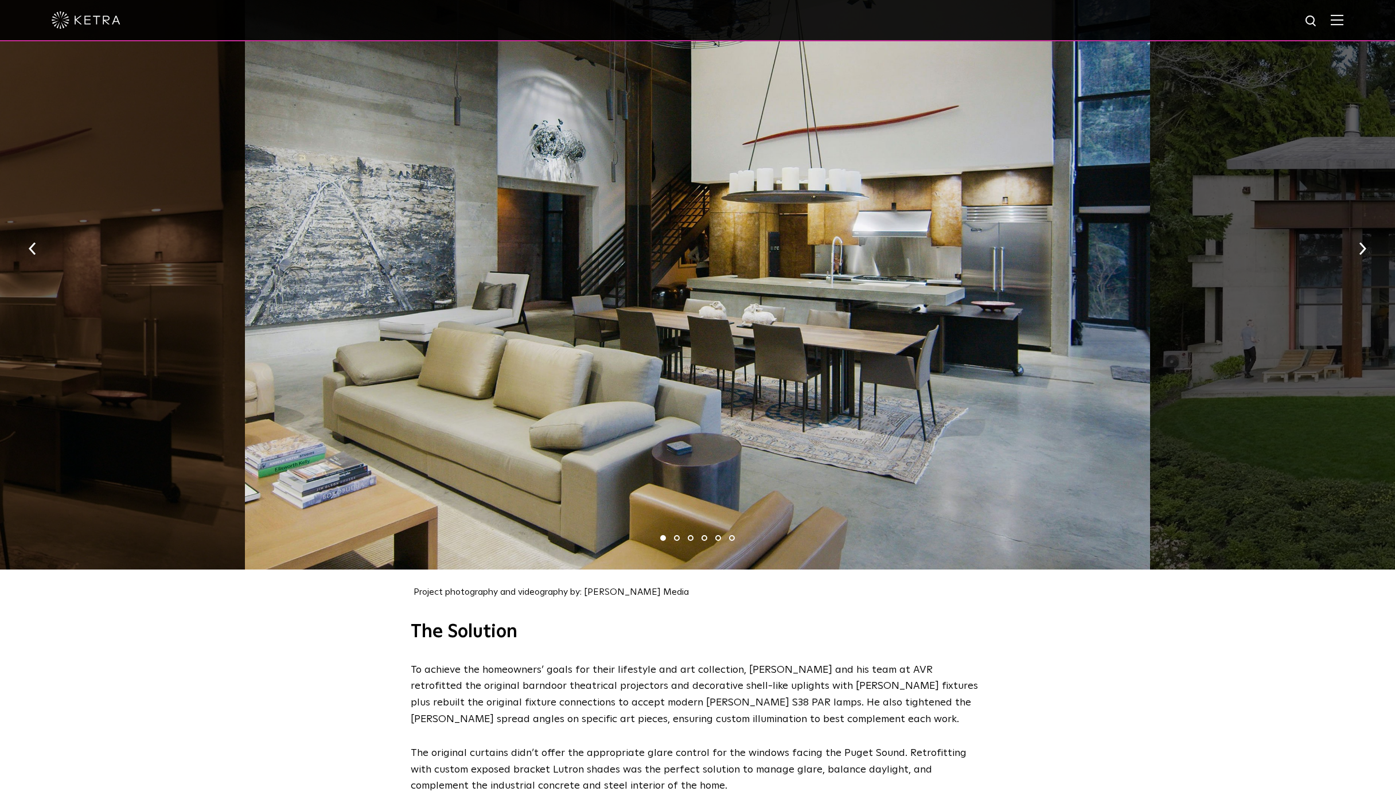
scroll to position [1134, 0]
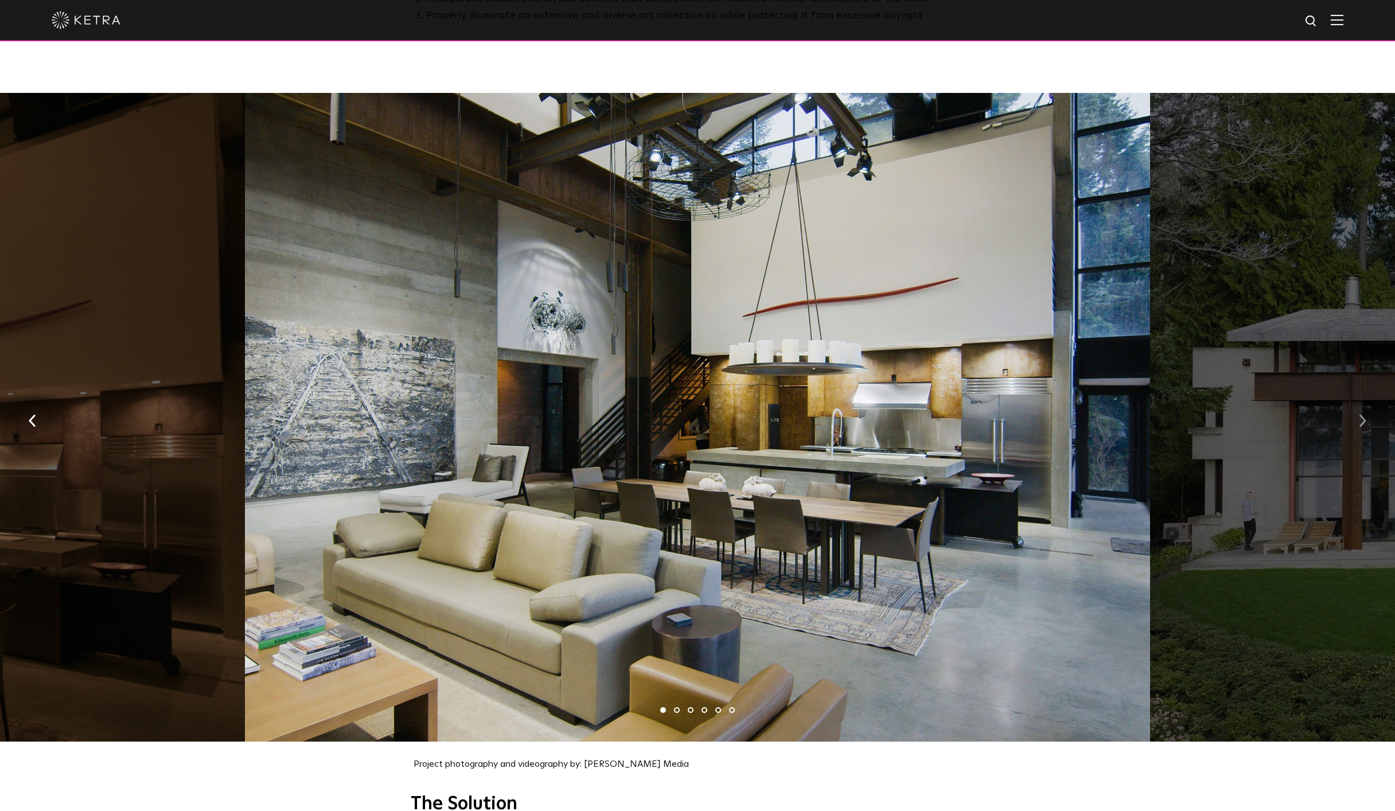
click at [1362, 415] on img "button" at bounding box center [1361, 421] width 7 height 13
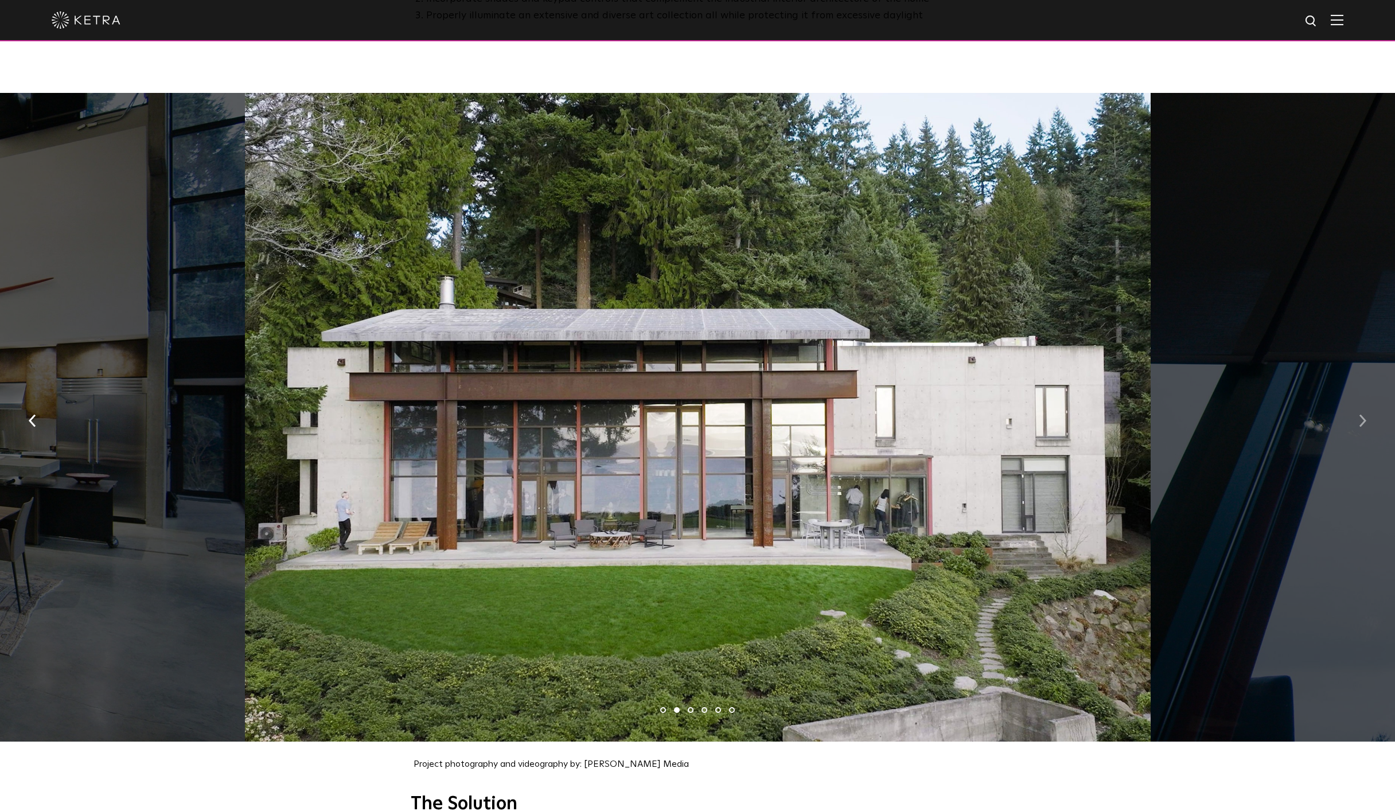
click at [1362, 415] on img "button" at bounding box center [1361, 421] width 7 height 13
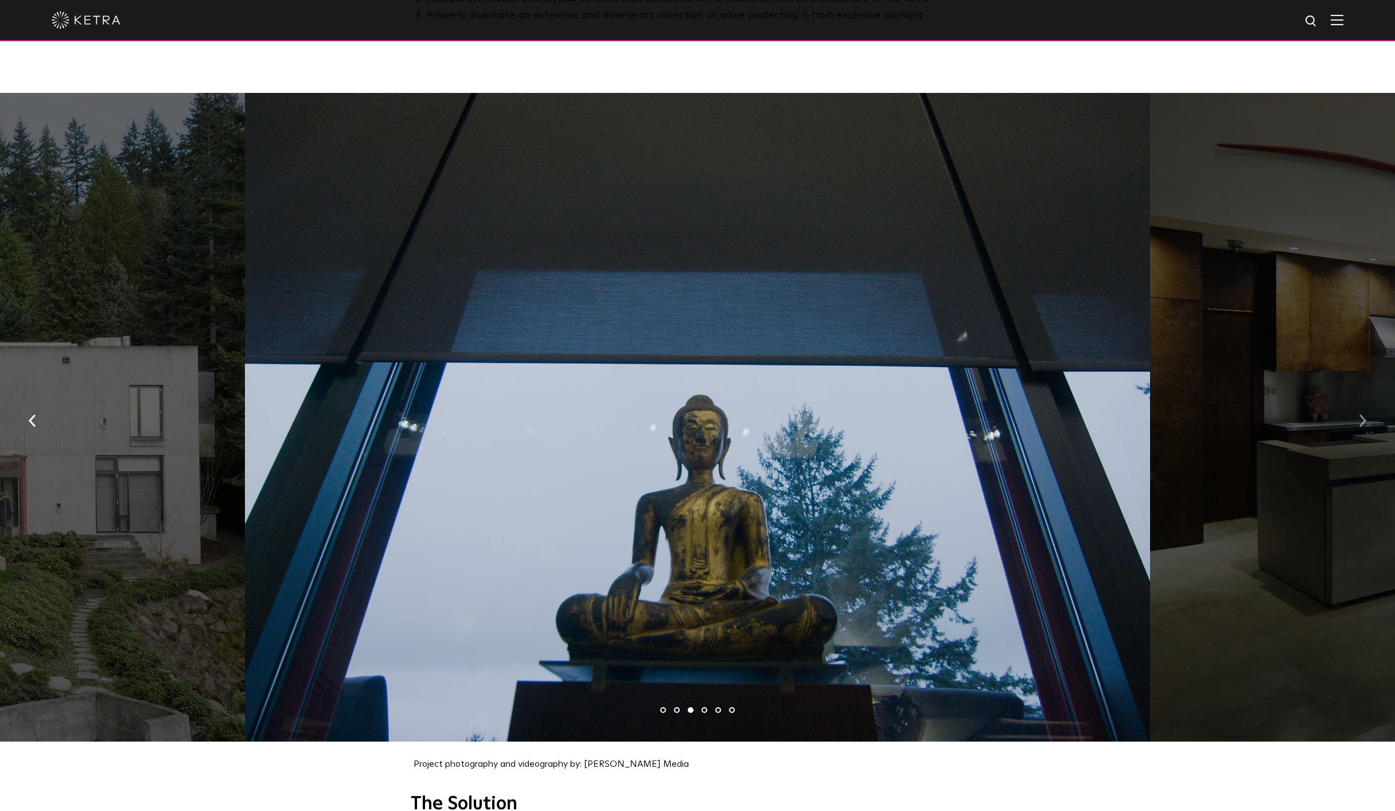
click at [1362, 415] on img "button" at bounding box center [1361, 421] width 7 height 13
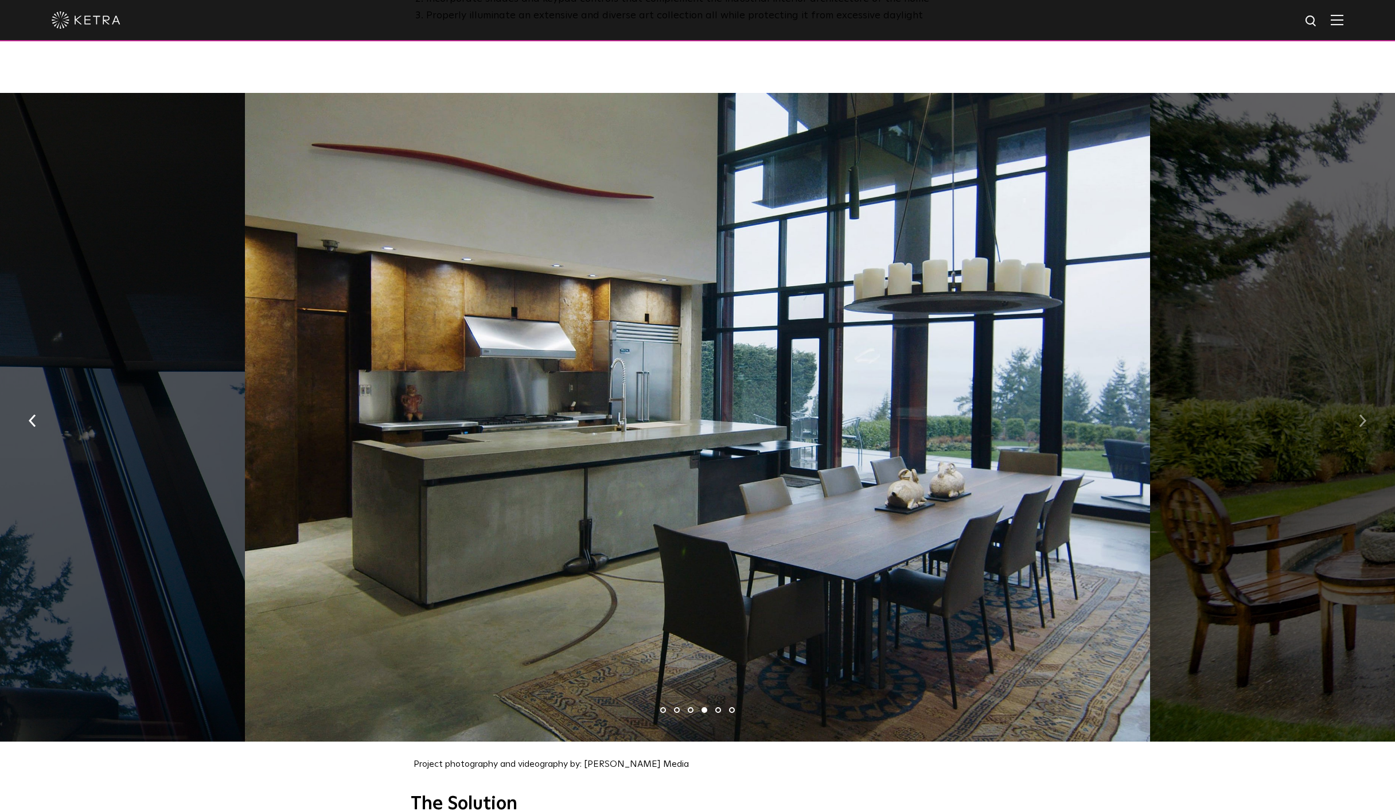
click at [1361, 415] on img "button" at bounding box center [1361, 421] width 7 height 13
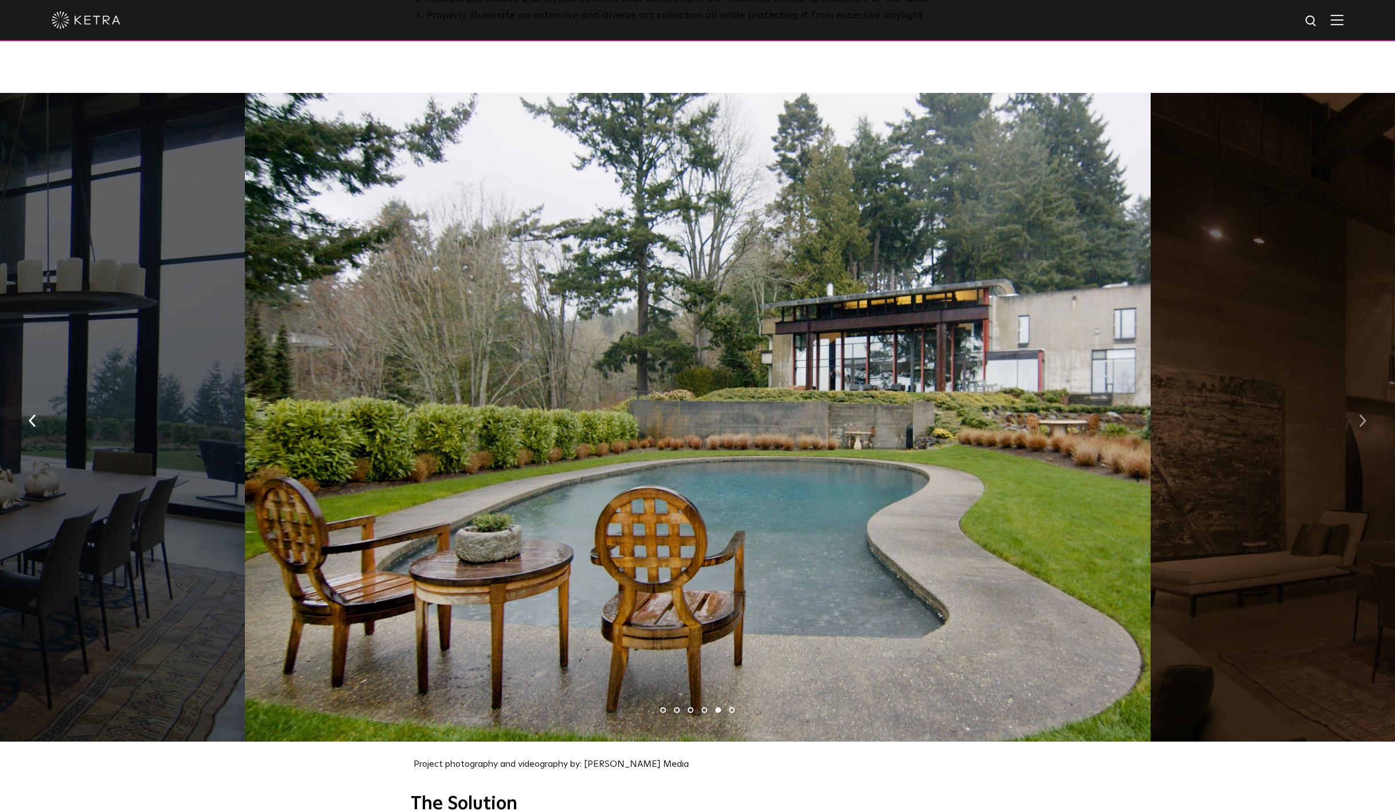
click at [1361, 415] on img "button" at bounding box center [1361, 421] width 7 height 13
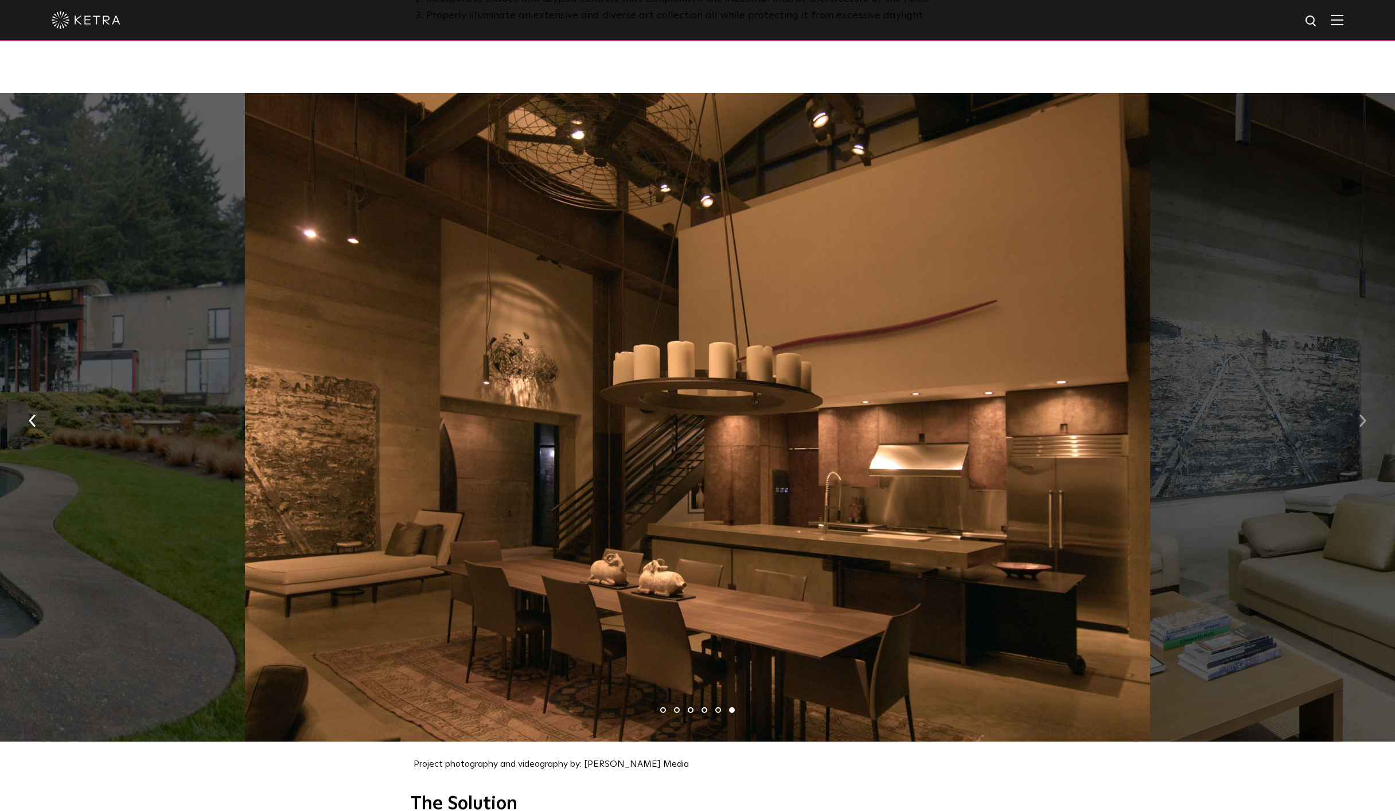
click at [1361, 415] on img "button" at bounding box center [1361, 421] width 7 height 13
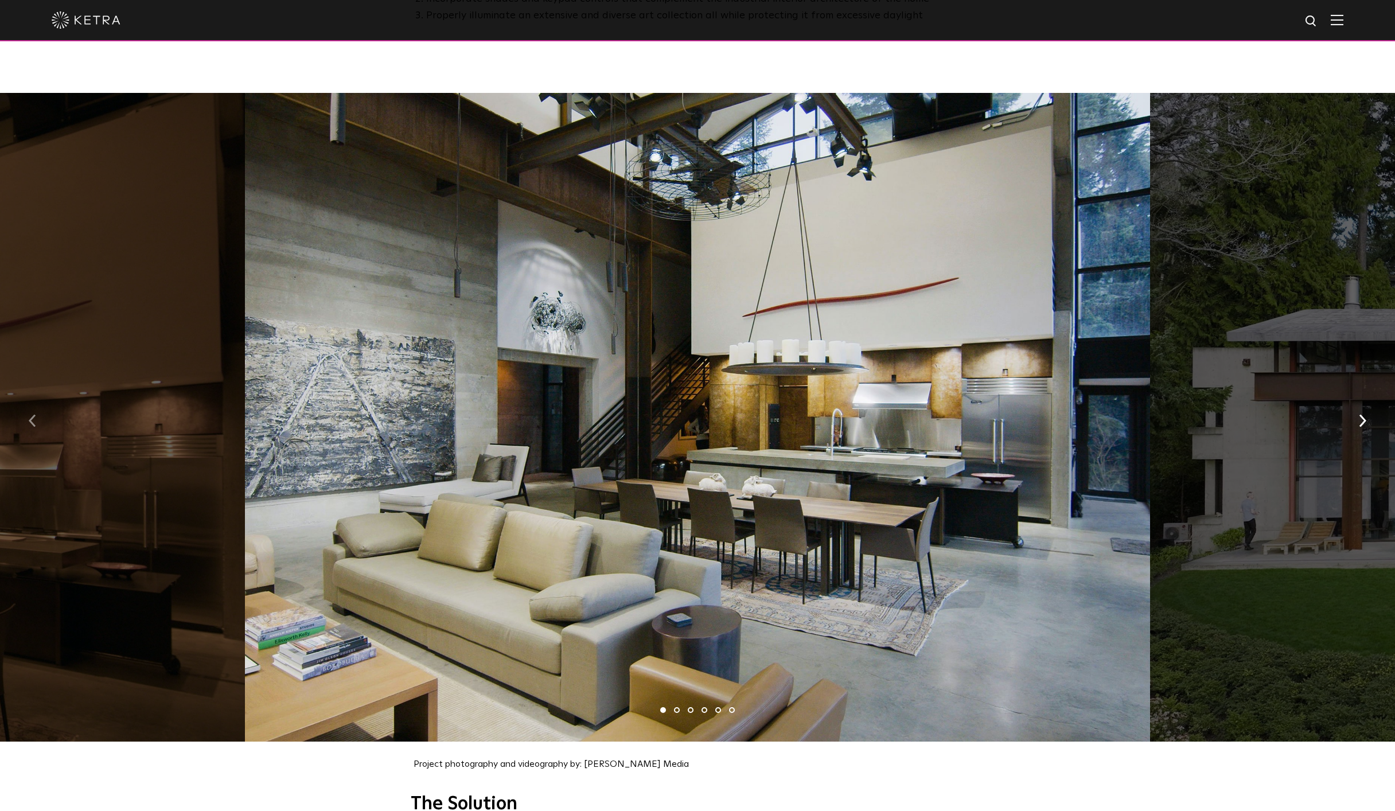
click at [32, 415] on img "button" at bounding box center [32, 421] width 7 height 13
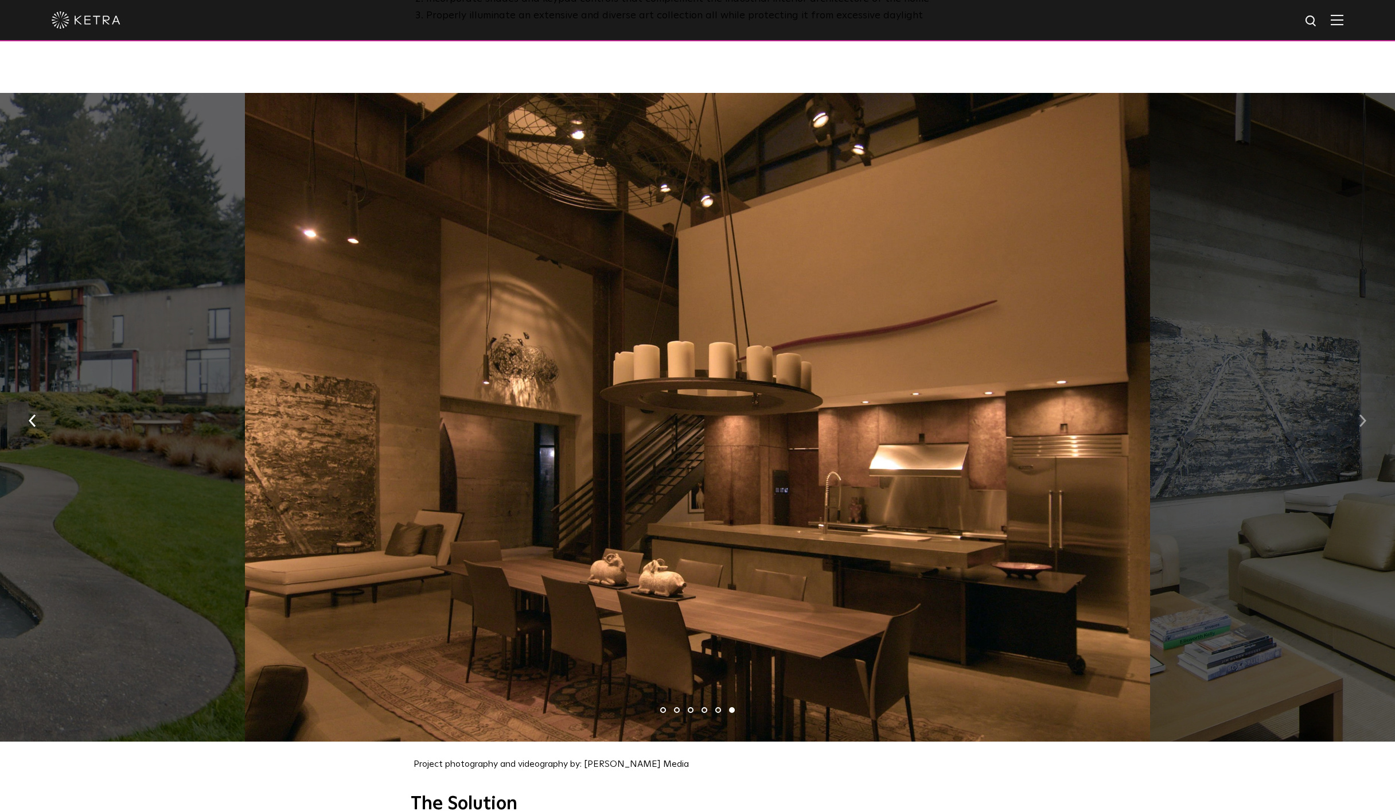
click at [1362, 415] on img "button" at bounding box center [1361, 421] width 7 height 13
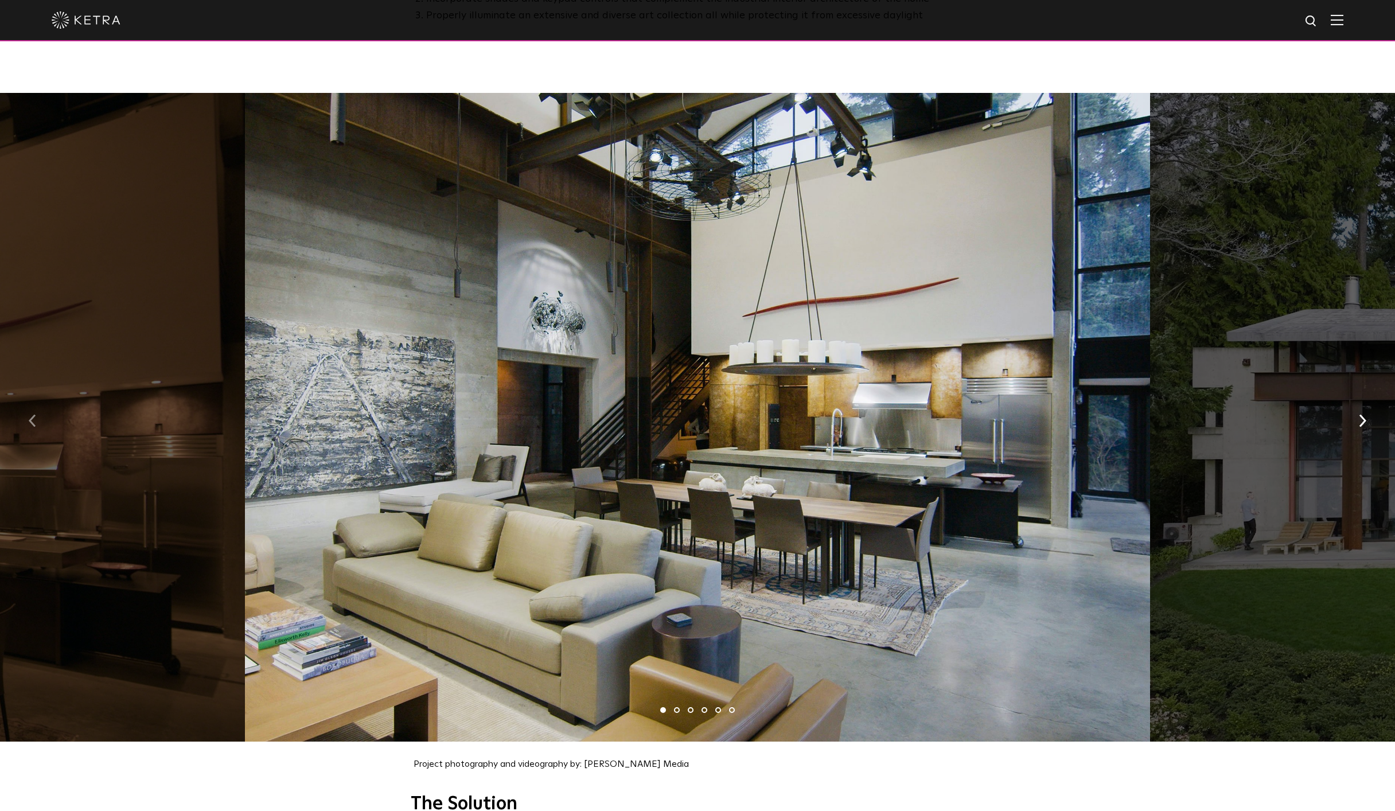
click at [40, 409] on button "button" at bounding box center [32, 420] width 25 height 40
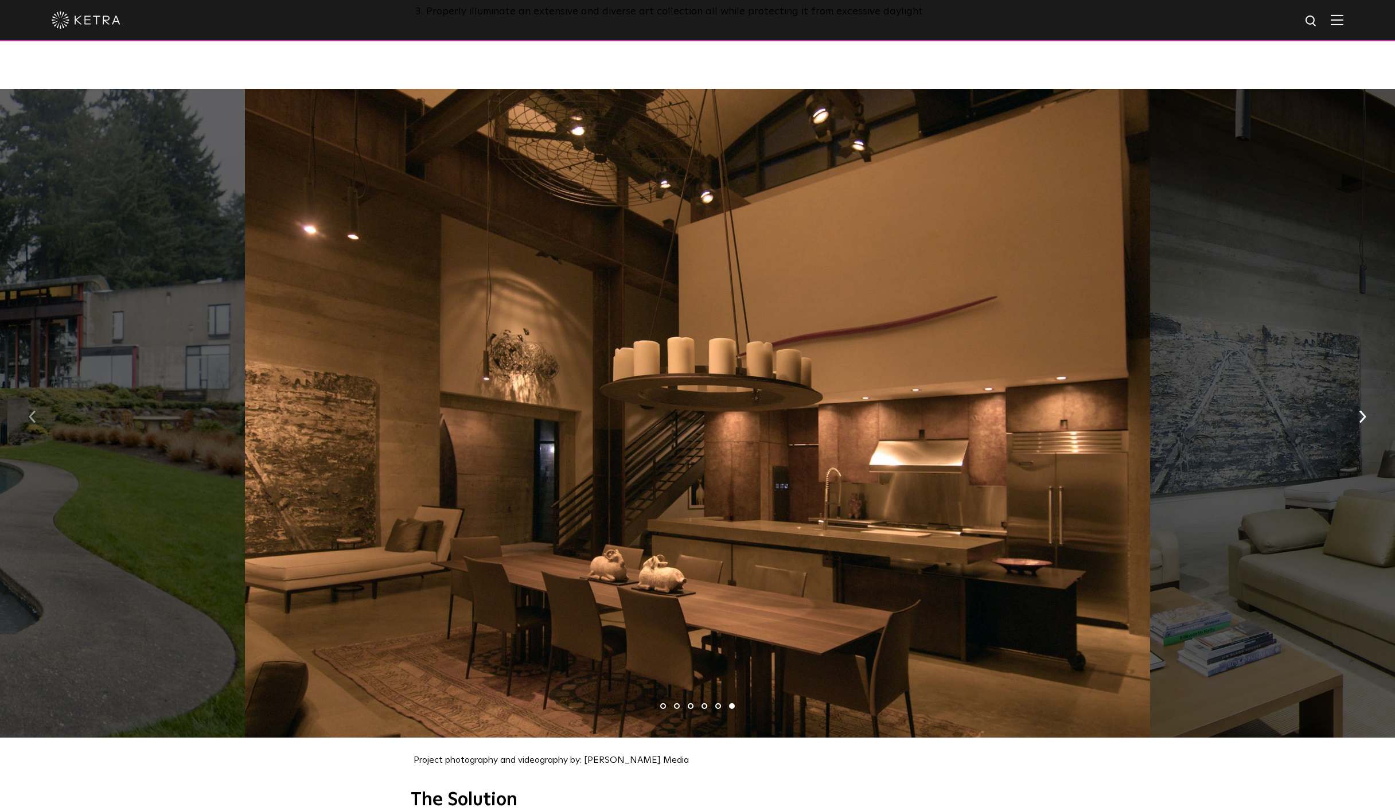
scroll to position [1139, 0]
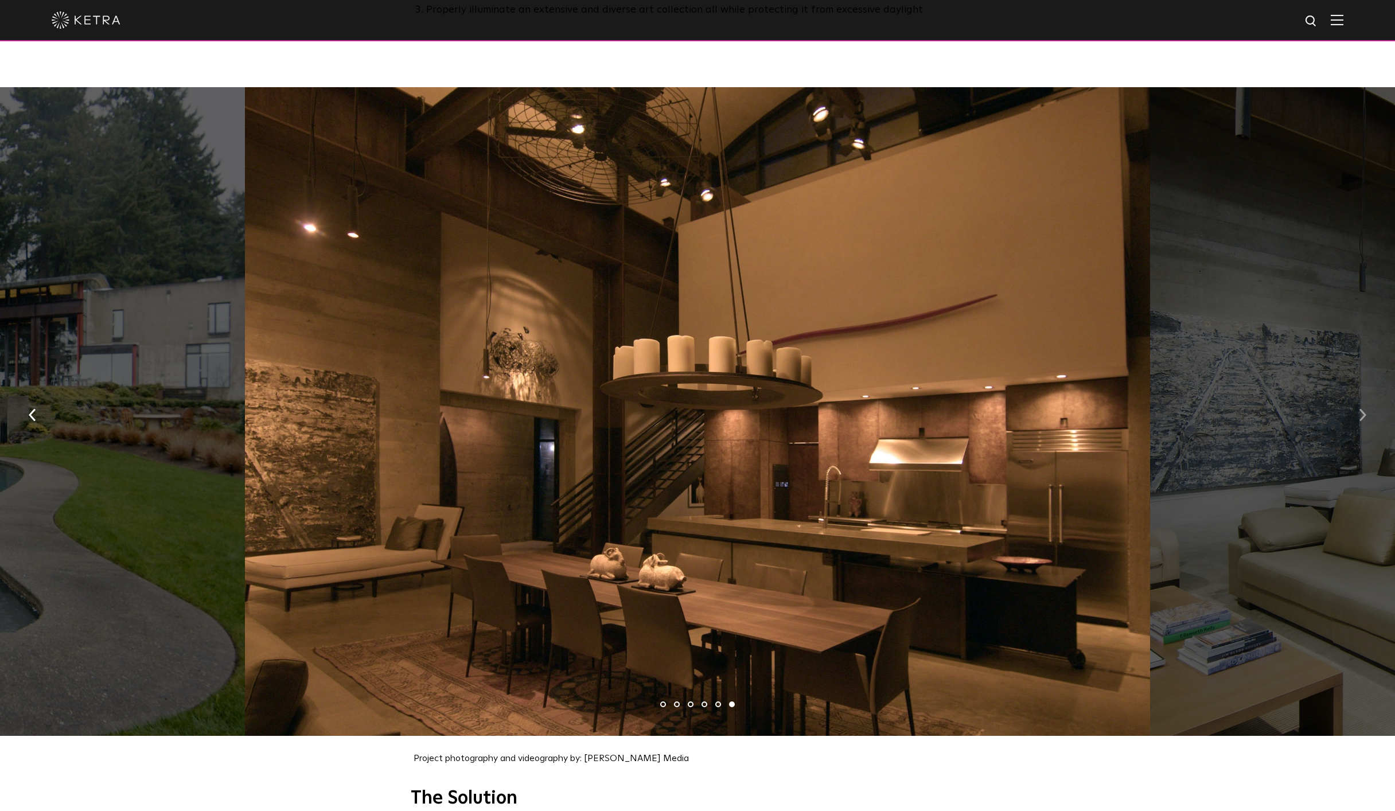
click at [1365, 409] on img "button" at bounding box center [1361, 415] width 7 height 13
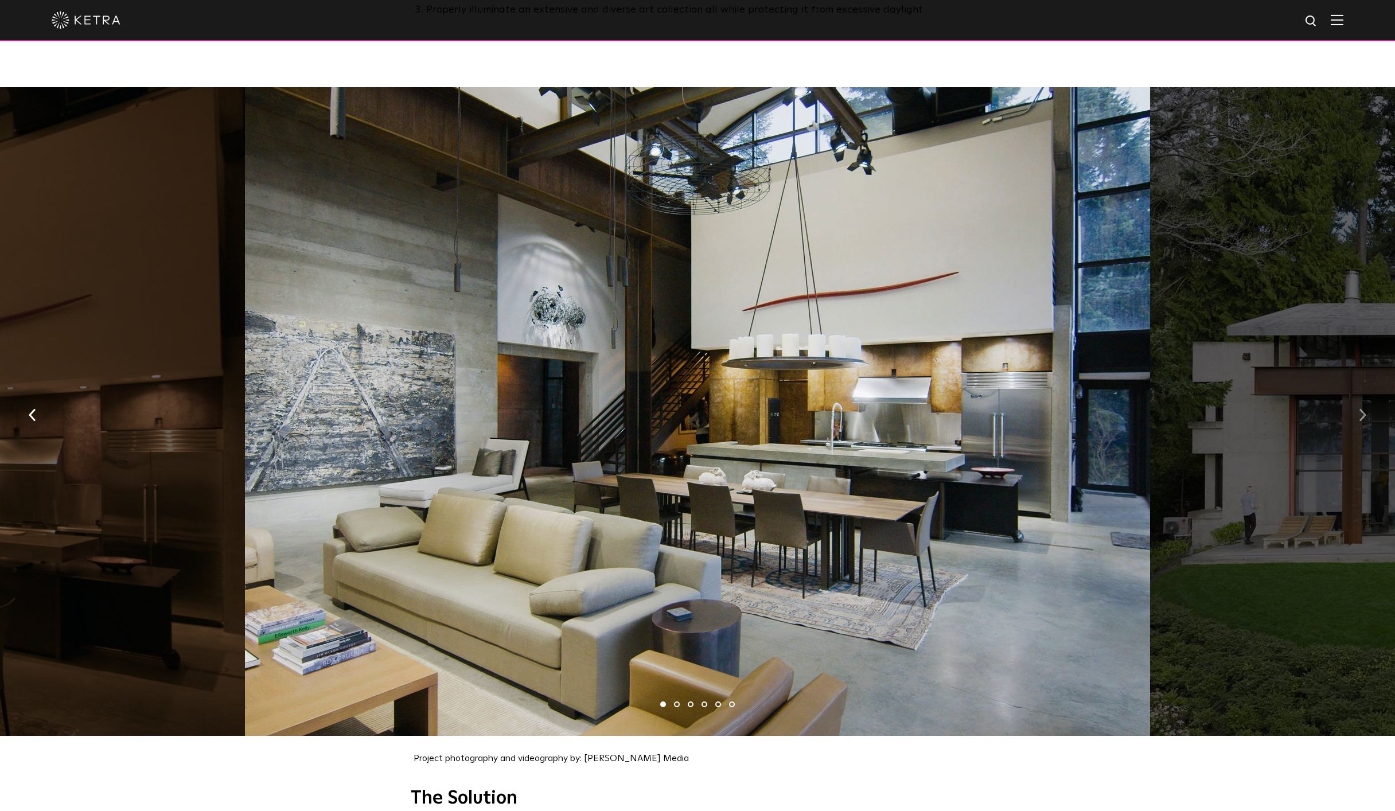
click at [1365, 409] on img "button" at bounding box center [1361, 415] width 7 height 13
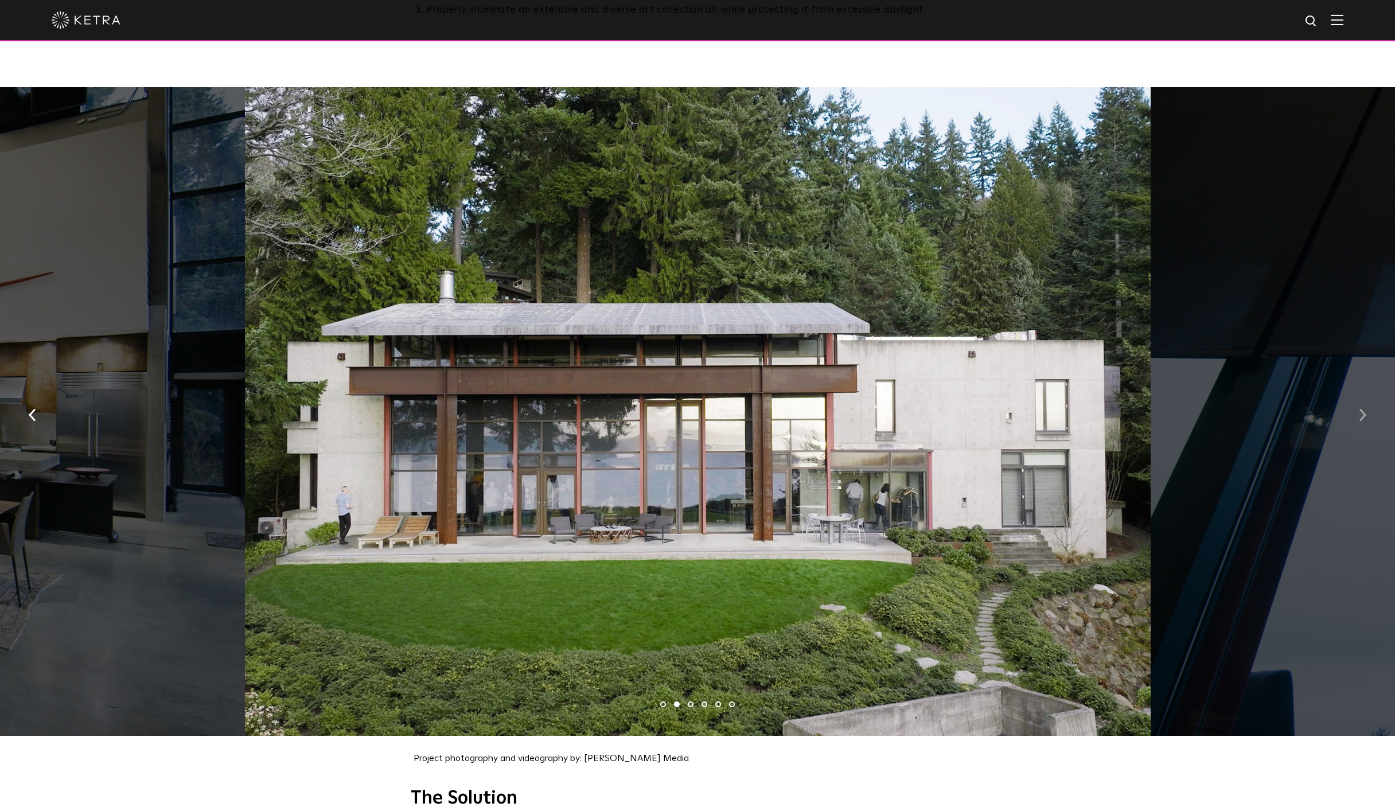
click at [1365, 409] on img "button" at bounding box center [1361, 415] width 7 height 13
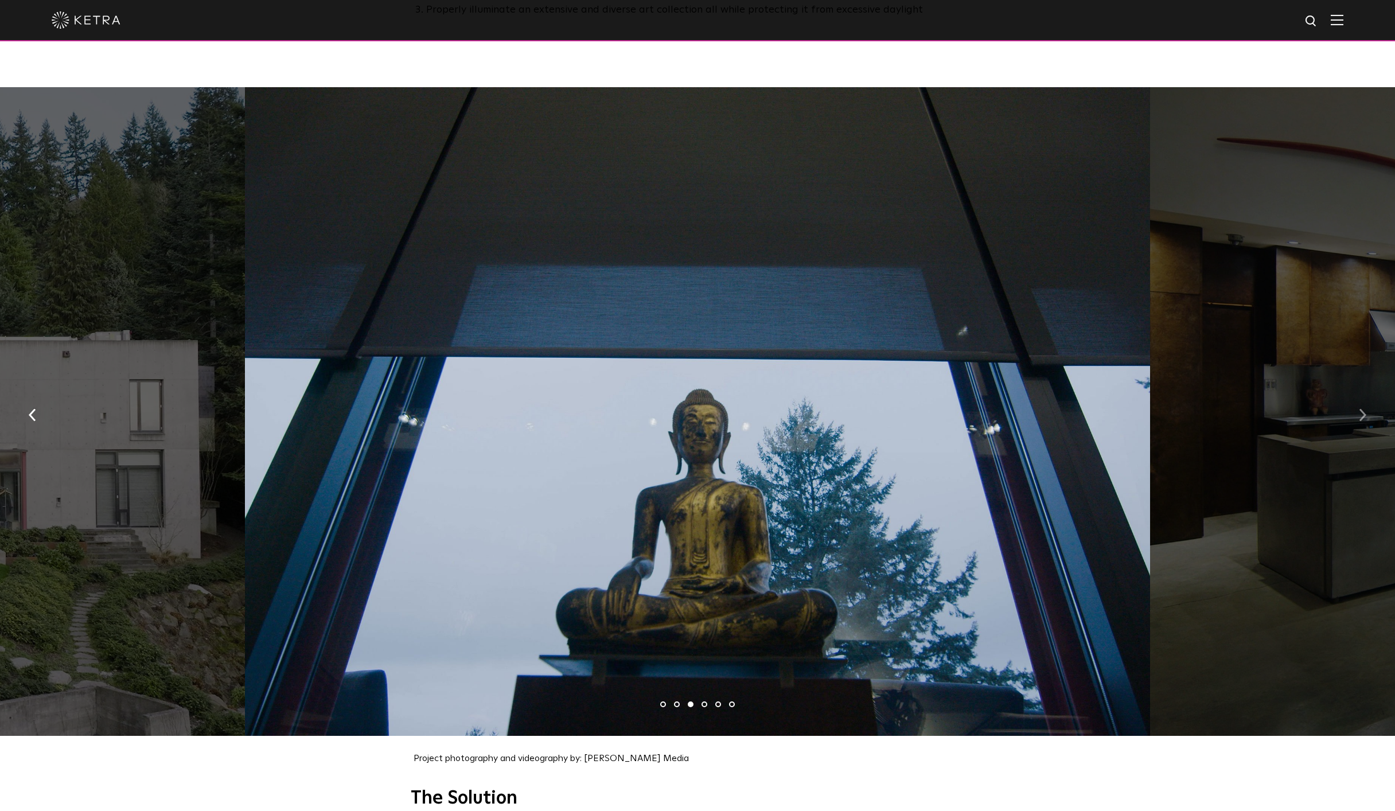
click at [1365, 409] on img "button" at bounding box center [1361, 415] width 7 height 13
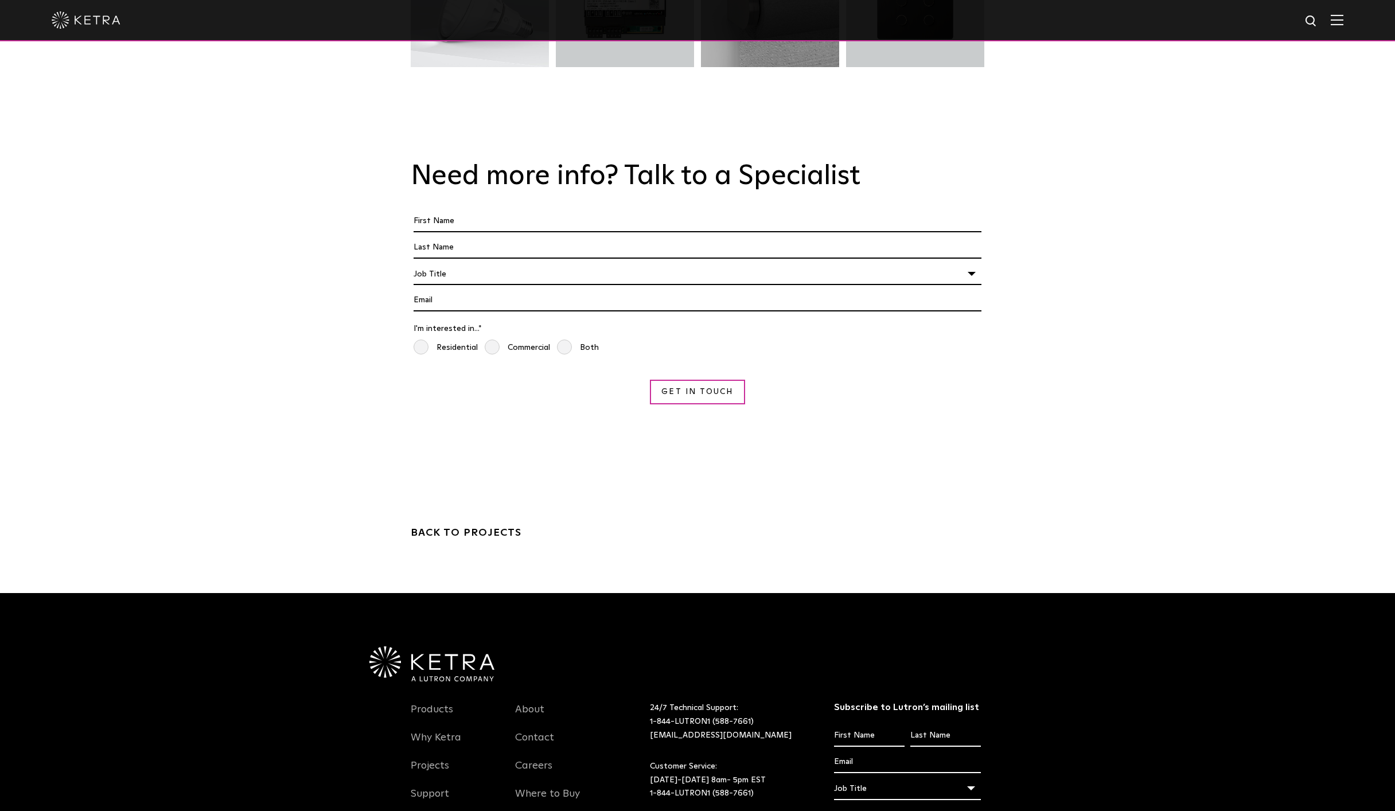
scroll to position [2552, 0]
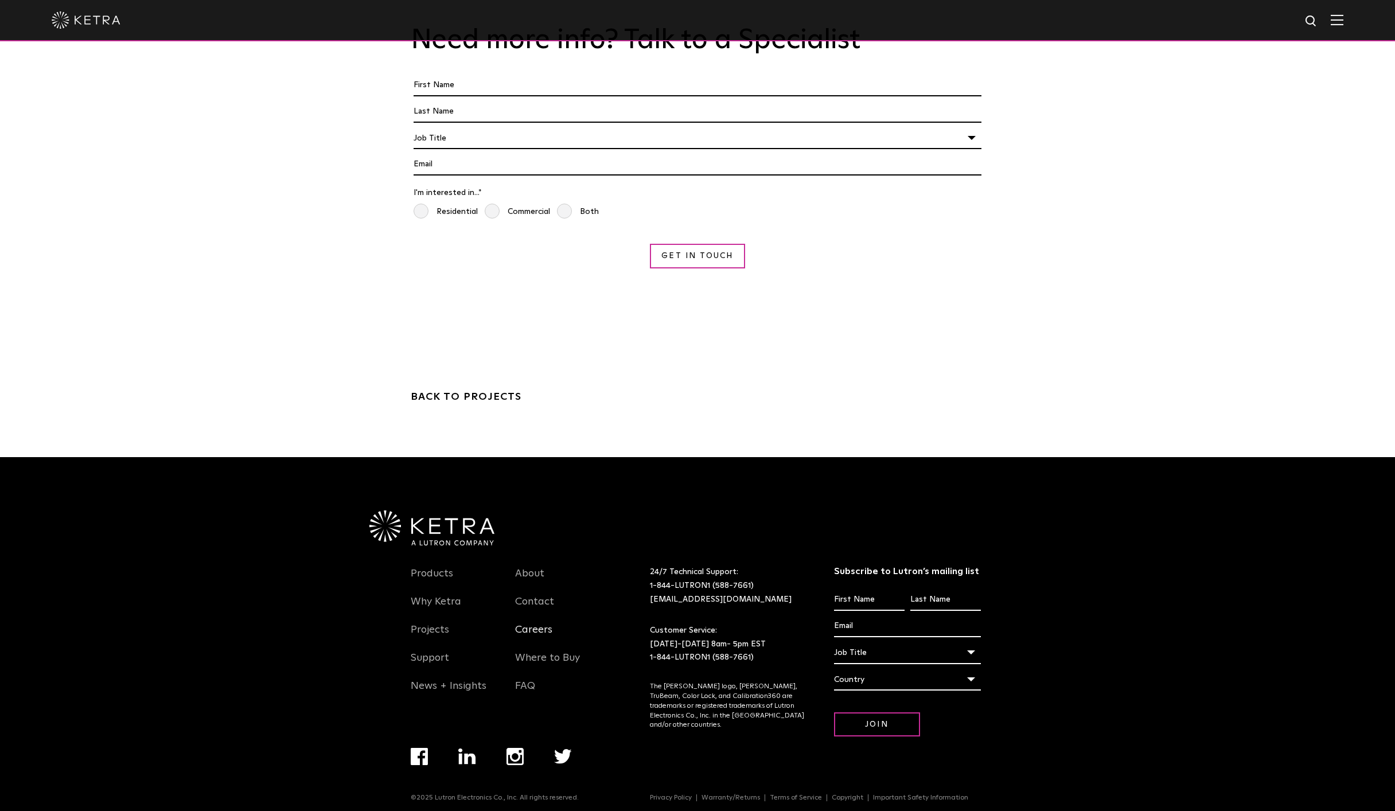
click at [525, 623] on link "Careers" at bounding box center [533, 636] width 37 height 26
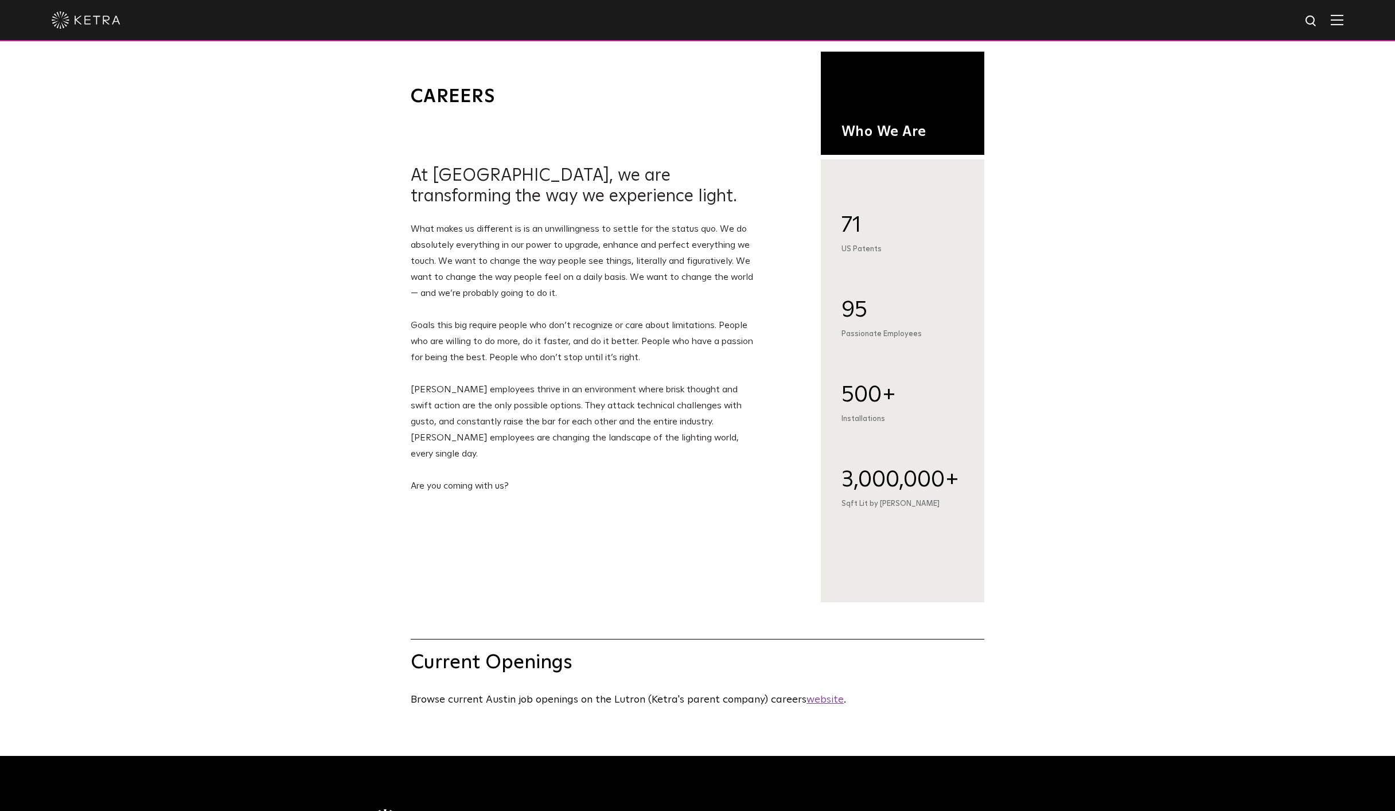
scroll to position [311, 0]
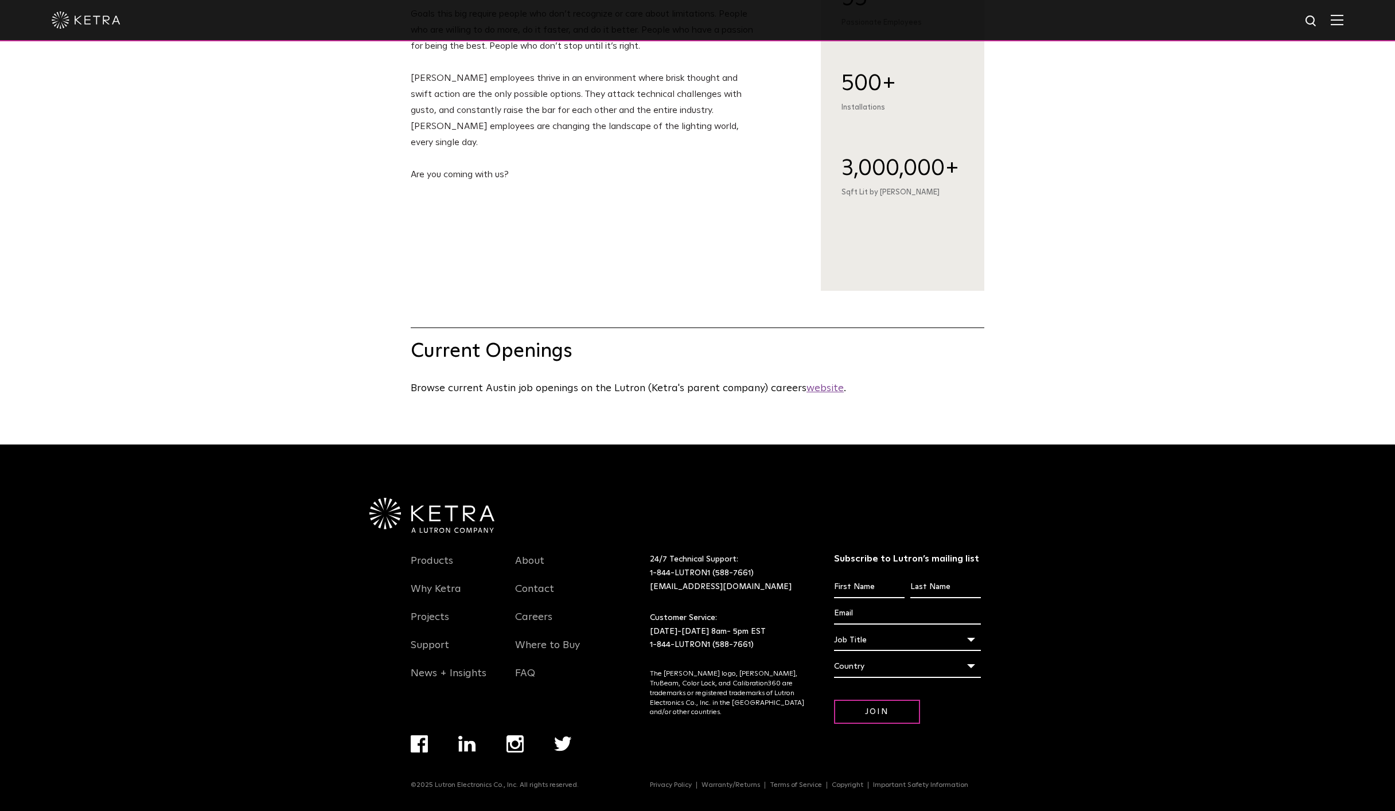
click at [822, 381] on p "Browse current Austin job openings on the Lutron (Ketra's parent company) caree…" at bounding box center [695, 388] width 568 height 17
click at [821, 383] on u "website" at bounding box center [824, 388] width 37 height 10
